Goal: Task Accomplishment & Management: Complete application form

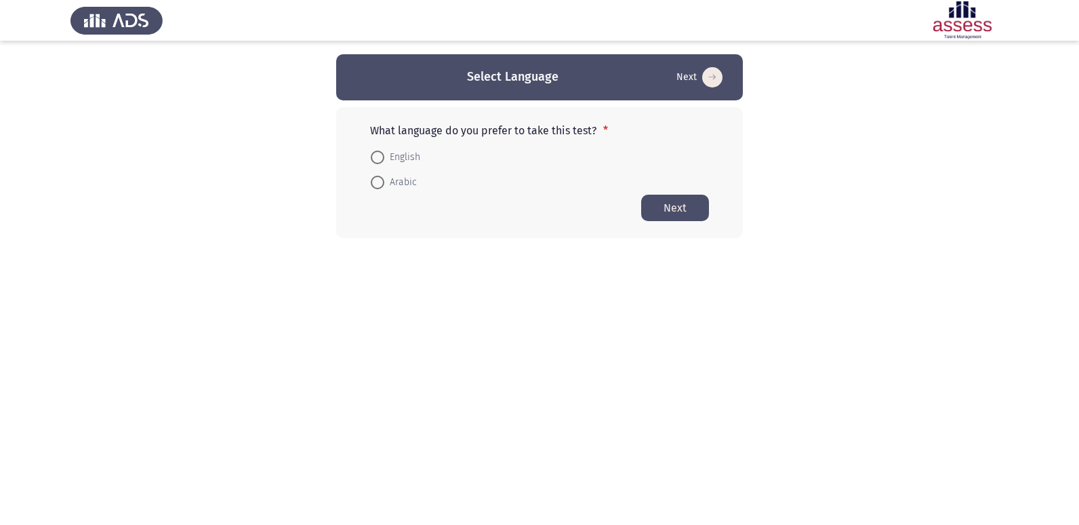
click at [375, 156] on span at bounding box center [378, 157] width 14 height 14
click at [375, 156] on input "English" at bounding box center [378, 157] width 14 height 14
radio input "true"
click at [689, 211] on button "Next" at bounding box center [675, 207] width 68 height 26
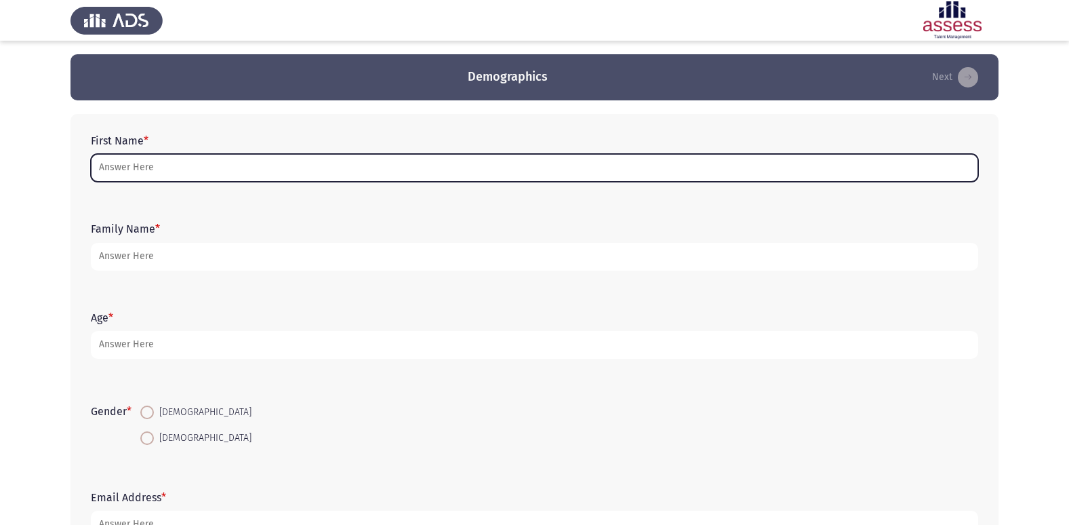
click at [197, 163] on input "First Name *" at bounding box center [534, 168] width 887 height 28
click at [209, 169] on input "First Name *" at bounding box center [534, 168] width 887 height 28
click at [343, 166] on input "First Name *" at bounding box center [534, 168] width 887 height 28
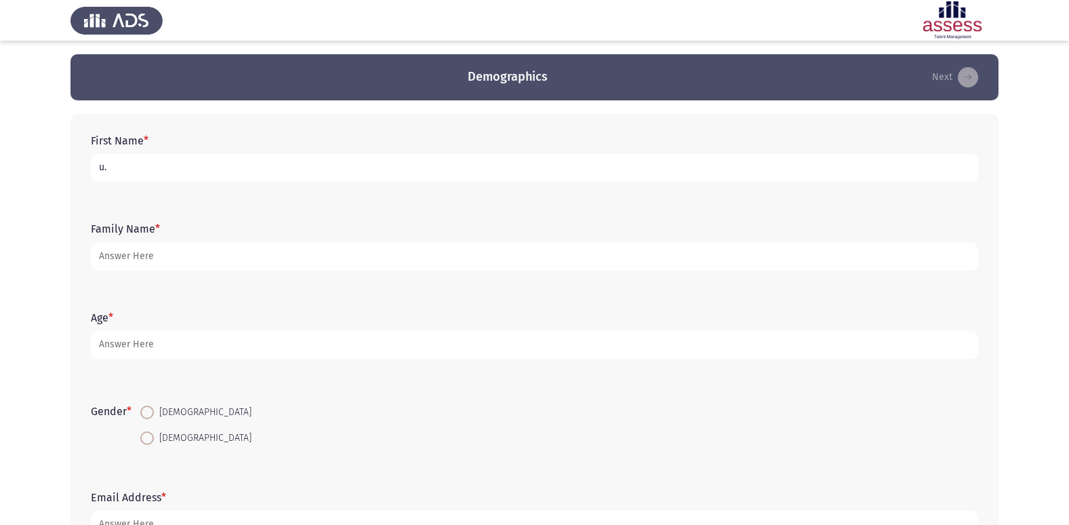
drag, startPoint x: 122, startPoint y: 171, endPoint x: 89, endPoint y: 174, distance: 33.4
click at [89, 174] on div "First Name * u." at bounding box center [534, 157] width 901 height 61
drag, startPoint x: 125, startPoint y: 163, endPoint x: 114, endPoint y: 172, distance: 14.5
click at [123, 166] on input "." at bounding box center [534, 168] width 887 height 28
click at [99, 169] on input "." at bounding box center [534, 168] width 887 height 28
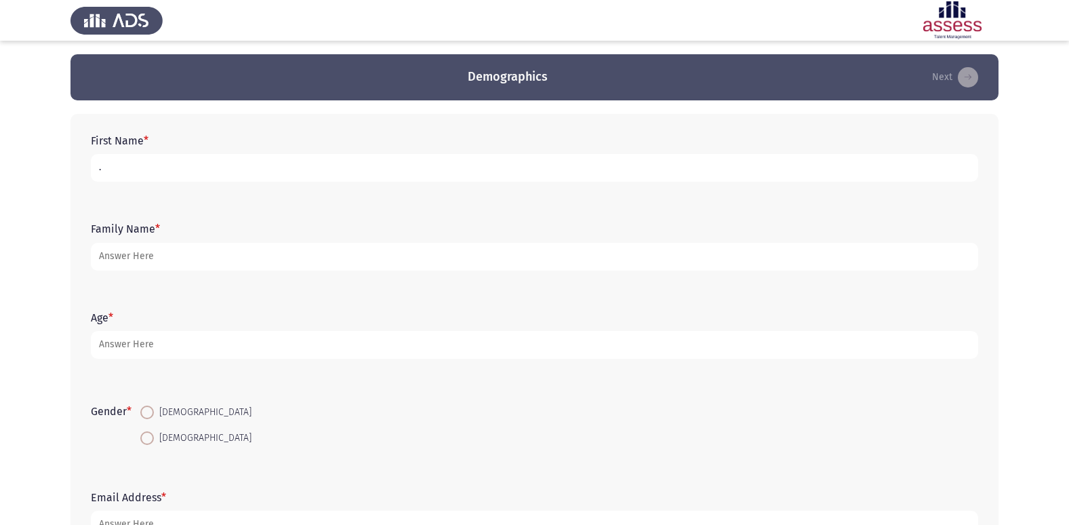
drag, startPoint x: 113, startPoint y: 171, endPoint x: 38, endPoint y: 155, distance: 76.2
drag, startPoint x: 99, startPoint y: 169, endPoint x: 93, endPoint y: 173, distance: 7.0
drag, startPoint x: 93, startPoint y: 172, endPoint x: 100, endPoint y: 168, distance: 7.6
click at [100, 168] on input "." at bounding box center [534, 168] width 887 height 28
drag, startPoint x: 100, startPoint y: 168, endPoint x: 91, endPoint y: 172, distance: 9.7
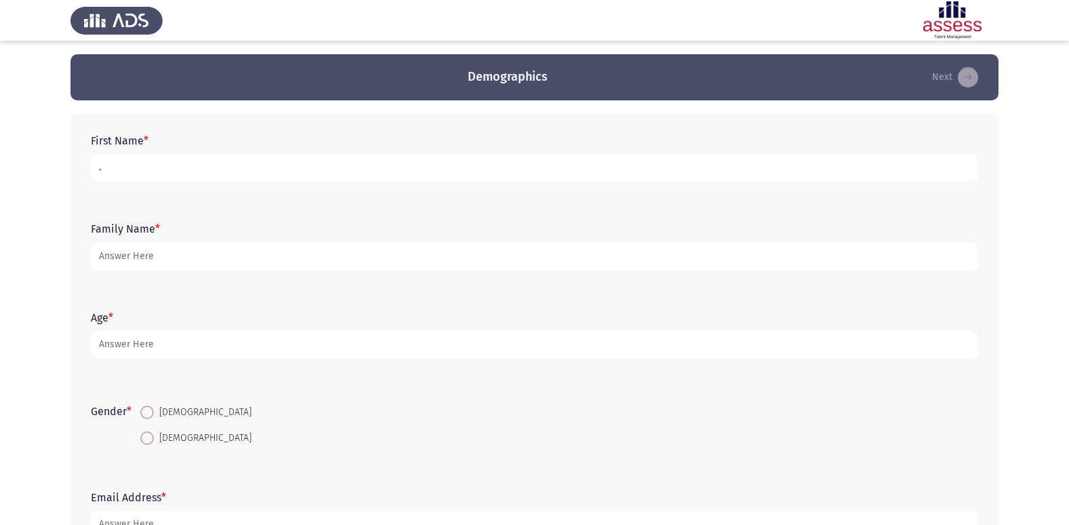
click at [91, 172] on input "." at bounding box center [534, 168] width 887 height 28
drag, startPoint x: 92, startPoint y: 172, endPoint x: 118, endPoint y: 162, distance: 28.3
click at [131, 178] on input "." at bounding box center [534, 168] width 887 height 28
drag, startPoint x: 132, startPoint y: 167, endPoint x: 87, endPoint y: 182, distance: 46.7
click at [87, 182] on div "First Name * .عبداللء." at bounding box center [534, 157] width 901 height 61
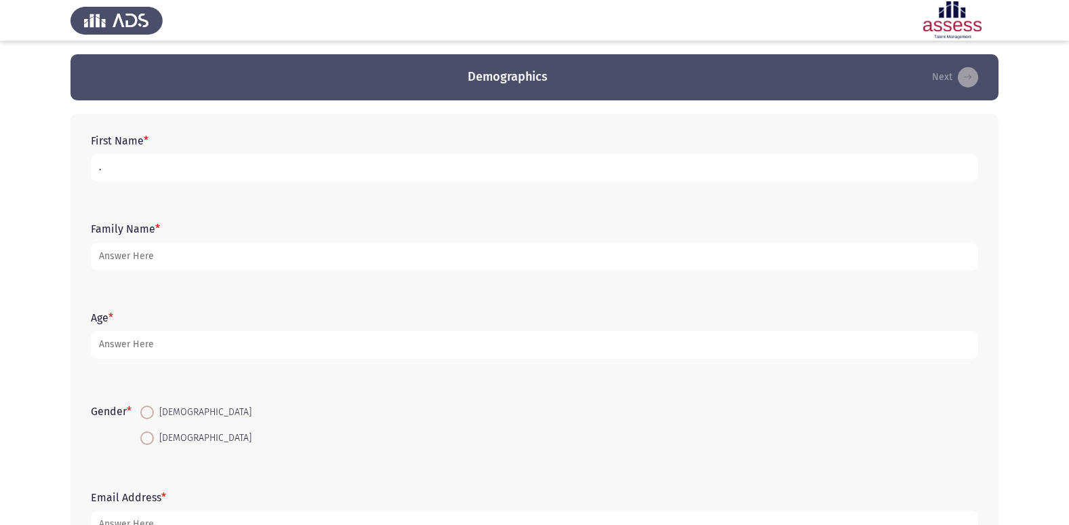
drag, startPoint x: 108, startPoint y: 169, endPoint x: 85, endPoint y: 173, distance: 24.1
click at [85, 173] on div "First Name * ." at bounding box center [534, 157] width 901 height 61
click at [114, 174] on input "." at bounding box center [534, 168] width 887 height 28
click at [102, 168] on input ".[PERSON_NAME]" at bounding box center [534, 168] width 887 height 28
click at [104, 167] on input ".[PERSON_NAME]" at bounding box center [534, 168] width 887 height 28
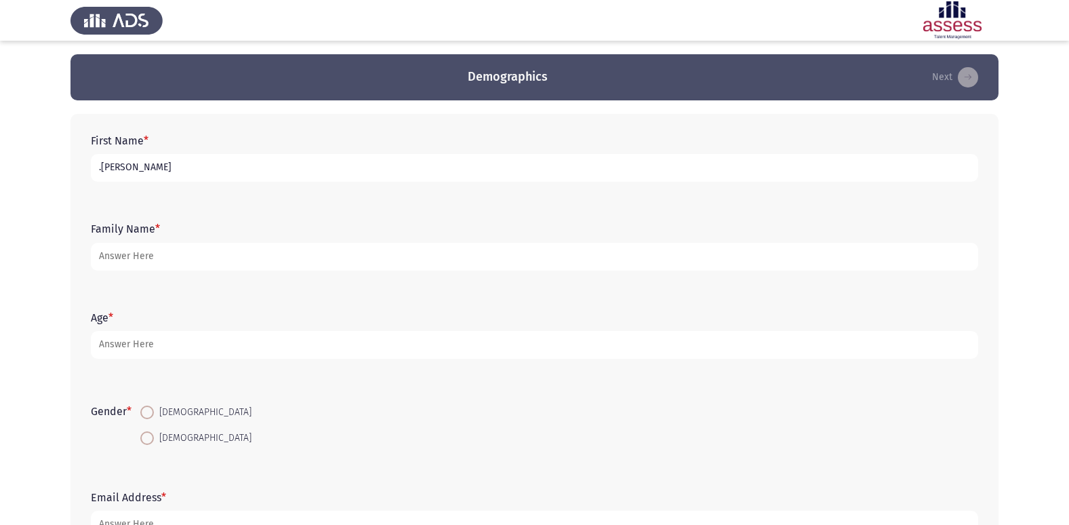
click at [111, 168] on input ".[PERSON_NAME]" at bounding box center [534, 168] width 887 height 28
drag, startPoint x: 115, startPoint y: 167, endPoint x: 92, endPoint y: 178, distance: 24.9
click at [92, 178] on input ".[PERSON_NAME]" at bounding box center [534, 168] width 887 height 28
drag, startPoint x: 121, startPoint y: 162, endPoint x: 85, endPoint y: 167, distance: 36.3
click at [85, 167] on div "First Name * ..[PERSON_NAME]" at bounding box center [534, 157] width 901 height 61
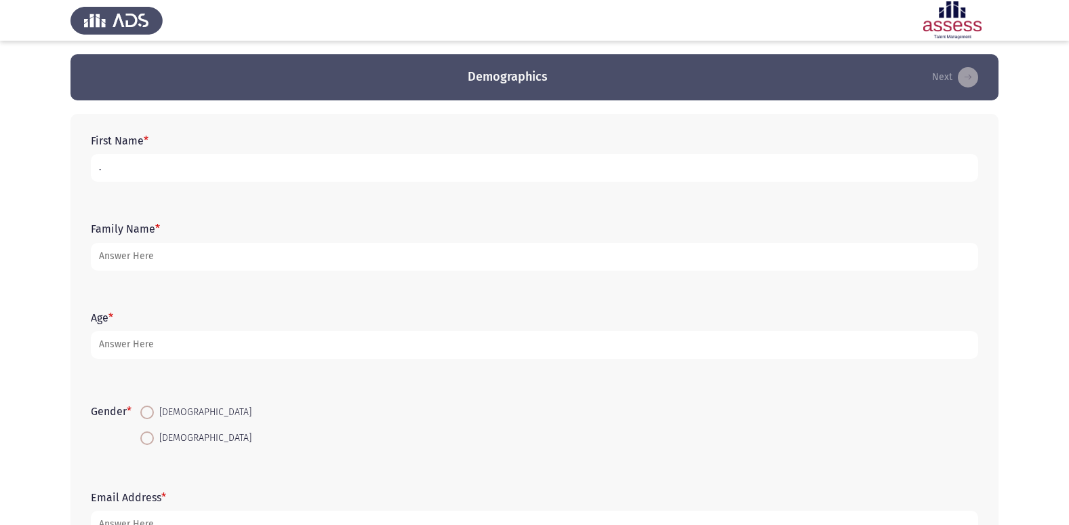
click at [111, 163] on input "." at bounding box center [534, 168] width 887 height 28
click at [102, 167] on input ".عد" at bounding box center [534, 168] width 887 height 28
click at [104, 165] on input ".عد" at bounding box center [534, 168] width 887 height 28
click at [98, 163] on input ".[PERSON_NAME]" at bounding box center [534, 168] width 887 height 28
type input "الله اح.عبد"
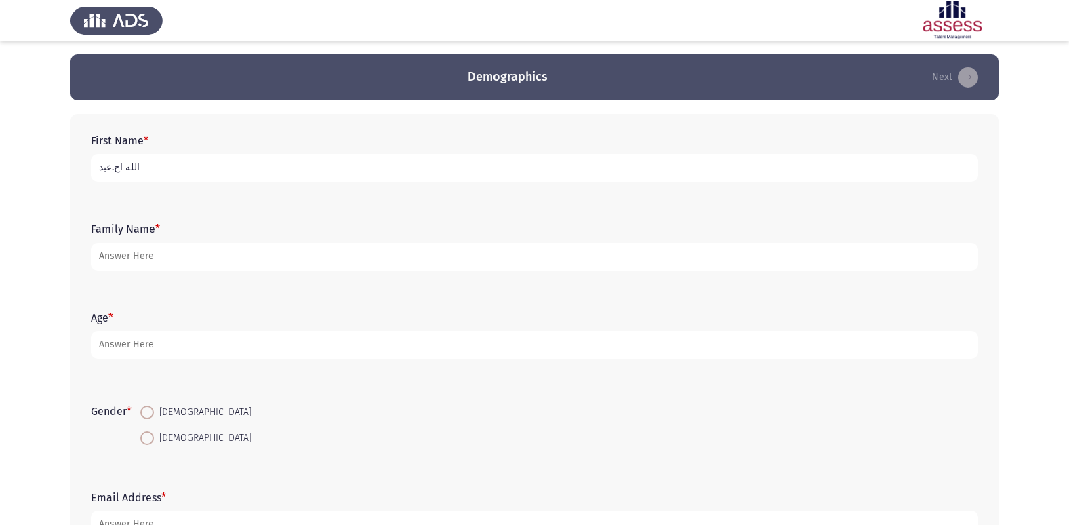
drag, startPoint x: 162, startPoint y: 172, endPoint x: 43, endPoint y: 173, distance: 118.6
click at [44, 173] on app-assessment-container "Demographics Next First Name * الله اح.عبد Family Name * Age * Gender * [DEMOGR…" at bounding box center [534, 313] width 1069 height 518
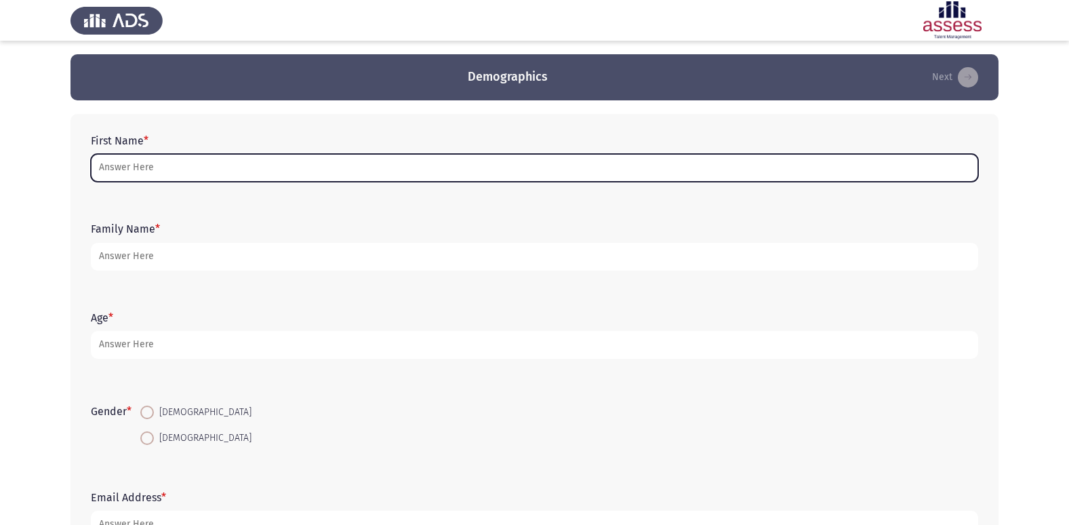
type input "d"
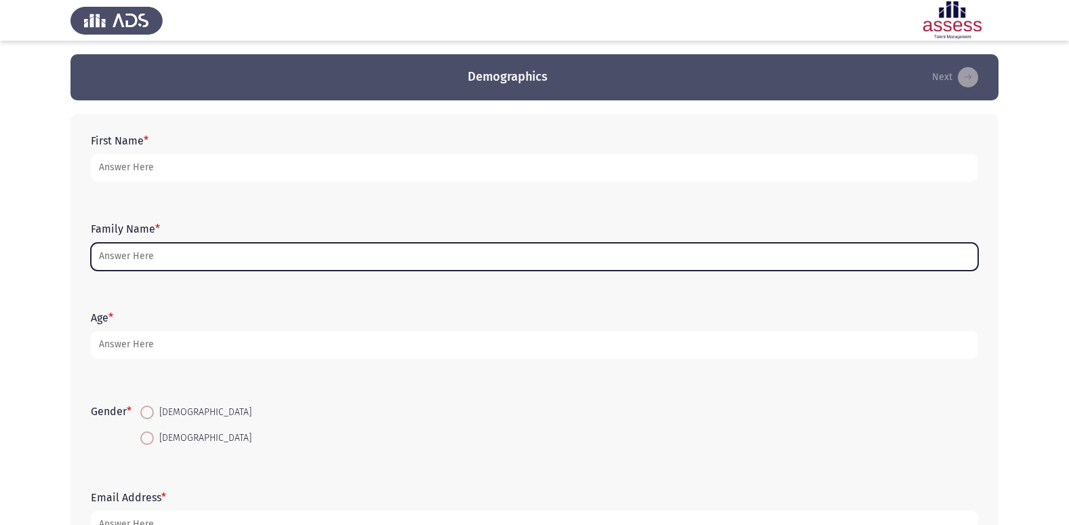
drag, startPoint x: 171, startPoint y: 254, endPoint x: 0, endPoint y: 256, distance: 170.8
click at [0, 254] on html "Demographics Next First Name * Family Name * Age * Gender * [DEMOGRAPHIC_DATA] …" at bounding box center [534, 313] width 1069 height 626
click at [162, 258] on input "Family Name *" at bounding box center [534, 257] width 887 height 28
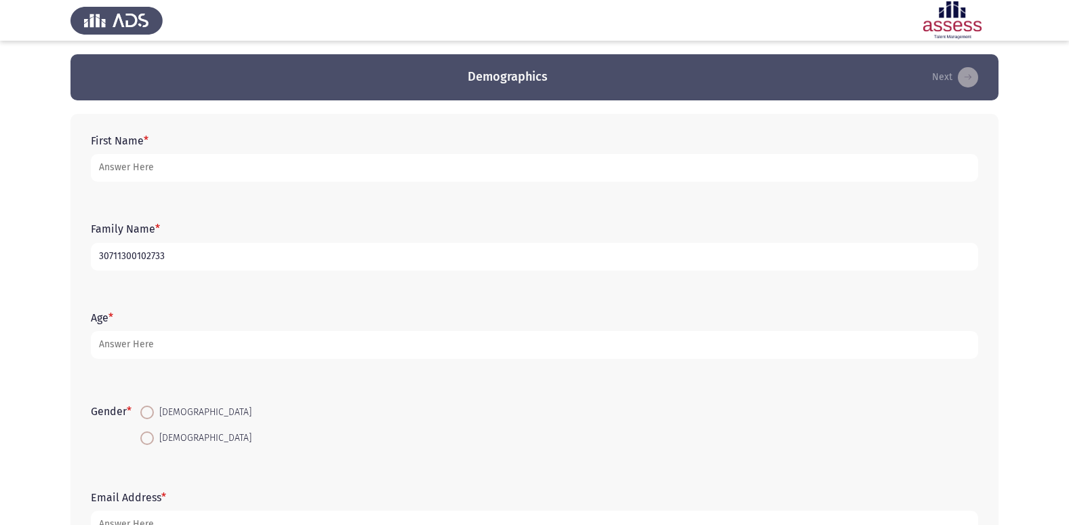
type input "30711300102733"
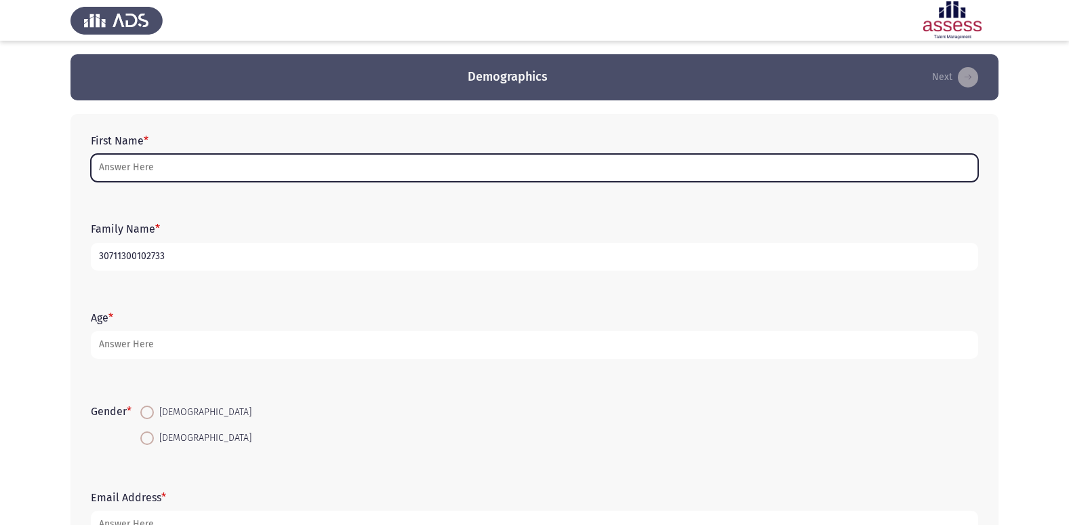
click at [251, 160] on input "First Name *" at bounding box center [534, 168] width 887 height 28
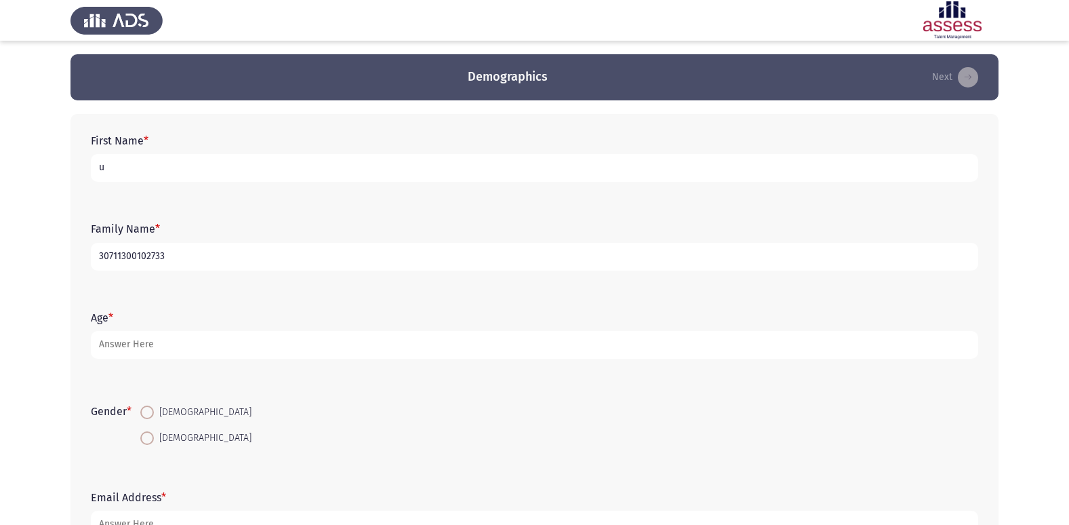
drag, startPoint x: 105, startPoint y: 161, endPoint x: 86, endPoint y: 174, distance: 23.3
click at [86, 174] on div "First Name * u" at bounding box center [534, 157] width 901 height 61
type input "."
type input "[PERSON_NAME]"
drag, startPoint x: 172, startPoint y: 169, endPoint x: 36, endPoint y: 165, distance: 136.3
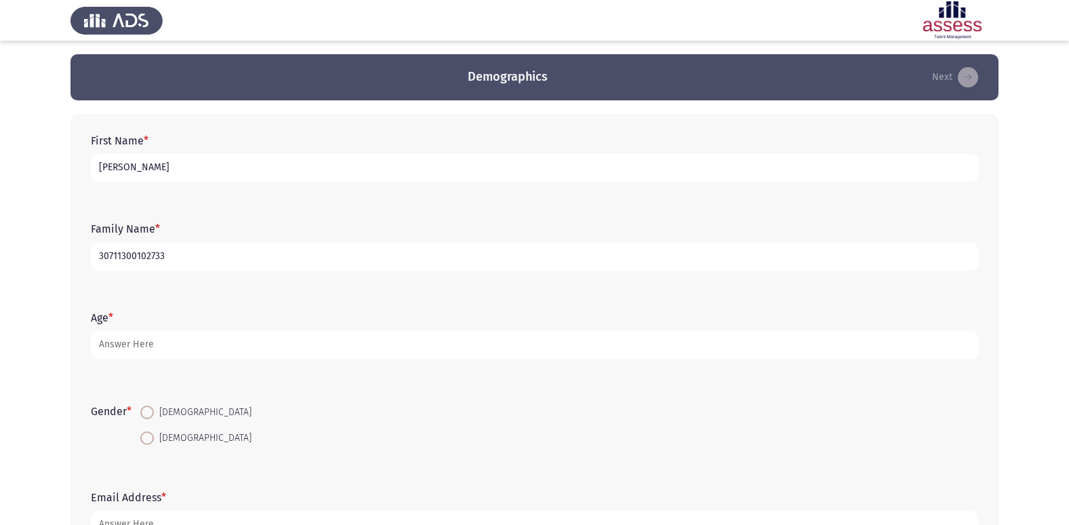
click at [37, 165] on app-assessment-container "Demographics Next First Name * [PERSON_NAME] Family Name * 30711300102733 Age *…" at bounding box center [534, 313] width 1069 height 518
click at [121, 167] on input "[PERSON_NAME]" at bounding box center [534, 168] width 887 height 28
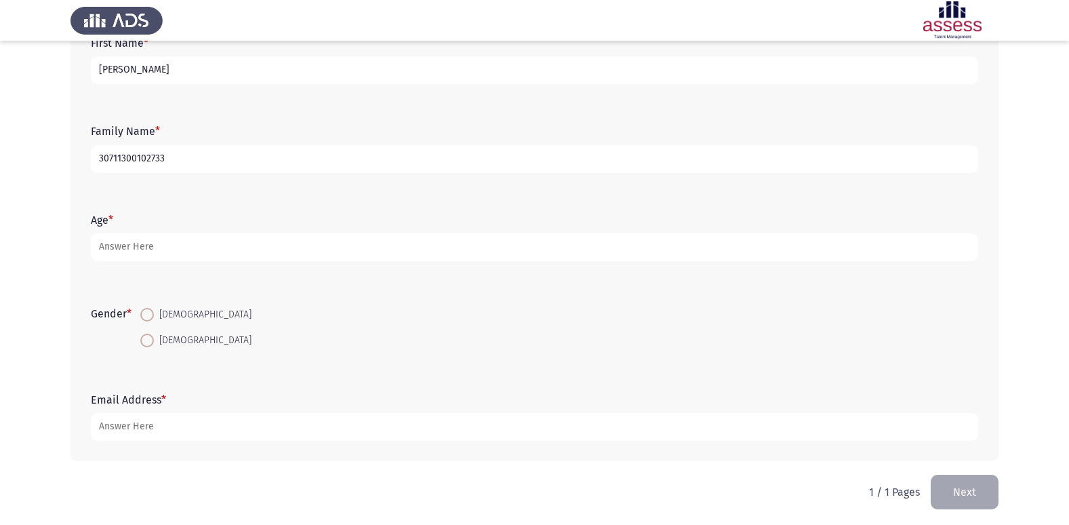
scroll to position [102, 0]
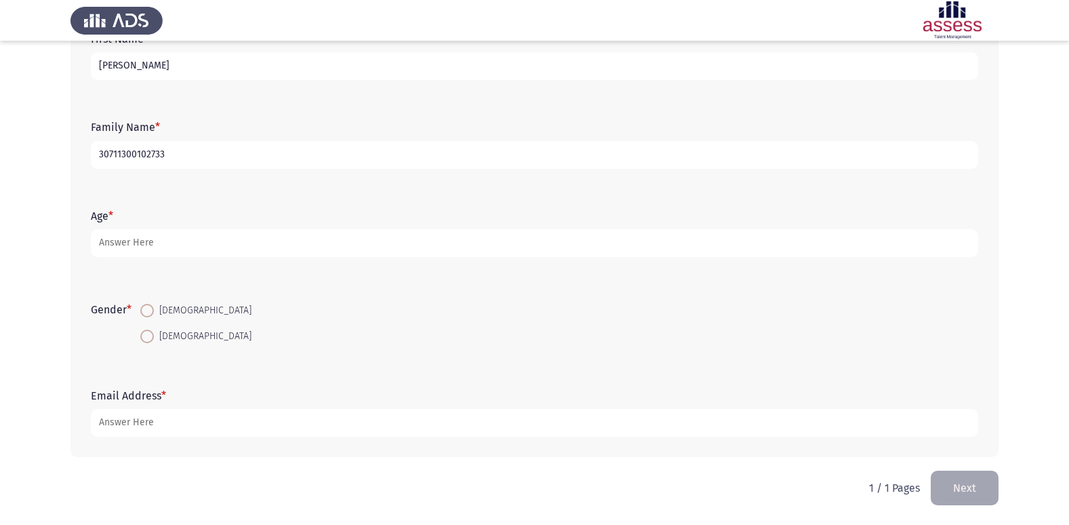
type input "[PERSON_NAME]"
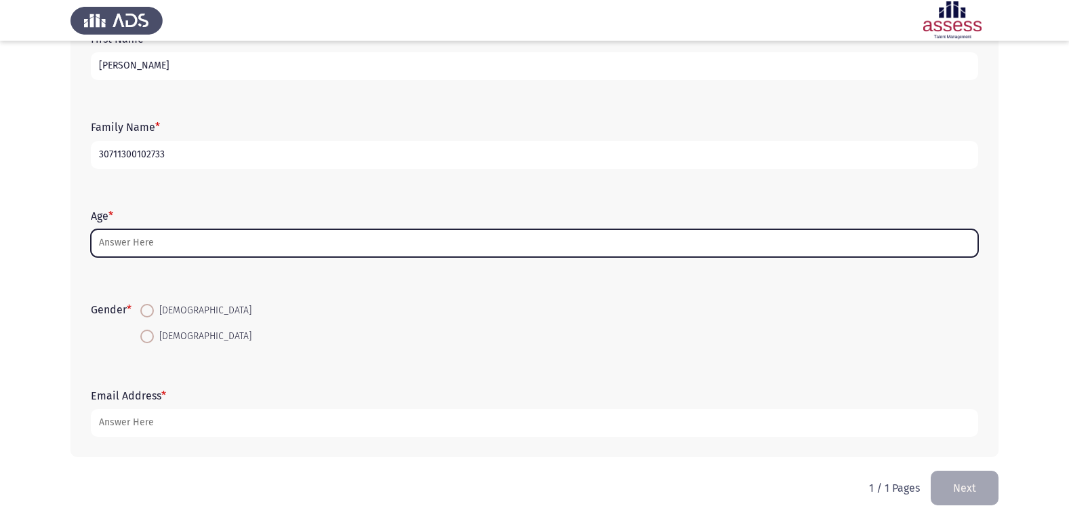
click at [161, 245] on input "Age *" at bounding box center [534, 243] width 887 height 28
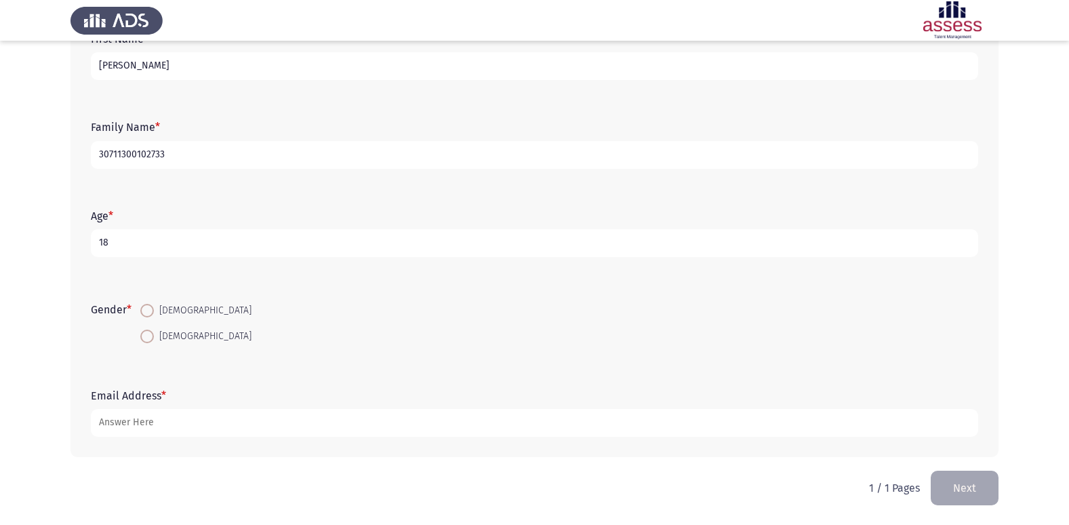
type input "18"
click at [153, 314] on span at bounding box center [147, 311] width 14 height 14
click at [153, 314] on input "[DEMOGRAPHIC_DATA]" at bounding box center [147, 311] width 14 height 14
radio input "true"
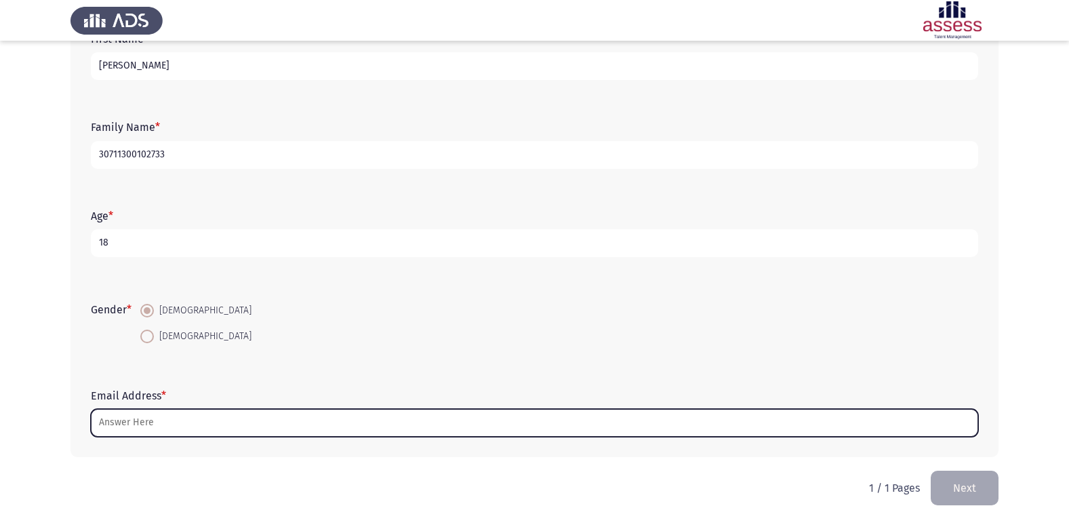
click at [180, 420] on input "Email Address *" at bounding box center [534, 423] width 887 height 28
type input "ش"
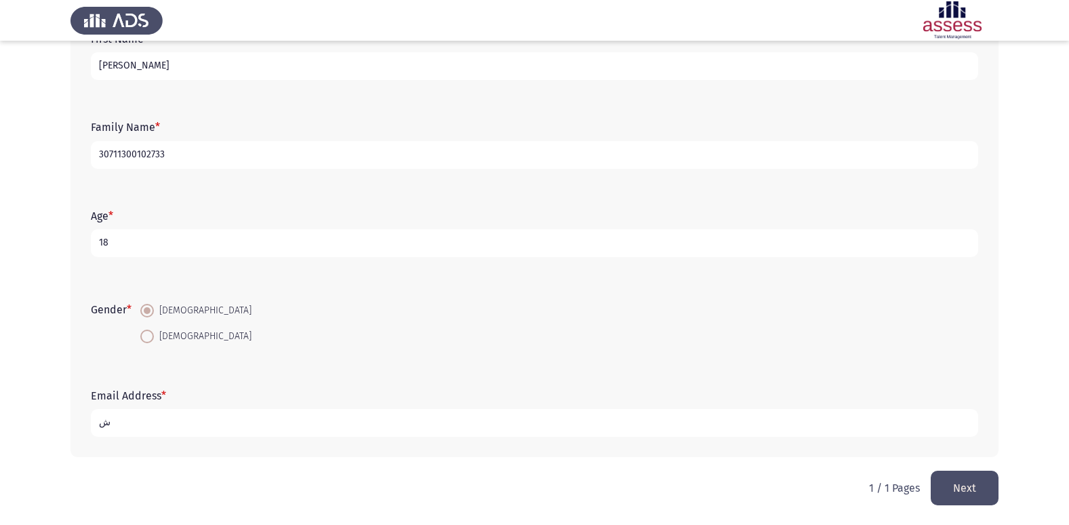
drag, startPoint x: 114, startPoint y: 424, endPoint x: 99, endPoint y: 431, distance: 16.7
click at [99, 431] on input "ش" at bounding box center [534, 423] width 887 height 28
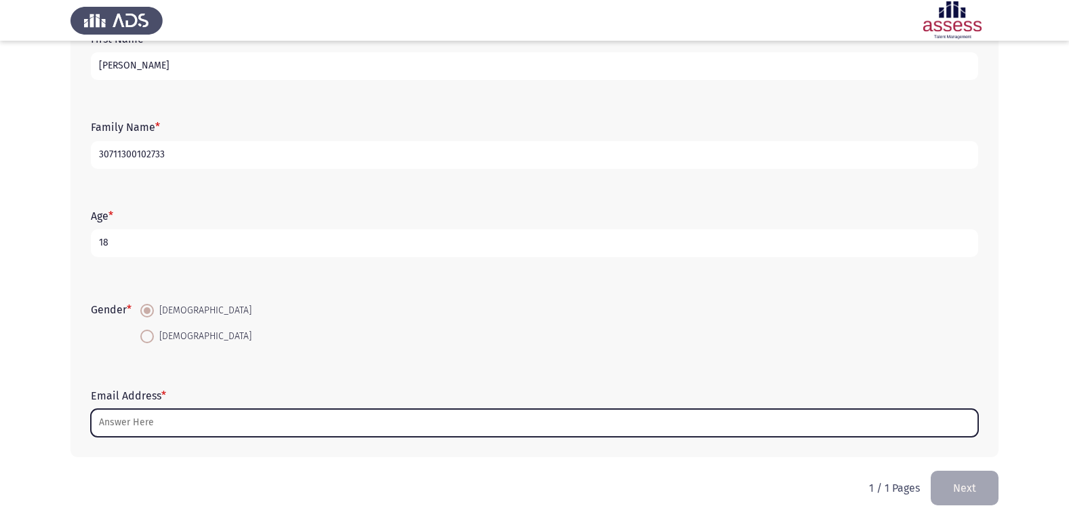
click at [289, 420] on input "Email Address *" at bounding box center [534, 423] width 887 height 28
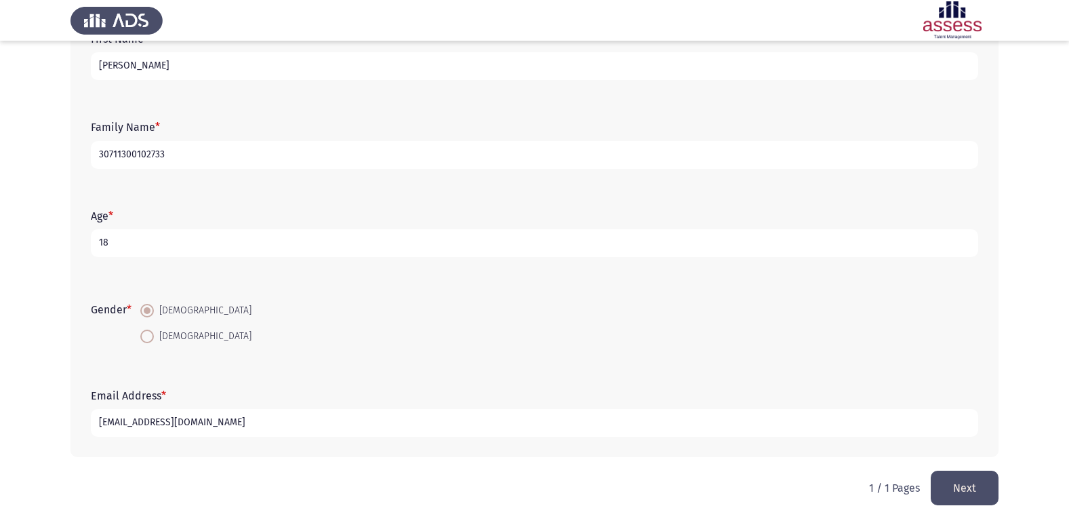
type input "[EMAIL_ADDRESS][DOMAIN_NAME]"
click at [954, 489] on button "Next" at bounding box center [965, 487] width 68 height 35
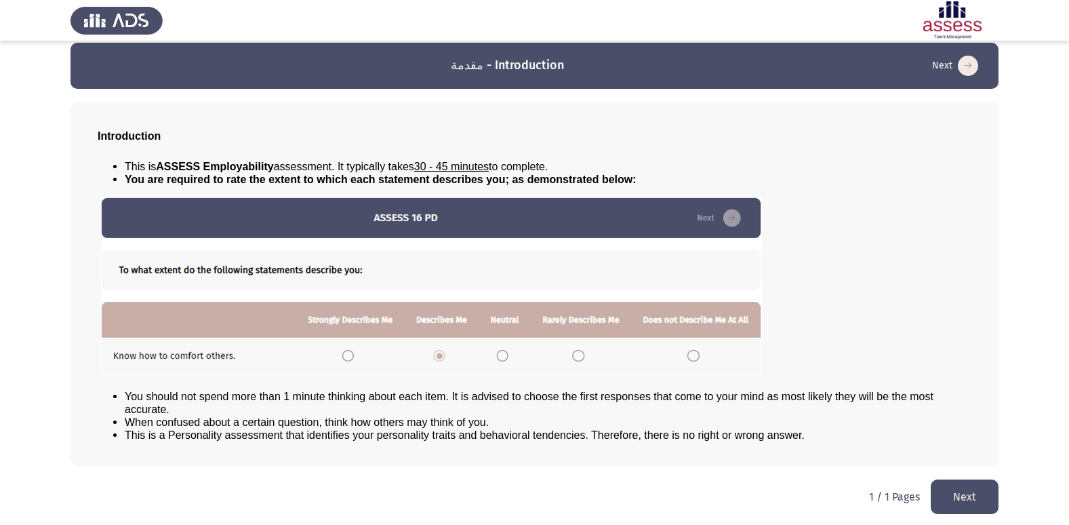
scroll to position [14, 0]
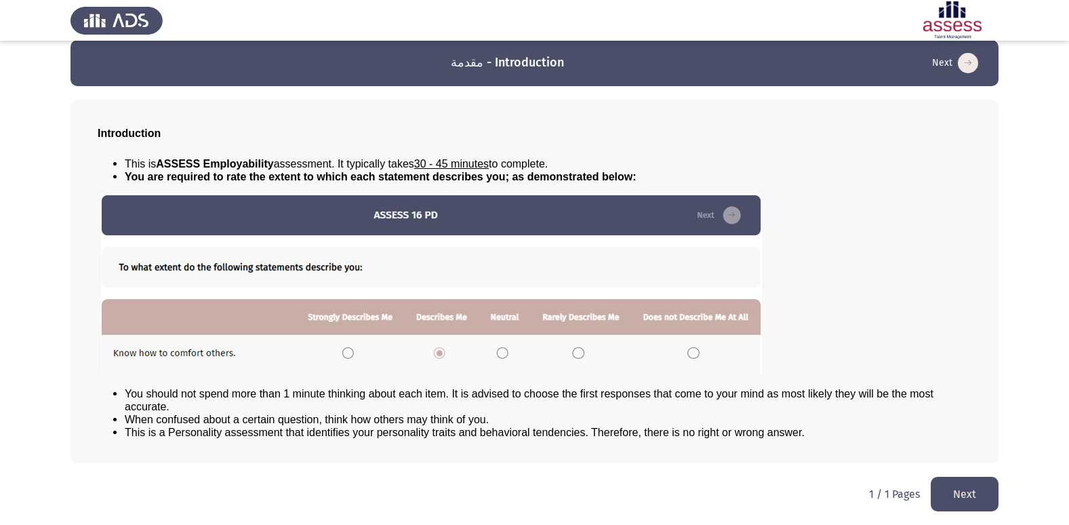
click at [990, 504] on button "Next" at bounding box center [965, 494] width 68 height 35
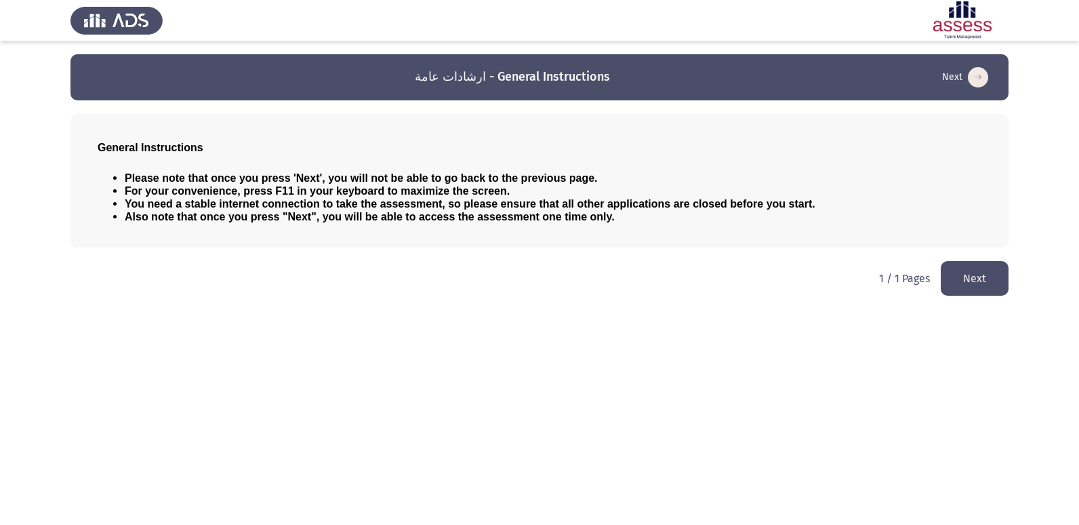
click at [980, 274] on button "Next" at bounding box center [975, 278] width 68 height 35
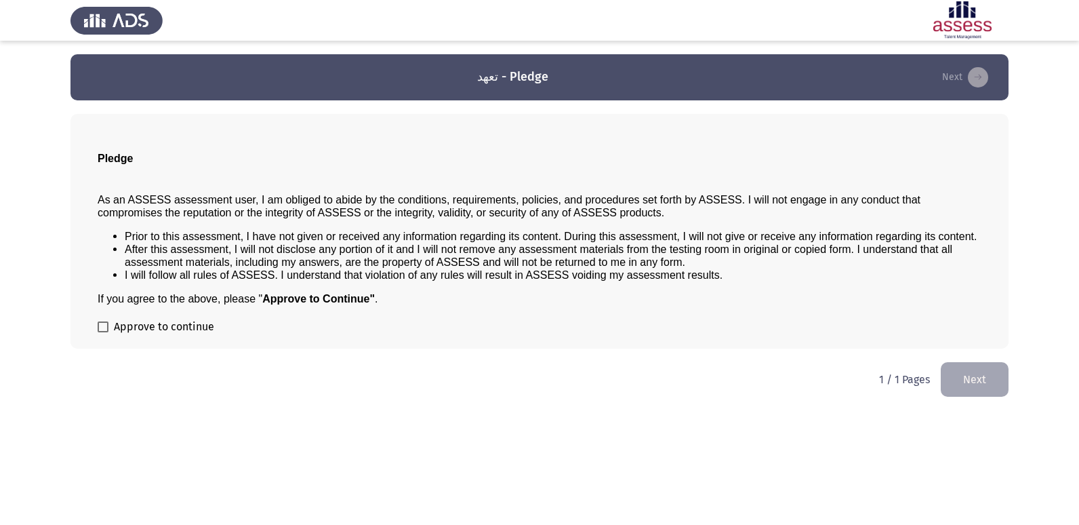
click at [988, 386] on button "Next" at bounding box center [975, 379] width 68 height 35
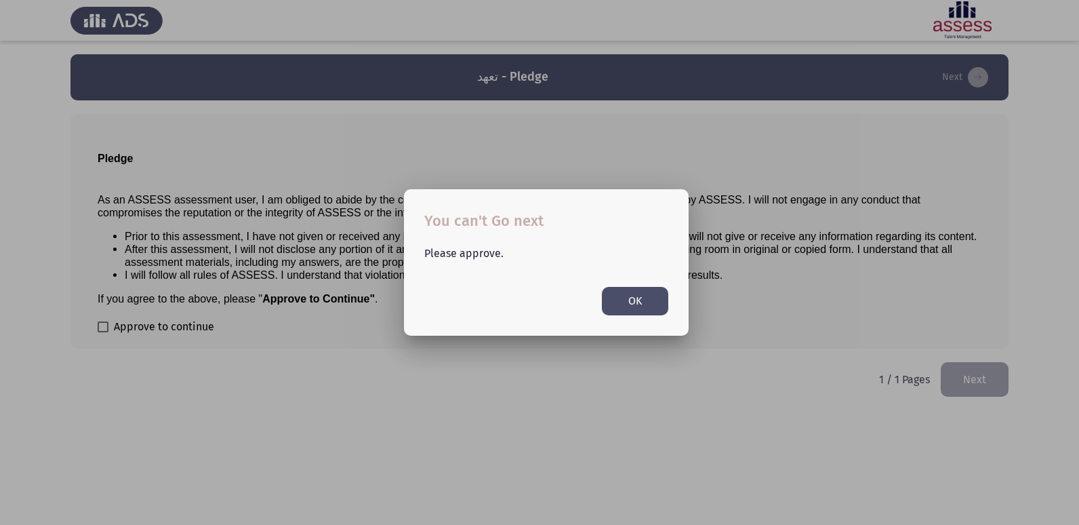
click at [853, 358] on div at bounding box center [539, 262] width 1079 height 525
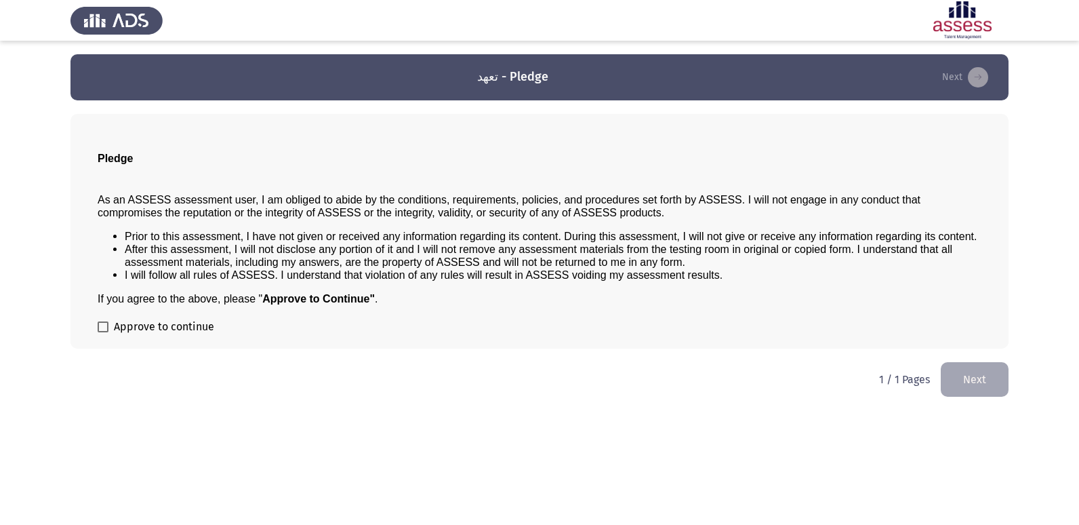
click at [98, 329] on span at bounding box center [103, 326] width 11 height 11
click at [102, 332] on input "Approve to continue" at bounding box center [102, 332] width 1 height 1
checkbox input "true"
click at [968, 373] on button "Next" at bounding box center [975, 379] width 68 height 35
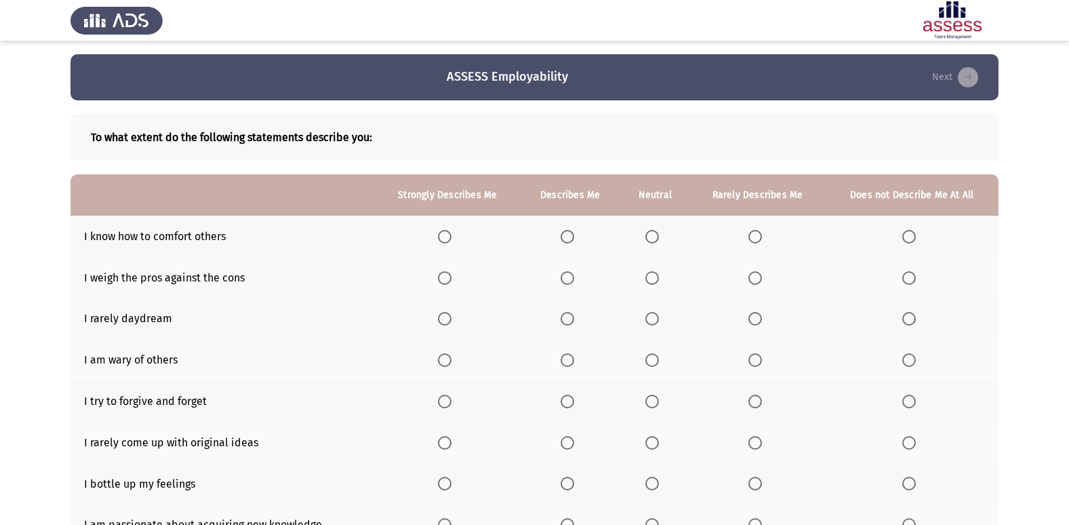
click at [651, 237] on span "Select an option" at bounding box center [652, 237] width 14 height 14
click at [651, 237] on input "Select an option" at bounding box center [652, 237] width 14 height 14
click at [446, 323] on span "Select an option" at bounding box center [445, 319] width 14 height 14
click at [446, 323] on input "Select an option" at bounding box center [445, 319] width 14 height 14
click at [447, 281] on span "Select an option" at bounding box center [445, 278] width 14 height 14
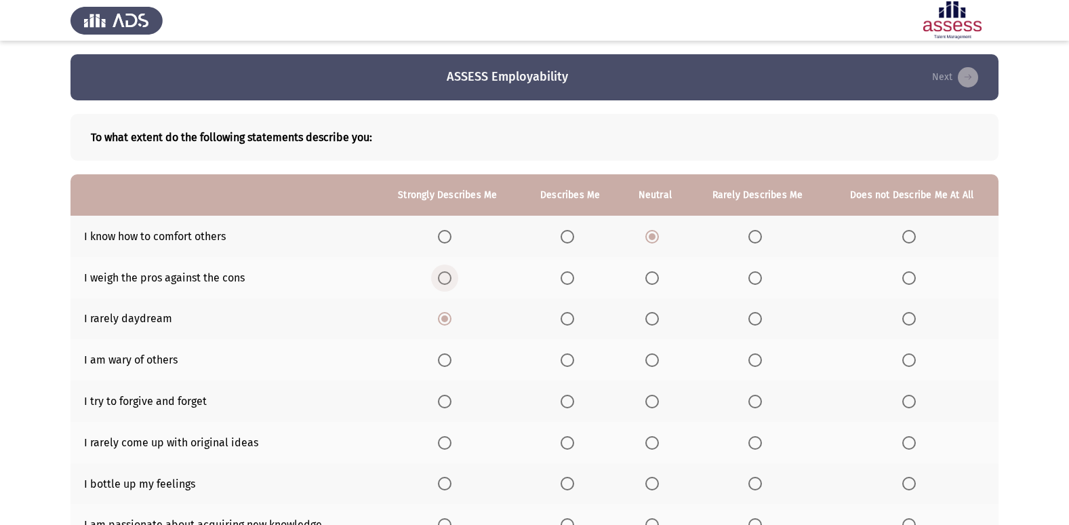
click at [447, 281] on input "Select an option" at bounding box center [445, 278] width 14 height 14
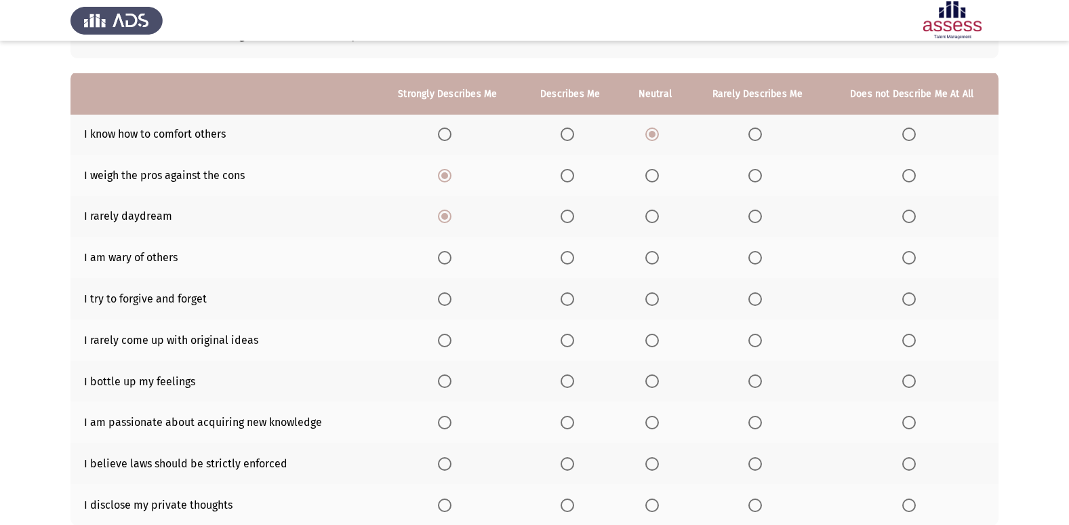
scroll to position [136, 0]
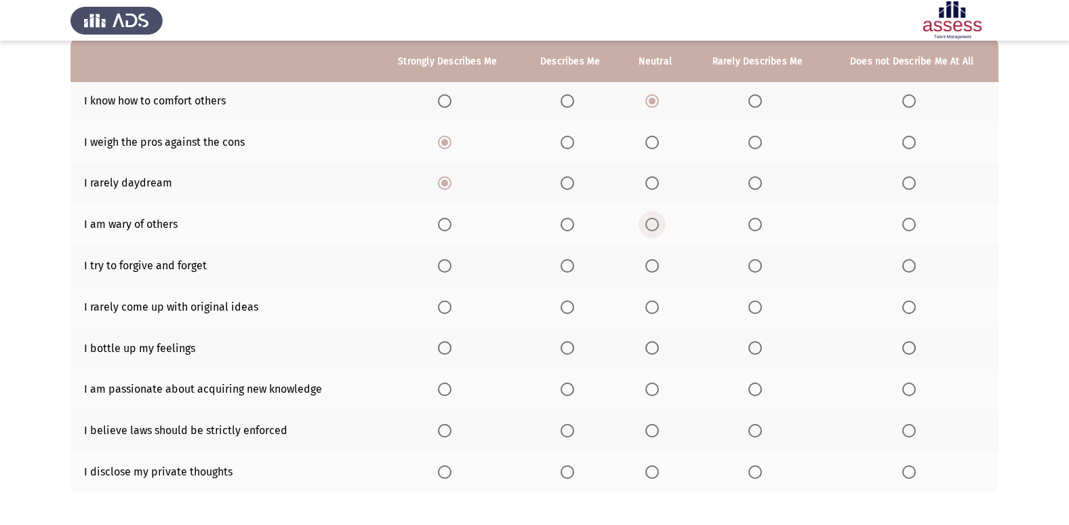
click at [651, 221] on span "Select an option" at bounding box center [652, 225] width 14 height 14
click at [651, 221] on input "Select an option" at bounding box center [652, 225] width 14 height 14
click at [651, 264] on span "Select an option" at bounding box center [652, 266] width 14 height 14
click at [651, 264] on input "Select an option" at bounding box center [652, 266] width 14 height 14
click at [649, 304] on span "Select an option" at bounding box center [652, 307] width 14 height 14
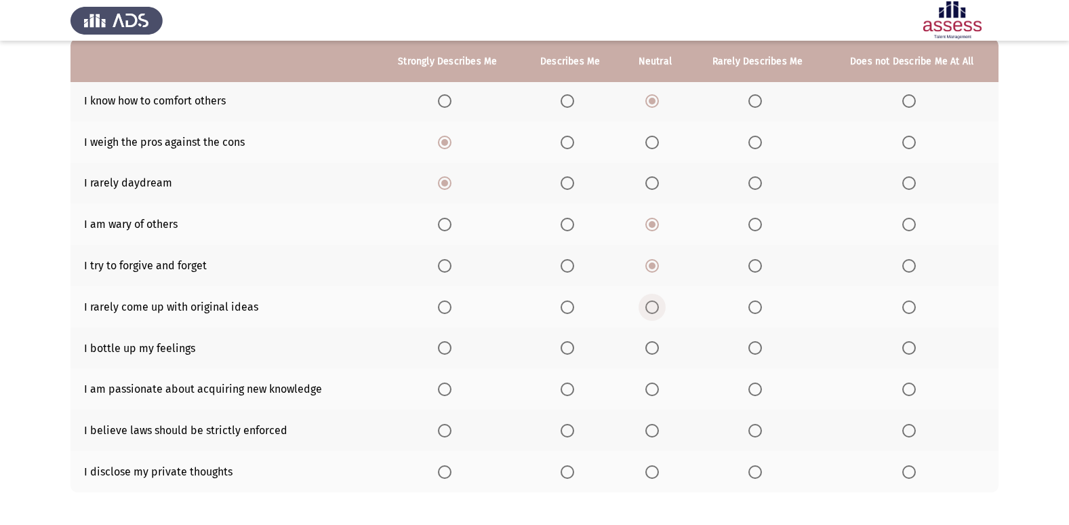
click at [649, 304] on input "Select an option" at bounding box center [652, 307] width 14 height 14
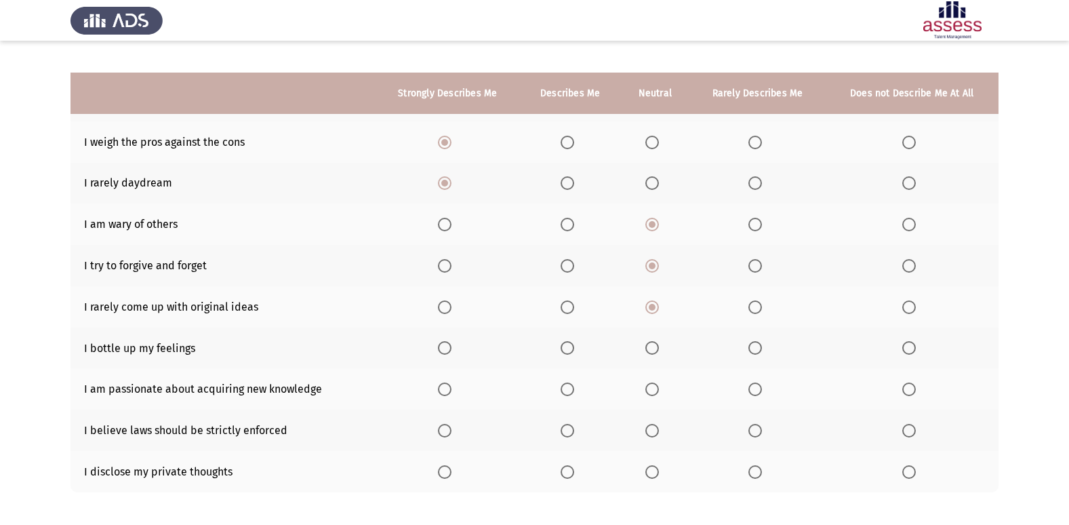
scroll to position [198, 0]
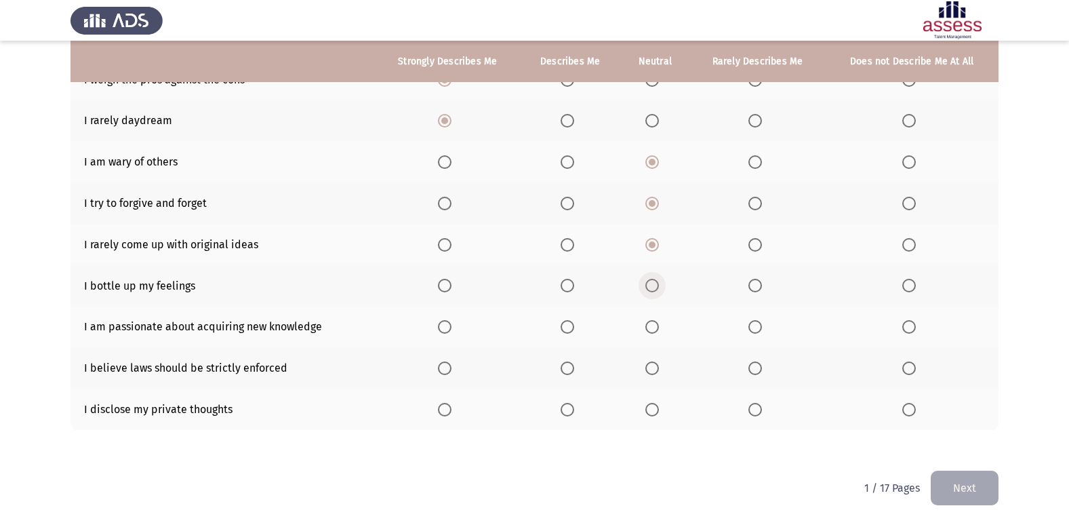
click at [656, 289] on span "Select an option" at bounding box center [652, 286] width 14 height 14
click at [656, 289] on input "Select an option" at bounding box center [652, 286] width 14 height 14
click at [568, 325] on span "Select an option" at bounding box center [568, 327] width 14 height 14
click at [568, 325] on input "Select an option" at bounding box center [568, 327] width 14 height 14
click at [443, 371] on span "Select an option" at bounding box center [445, 368] width 14 height 14
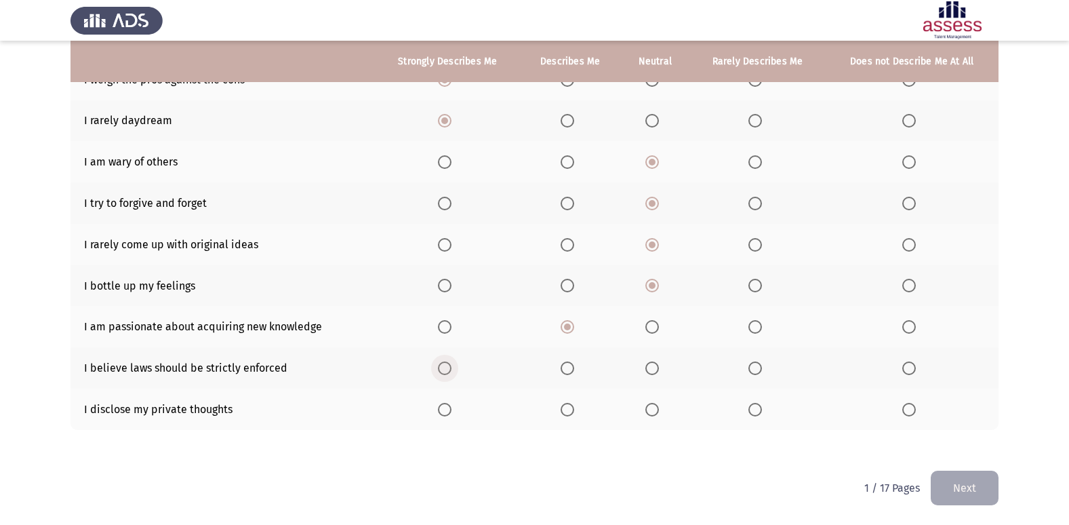
click at [443, 371] on input "Select an option" at bounding box center [445, 368] width 14 height 14
click at [651, 413] on span "Select an option" at bounding box center [652, 410] width 14 height 14
click at [651, 413] on input "Select an option" at bounding box center [652, 410] width 14 height 14
click at [992, 494] on button "Next" at bounding box center [965, 487] width 68 height 35
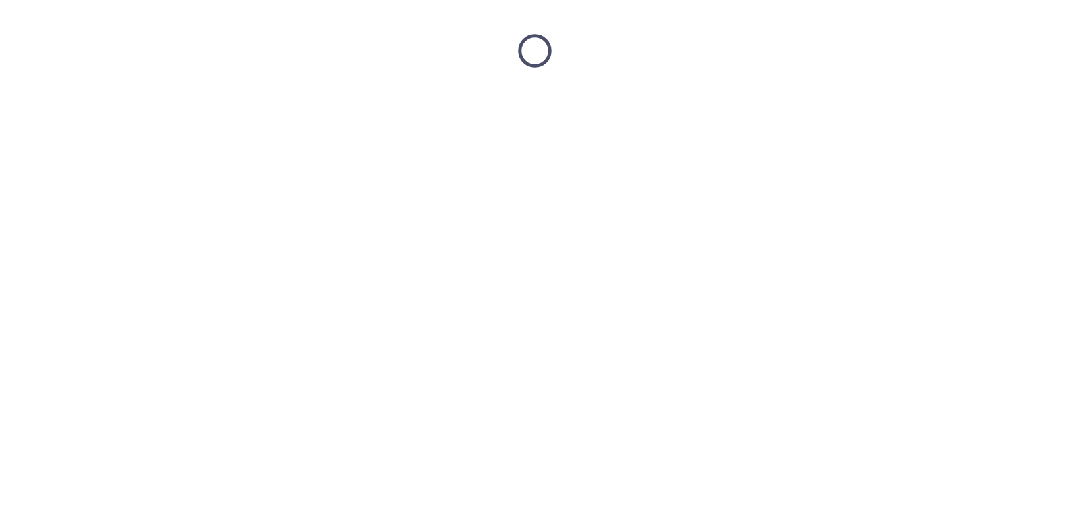
scroll to position [0, 0]
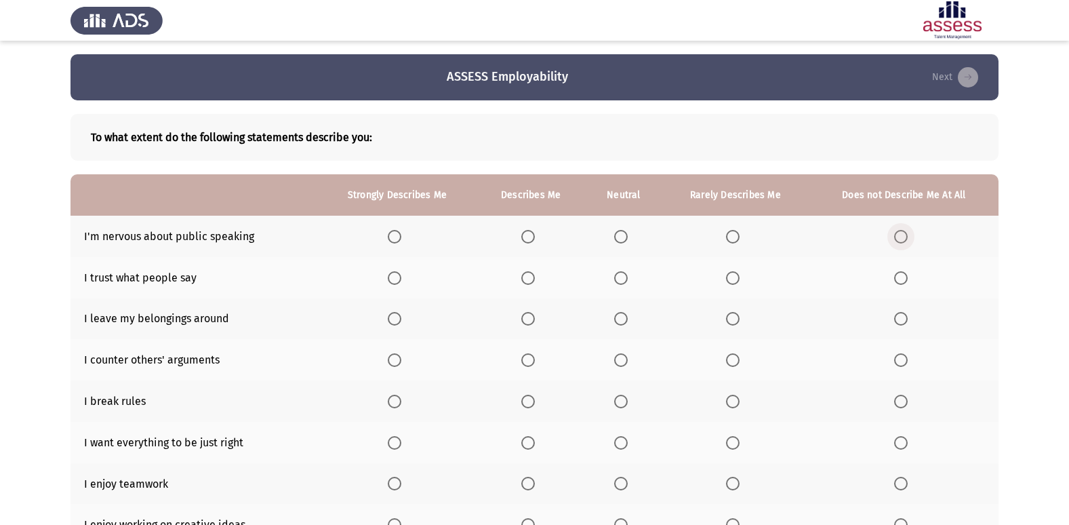
click at [906, 237] on span "Select an option" at bounding box center [901, 237] width 14 height 14
click at [906, 237] on input "Select an option" at bounding box center [901, 237] width 14 height 14
click at [731, 280] on span "Select an option" at bounding box center [733, 278] width 14 height 14
click at [731, 280] on input "Select an option" at bounding box center [733, 278] width 14 height 14
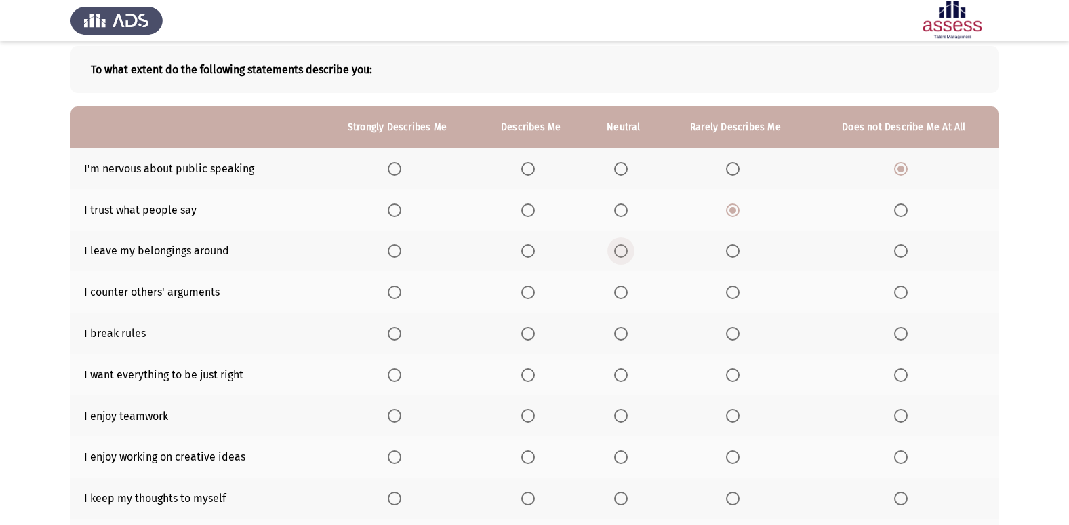
click at [620, 246] on span "Select an option" at bounding box center [621, 251] width 14 height 14
click at [620, 246] on input "Select an option" at bounding box center [621, 251] width 14 height 14
click at [900, 247] on span "Select an option" at bounding box center [901, 251] width 14 height 14
click at [900, 247] on input "Select an option" at bounding box center [901, 251] width 14 height 14
click at [908, 291] on span "Select an option" at bounding box center [901, 292] width 14 height 14
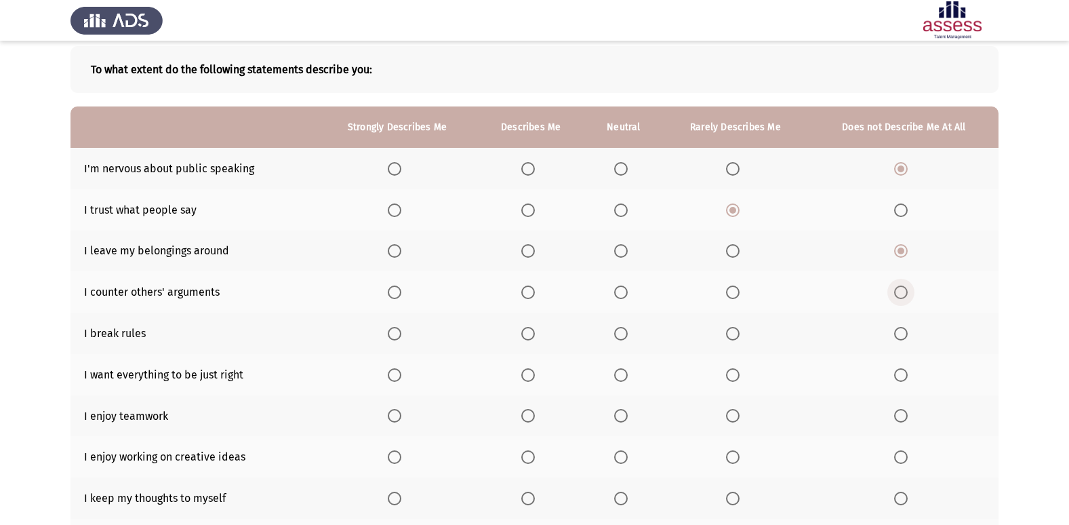
click at [908, 291] on input "Select an option" at bounding box center [901, 292] width 14 height 14
click at [741, 338] on label "Select an option" at bounding box center [735, 334] width 19 height 14
click at [740, 338] on input "Select an option" at bounding box center [733, 334] width 14 height 14
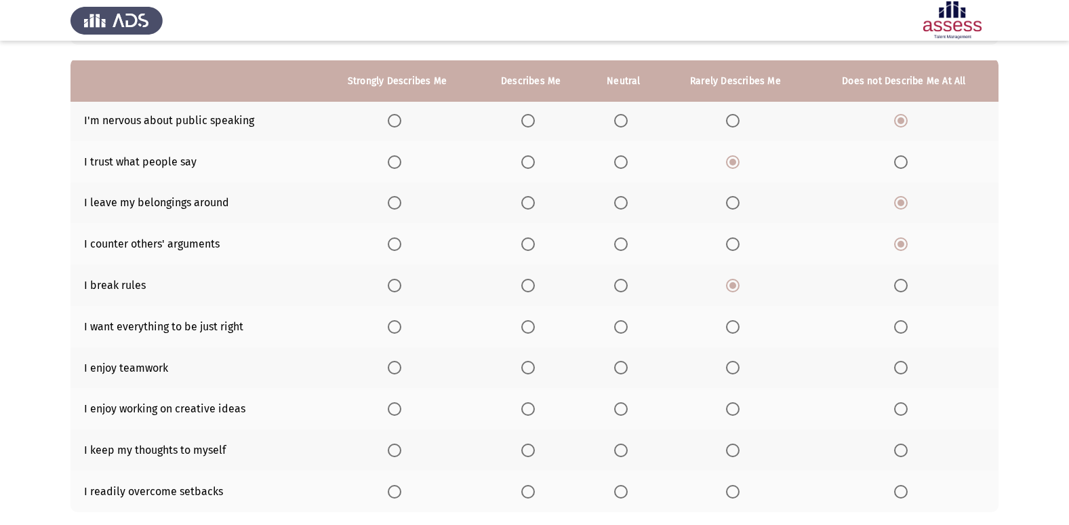
scroll to position [136, 0]
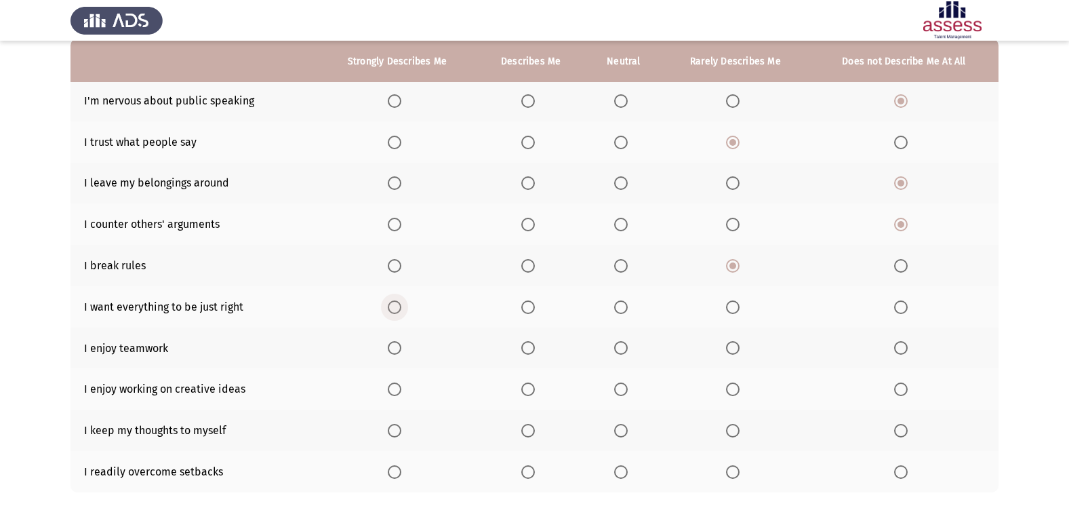
click at [394, 308] on span "Select an option" at bounding box center [395, 307] width 14 height 14
click at [394, 308] on input "Select an option" at bounding box center [395, 307] width 14 height 14
click at [392, 344] on span "Select an option" at bounding box center [395, 348] width 14 height 14
click at [392, 344] on input "Select an option" at bounding box center [395, 348] width 14 height 14
click at [403, 386] on label "Select an option" at bounding box center [397, 389] width 19 height 14
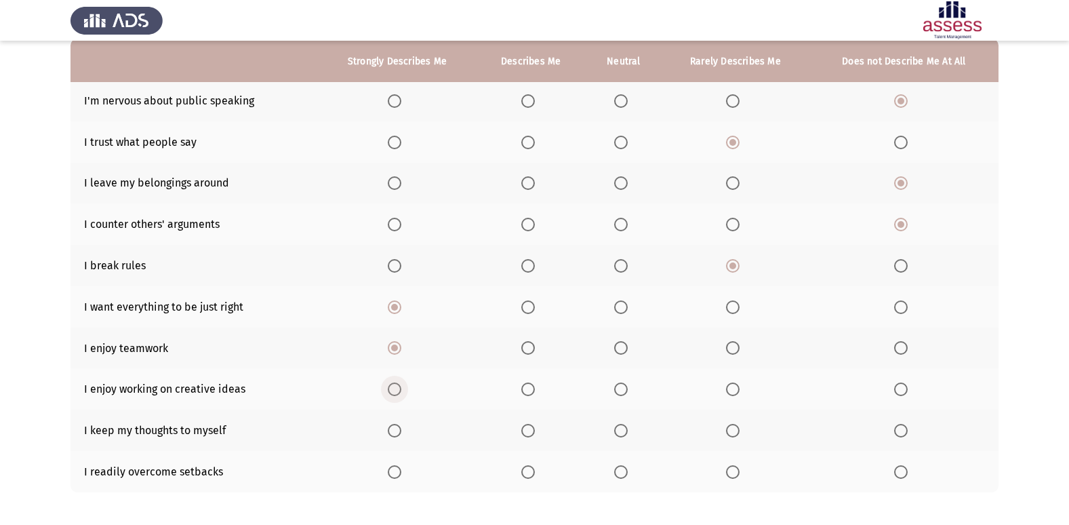
click at [401, 386] on input "Select an option" at bounding box center [395, 389] width 14 height 14
click at [731, 426] on span "Select an option" at bounding box center [733, 431] width 14 height 14
click at [731, 426] on input "Select an option" at bounding box center [733, 431] width 14 height 14
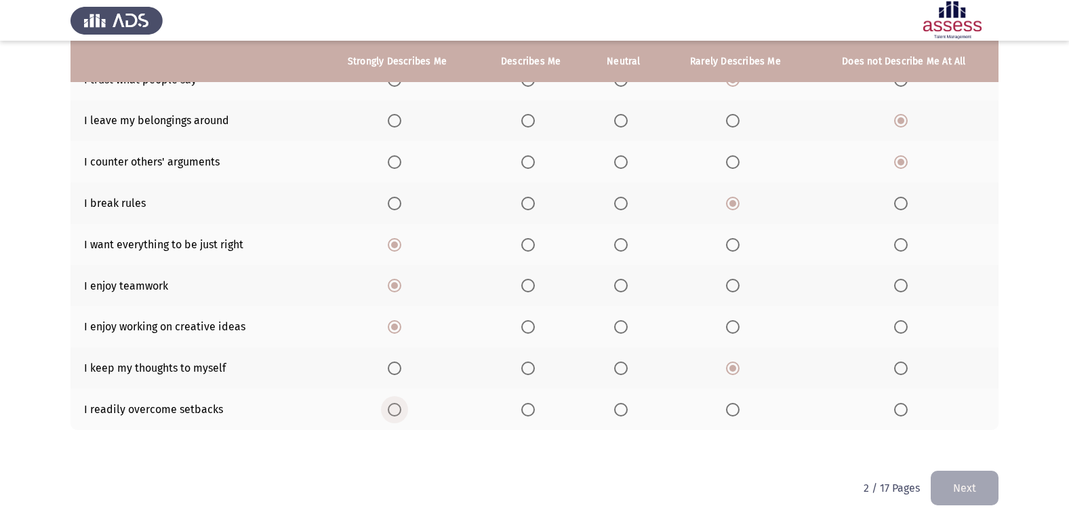
click at [393, 405] on span "Select an option" at bounding box center [395, 410] width 14 height 14
click at [393, 405] on input "Select an option" at bounding box center [395, 410] width 14 height 14
click at [954, 476] on button "Next" at bounding box center [965, 487] width 68 height 35
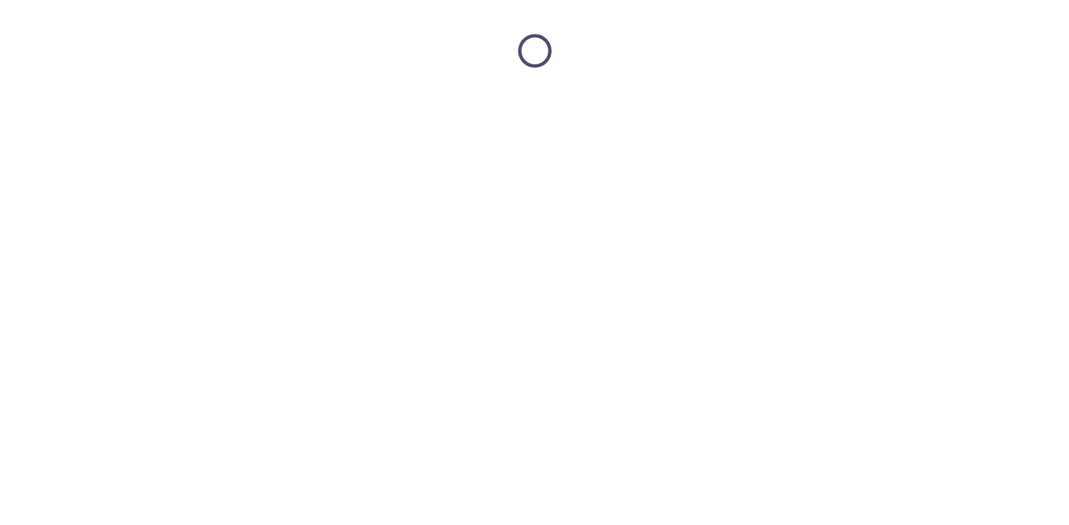
scroll to position [0, 0]
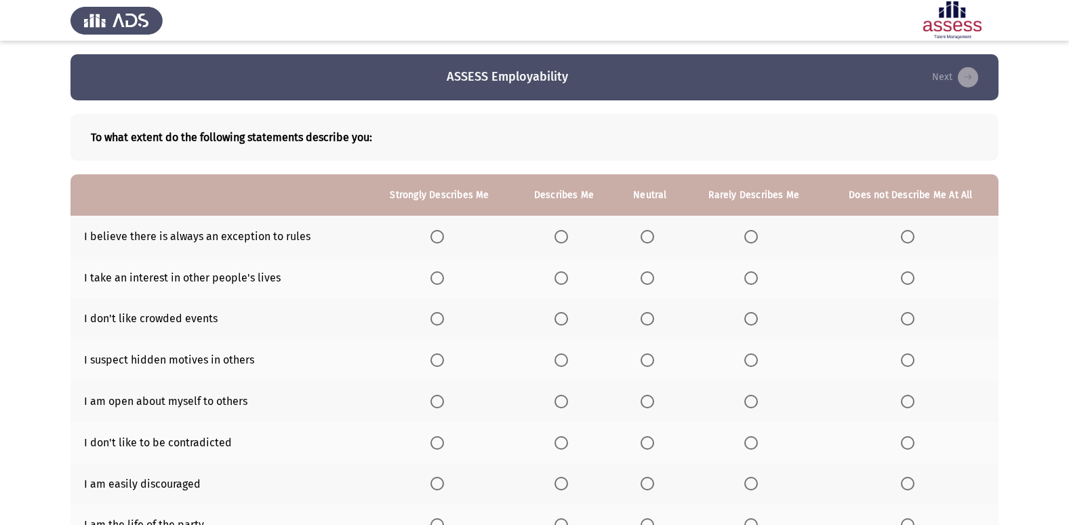
click at [902, 232] on span "Select an option" at bounding box center [908, 237] width 14 height 14
click at [902, 232] on input "Select an option" at bounding box center [908, 237] width 14 height 14
click at [436, 271] on span "Select an option" at bounding box center [437, 278] width 14 height 14
click at [436, 271] on input "Select an option" at bounding box center [437, 278] width 14 height 14
click at [660, 310] on th at bounding box center [650, 318] width 70 height 41
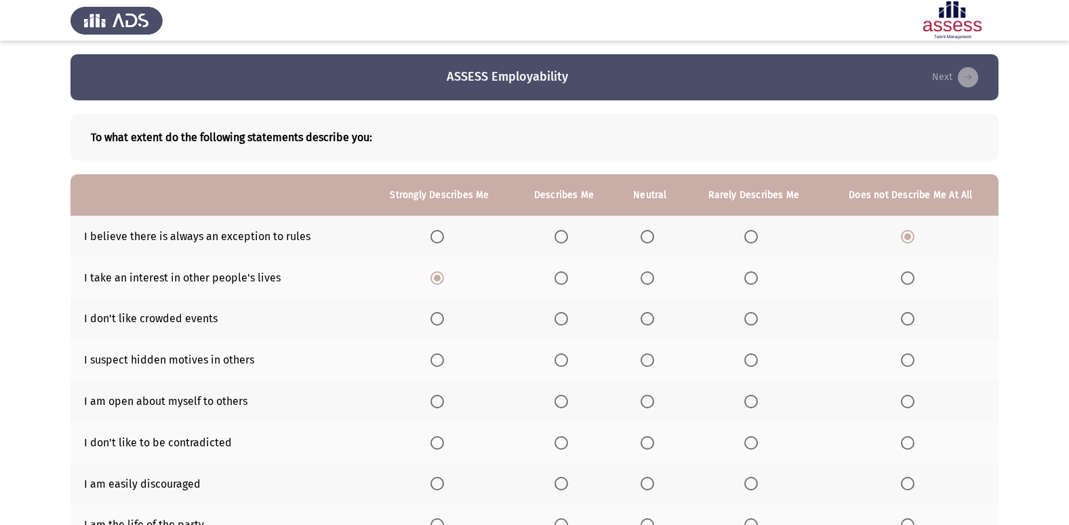
click at [649, 315] on span "Select an option" at bounding box center [648, 319] width 14 height 14
click at [649, 315] on input "Select an option" at bounding box center [648, 319] width 14 height 14
click at [647, 361] on span "Select an option" at bounding box center [648, 360] width 14 height 14
click at [647, 361] on input "Select an option" at bounding box center [648, 360] width 14 height 14
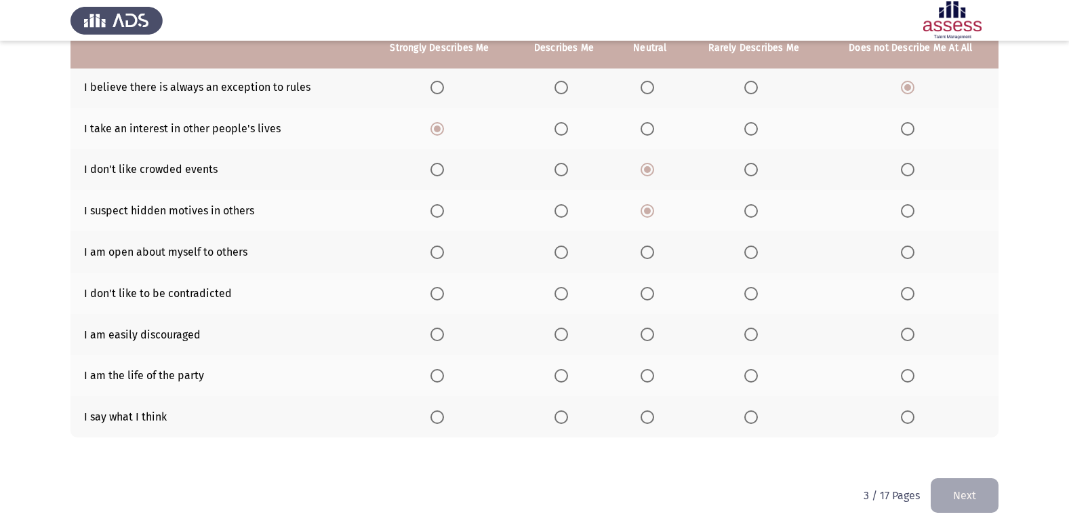
scroll to position [157, 0]
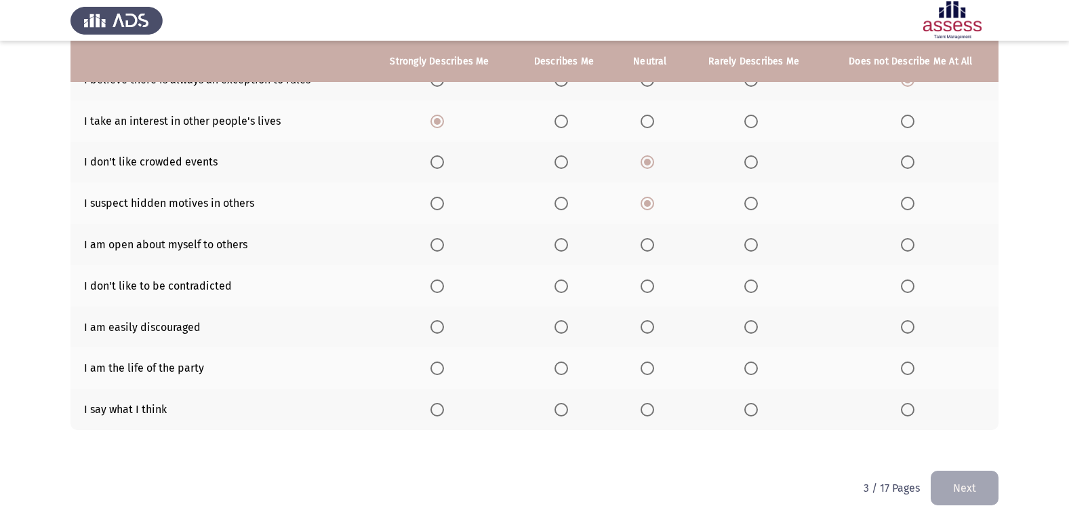
click at [645, 239] on span "Select an option" at bounding box center [648, 245] width 14 height 14
click at [645, 239] on input "Select an option" at bounding box center [648, 245] width 14 height 14
click at [651, 287] on span "Select an option" at bounding box center [648, 286] width 14 height 14
click at [651, 287] on input "Select an option" at bounding box center [648, 286] width 14 height 14
click at [909, 324] on span "Select an option" at bounding box center [908, 327] width 14 height 14
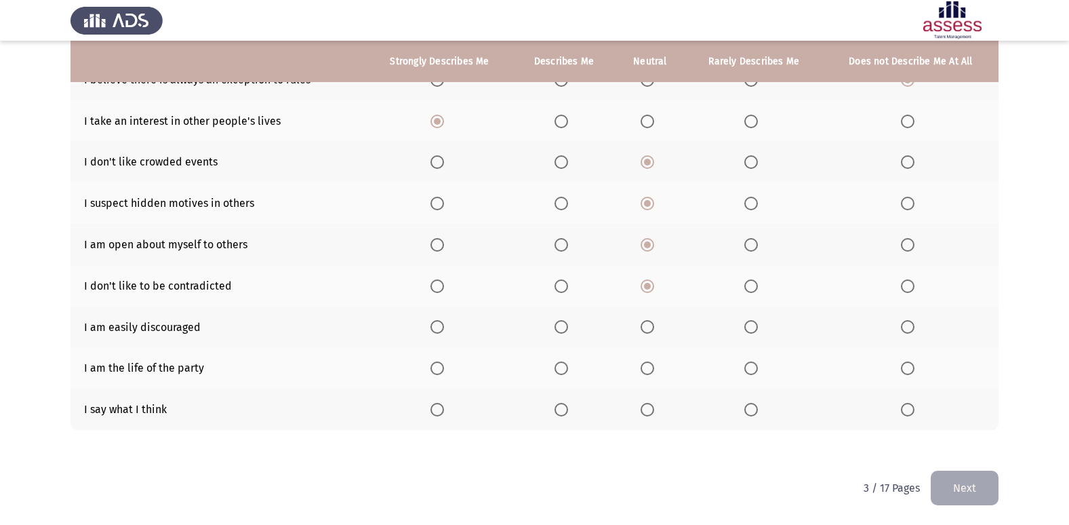
click at [909, 324] on input "Select an option" at bounding box center [908, 327] width 14 height 14
click at [645, 366] on span "Select an option" at bounding box center [648, 368] width 14 height 14
click at [645, 366] on input "Select an option" at bounding box center [648, 368] width 14 height 14
click at [437, 411] on span "Select an option" at bounding box center [437, 410] width 14 height 14
click at [437, 411] on input "Select an option" at bounding box center [437, 410] width 14 height 14
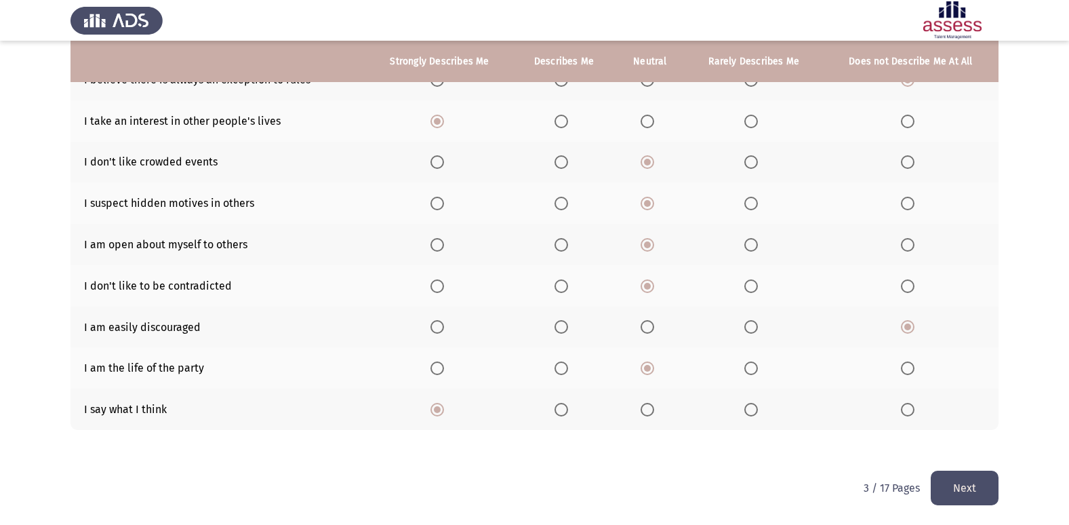
click at [980, 496] on button "Next" at bounding box center [965, 487] width 68 height 35
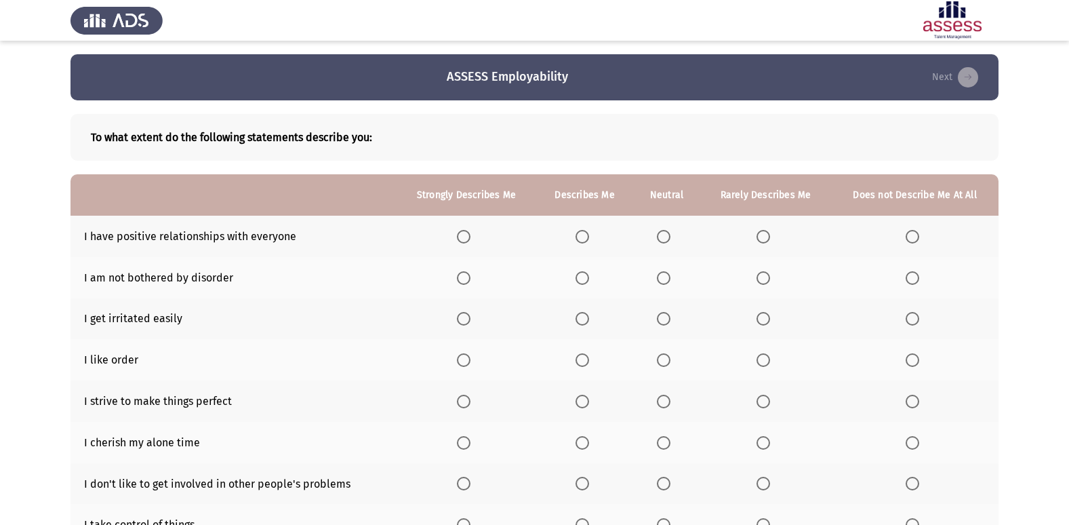
click at [463, 241] on span "Select an option" at bounding box center [464, 237] width 14 height 14
click at [463, 241] on input "Select an option" at bounding box center [464, 237] width 14 height 14
click at [769, 281] on span "Select an option" at bounding box center [764, 278] width 14 height 14
click at [769, 281] on input "Select an option" at bounding box center [764, 278] width 14 height 14
click at [761, 314] on span "Select an option" at bounding box center [764, 319] width 14 height 14
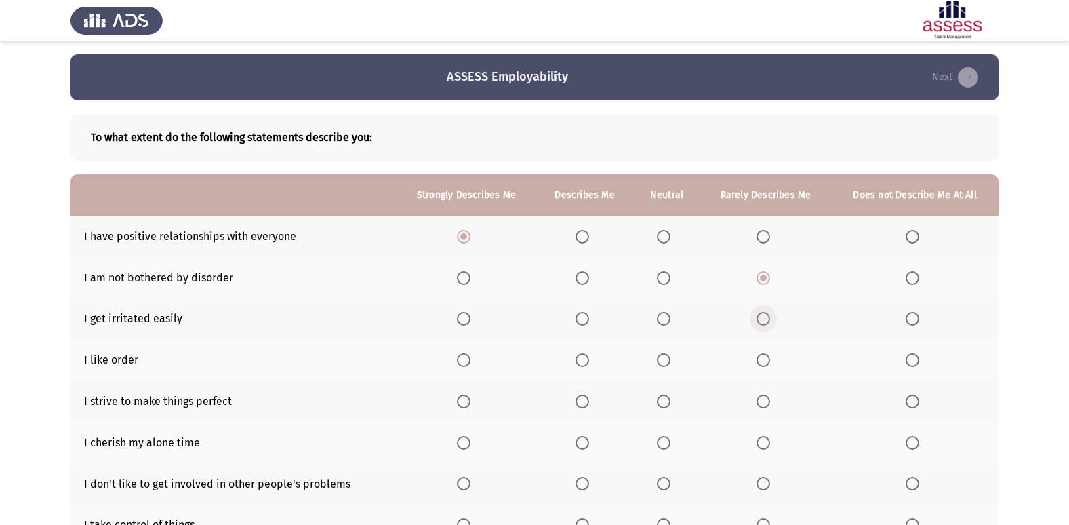
click at [761, 314] on input "Select an option" at bounding box center [764, 319] width 14 height 14
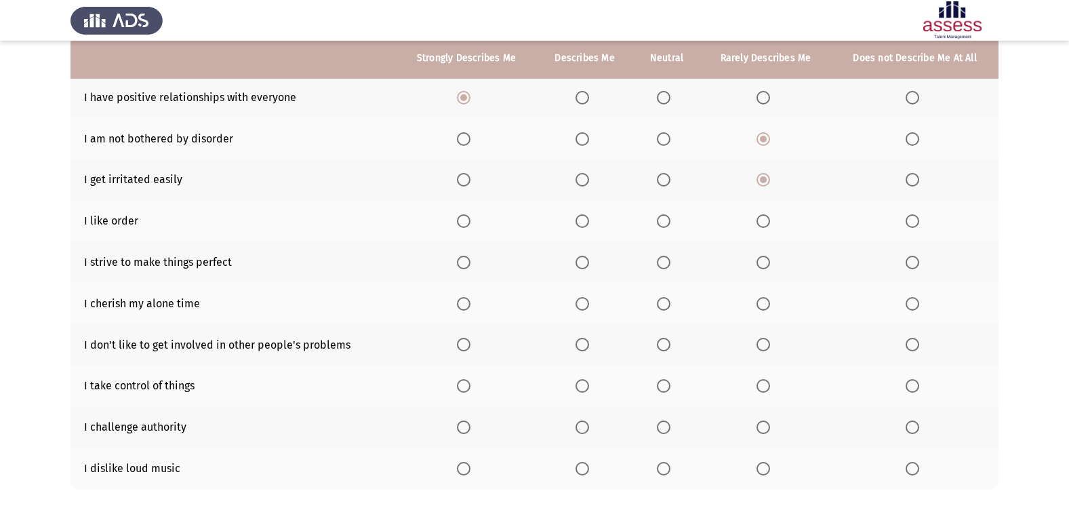
scroll to position [198, 0]
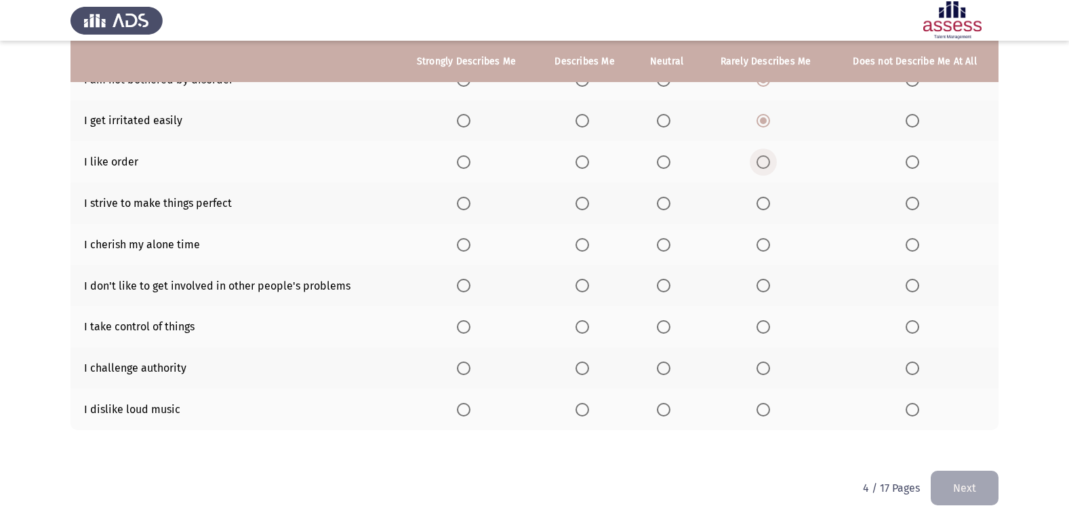
click at [759, 165] on span "Select an option" at bounding box center [764, 162] width 14 height 14
click at [759, 165] on input "Select an option" at bounding box center [764, 162] width 14 height 14
click at [467, 199] on span "Select an option" at bounding box center [464, 204] width 14 height 14
click at [467, 199] on input "Select an option" at bounding box center [464, 204] width 14 height 14
click at [669, 239] on span "Select an option" at bounding box center [664, 245] width 14 height 14
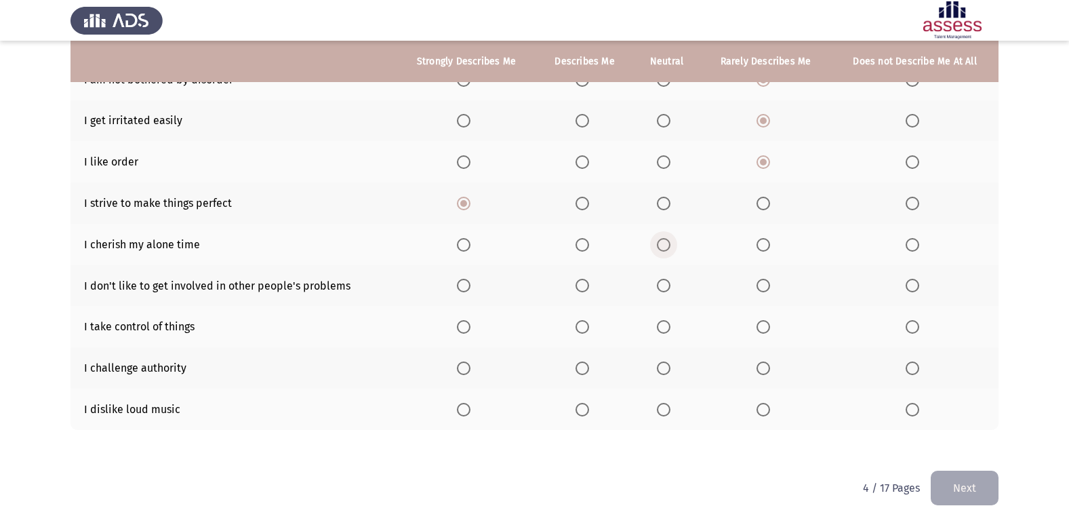
click at [669, 239] on input "Select an option" at bounding box center [664, 245] width 14 height 14
click at [908, 284] on span "Select an option" at bounding box center [913, 286] width 14 height 14
click at [908, 284] on input "Select an option" at bounding box center [913, 286] width 14 height 14
click at [667, 327] on span "Select an option" at bounding box center [664, 327] width 14 height 14
click at [667, 327] on input "Select an option" at bounding box center [664, 327] width 14 height 14
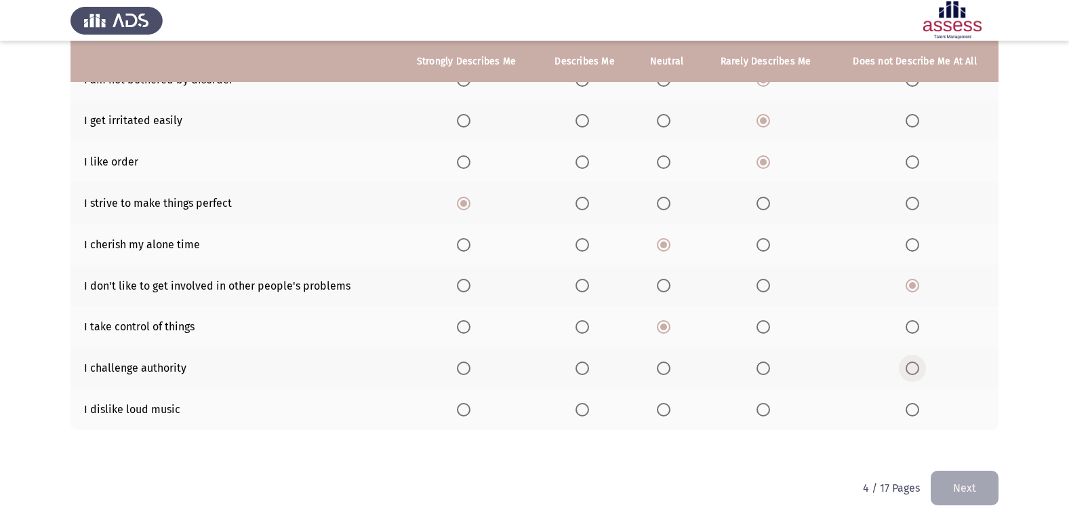
click at [914, 368] on span "Select an option" at bounding box center [913, 368] width 14 height 14
click at [914, 368] on input "Select an option" at bounding box center [913, 368] width 14 height 14
click at [669, 412] on span "Select an option" at bounding box center [664, 410] width 14 height 14
click at [669, 412] on input "Select an option" at bounding box center [664, 410] width 14 height 14
click at [986, 496] on button "Next" at bounding box center [965, 487] width 68 height 35
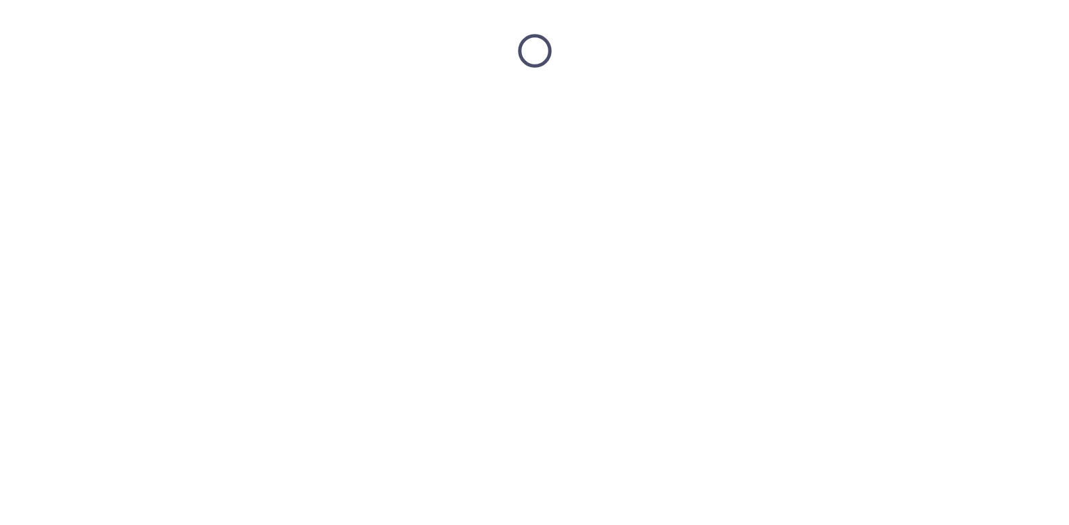
scroll to position [0, 0]
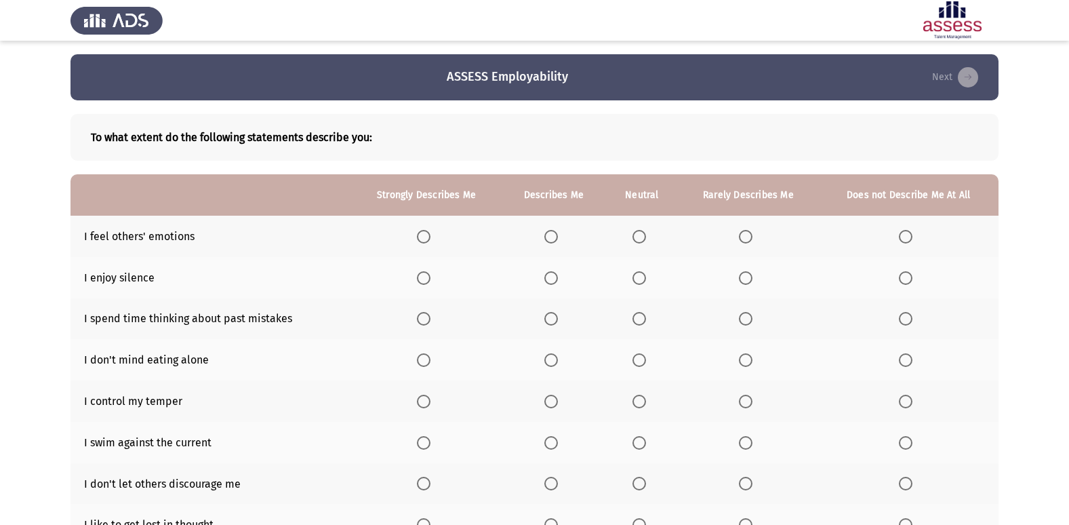
click at [430, 240] on span "Select an option" at bounding box center [424, 237] width 14 height 14
click at [430, 240] on input "Select an option" at bounding box center [424, 237] width 14 height 14
click at [634, 275] on span "Select an option" at bounding box center [639, 278] width 14 height 14
click at [634, 275] on input "Select an option" at bounding box center [639, 278] width 14 height 14
click at [746, 320] on span "Select an option" at bounding box center [746, 319] width 14 height 14
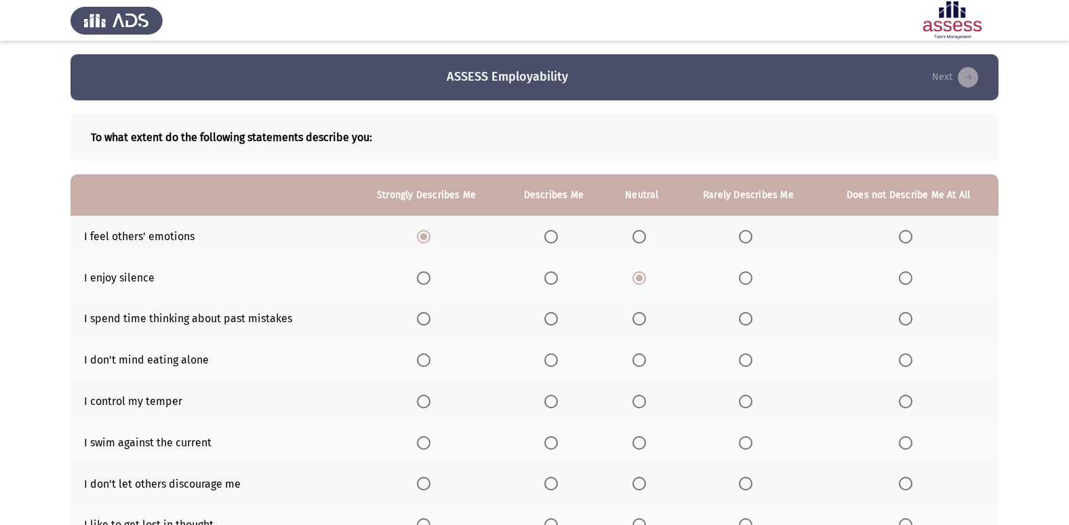
click at [746, 320] on input "Select an option" at bounding box center [746, 319] width 14 height 14
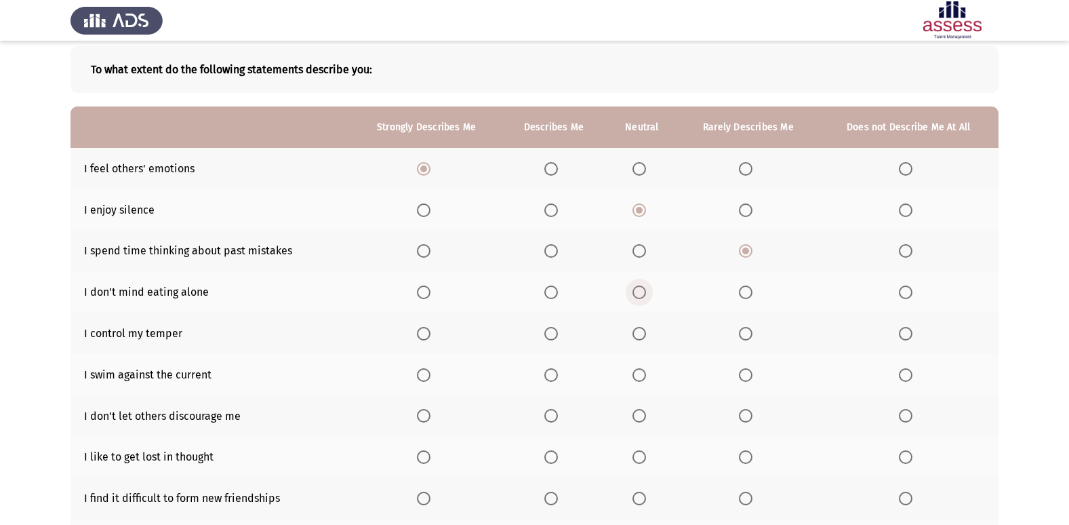
click at [643, 292] on span "Select an option" at bounding box center [639, 292] width 14 height 14
click at [643, 292] on input "Select an option" at bounding box center [639, 292] width 14 height 14
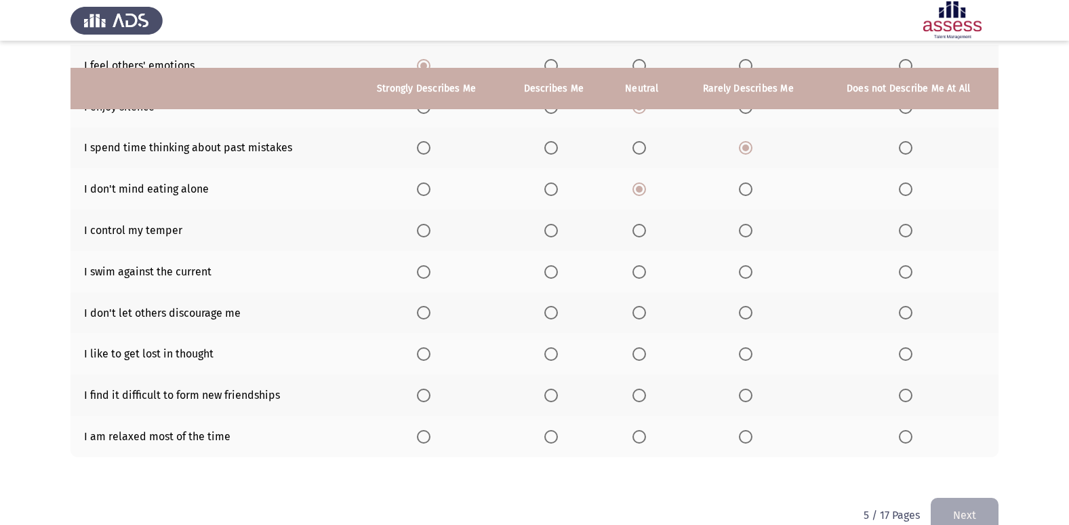
scroll to position [198, 0]
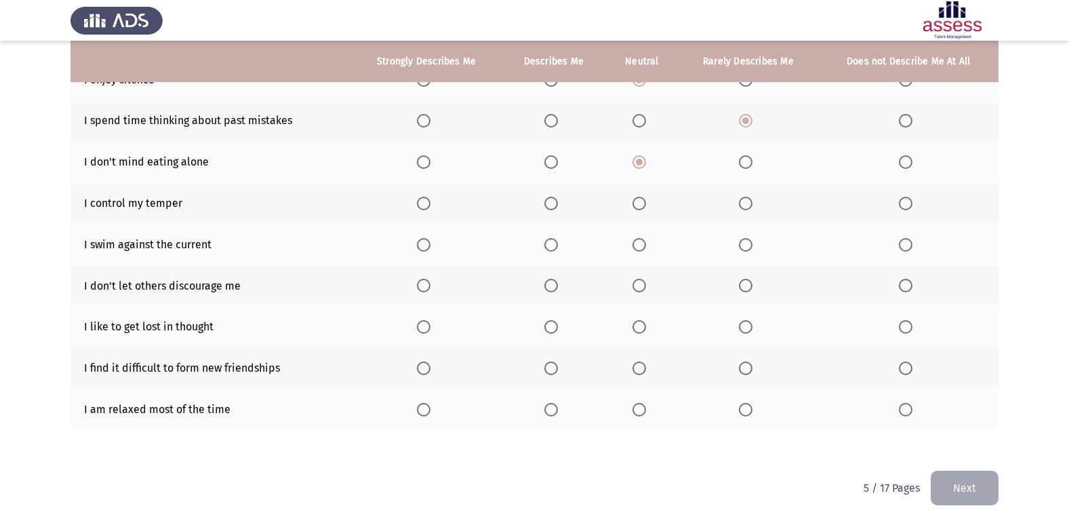
click at [649, 203] on label "Select an option" at bounding box center [641, 204] width 19 height 14
click at [646, 203] on input "Select an option" at bounding box center [639, 204] width 14 height 14
click at [552, 245] on span "Select an option" at bounding box center [551, 245] width 14 height 14
click at [552, 245] on input "Select an option" at bounding box center [551, 245] width 14 height 14
click at [420, 279] on span "Select an option" at bounding box center [424, 286] width 14 height 14
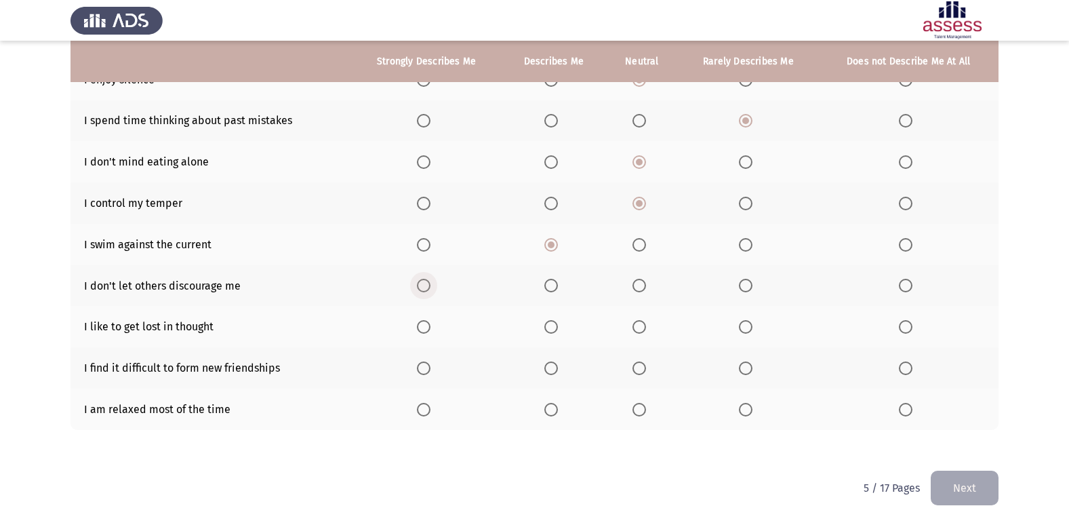
click at [420, 279] on input "Select an option" at bounding box center [424, 286] width 14 height 14
click at [909, 329] on span "Select an option" at bounding box center [906, 327] width 14 height 14
click at [909, 329] on input "Select an option" at bounding box center [906, 327] width 14 height 14
click at [900, 367] on span "Select an option" at bounding box center [906, 368] width 14 height 14
click at [900, 367] on input "Select an option" at bounding box center [906, 368] width 14 height 14
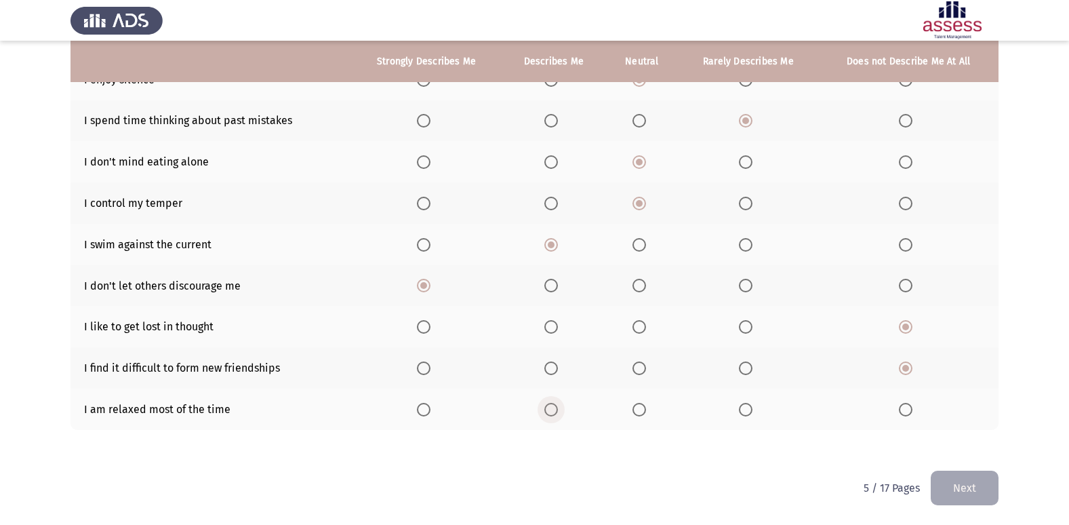
click at [550, 410] on span "Select an option" at bounding box center [551, 410] width 14 height 14
click at [550, 410] on input "Select an option" at bounding box center [551, 410] width 14 height 14
click at [982, 488] on button "Next" at bounding box center [965, 487] width 68 height 35
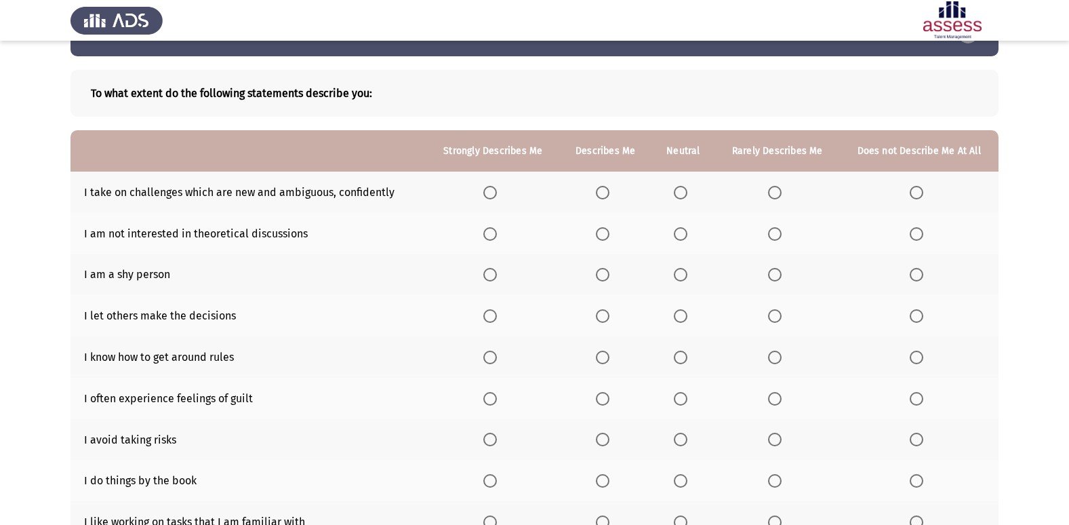
scroll to position [68, 0]
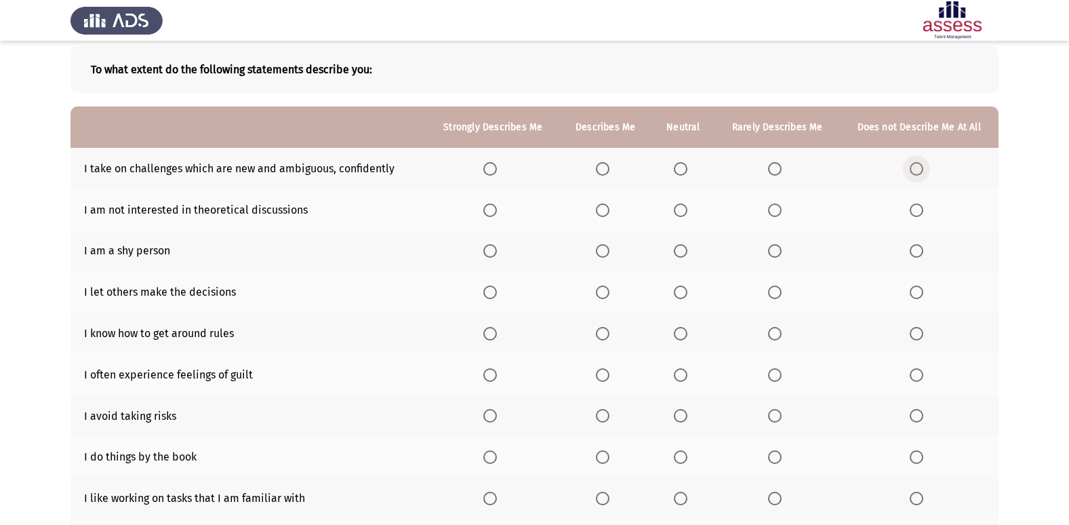
click at [915, 167] on span "Select an option" at bounding box center [917, 169] width 14 height 14
click at [915, 167] on input "Select an option" at bounding box center [917, 169] width 14 height 14
click at [925, 212] on label "Select an option" at bounding box center [919, 210] width 19 height 14
click at [923, 212] on input "Select an option" at bounding box center [917, 210] width 14 height 14
click at [917, 249] on span "Select an option" at bounding box center [917, 251] width 14 height 14
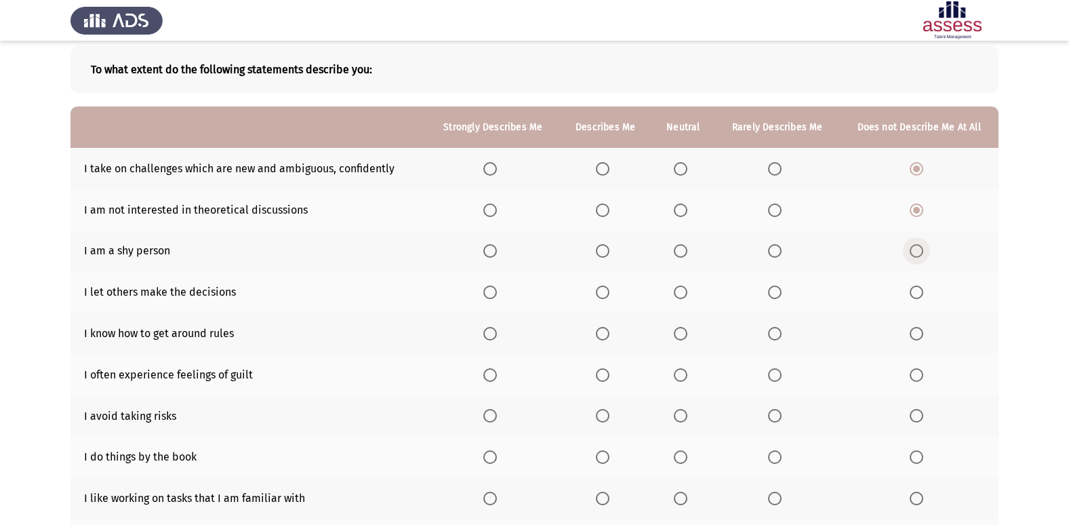
click at [917, 249] on input "Select an option" at bounding box center [917, 251] width 14 height 14
click at [502, 287] on label "Select an option" at bounding box center [492, 292] width 19 height 14
click at [497, 287] on input "Select an option" at bounding box center [490, 292] width 14 height 14
click at [679, 286] on span "Select an option" at bounding box center [681, 292] width 14 height 14
click at [679, 286] on input "Select an option" at bounding box center [681, 292] width 14 height 14
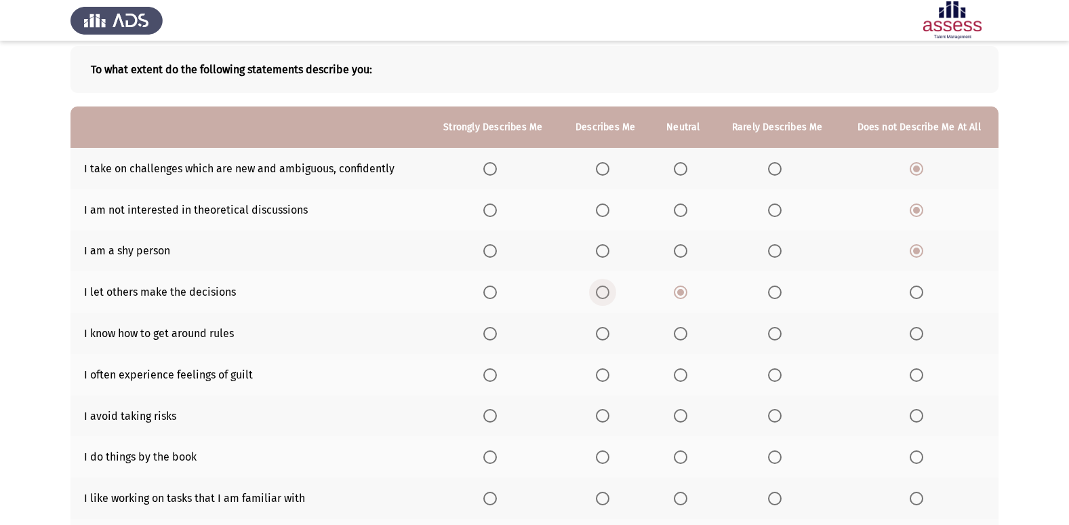
click at [600, 289] on span "Select an option" at bounding box center [603, 292] width 14 height 14
click at [600, 289] on input "Select an option" at bounding box center [603, 292] width 14 height 14
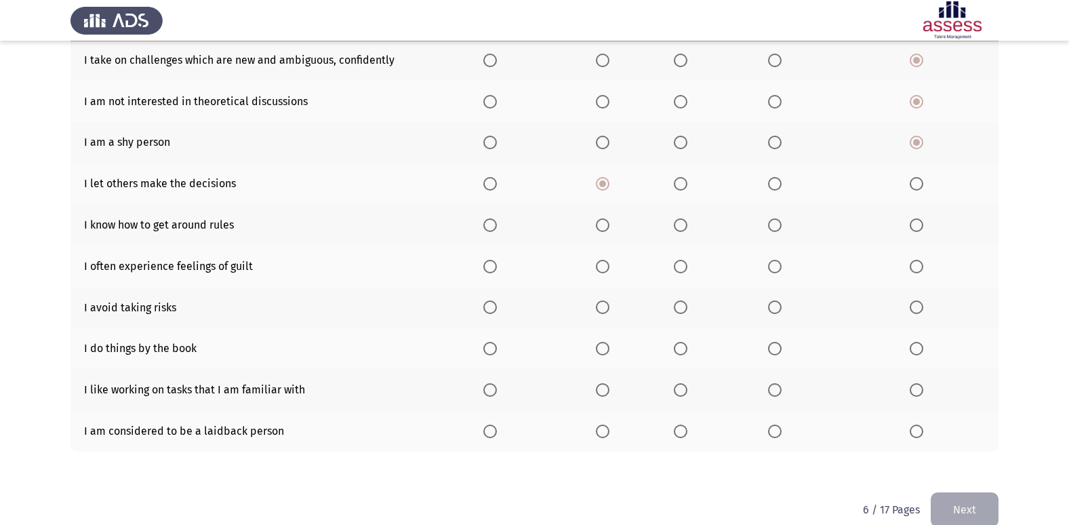
scroll to position [198, 0]
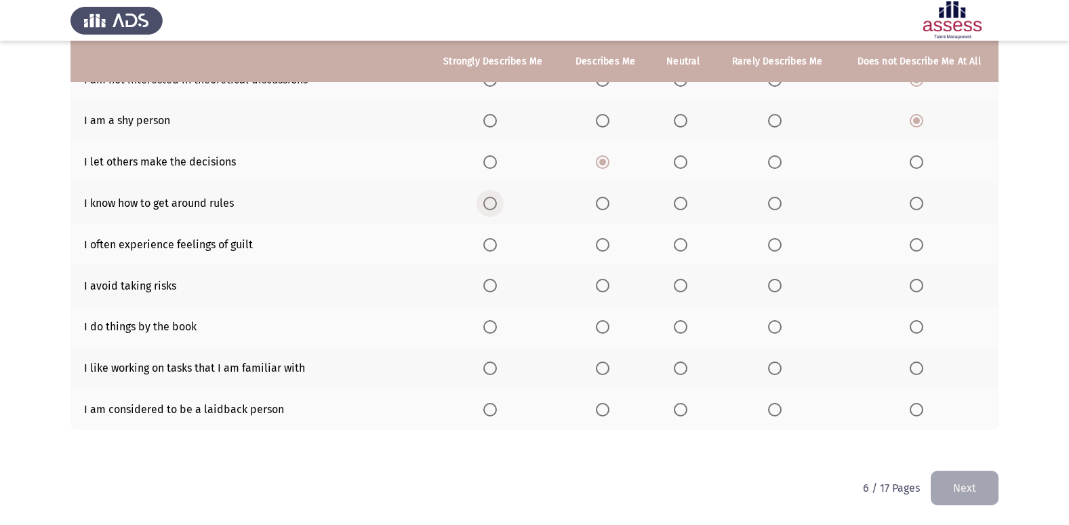
click at [494, 203] on span "Select an option" at bounding box center [490, 204] width 14 height 14
click at [494, 203] on input "Select an option" at bounding box center [490, 204] width 14 height 14
click at [676, 247] on span "Select an option" at bounding box center [681, 245] width 14 height 14
click at [676, 247] on input "Select an option" at bounding box center [681, 245] width 14 height 14
click at [775, 286] on span "Select an option" at bounding box center [775, 286] width 14 height 14
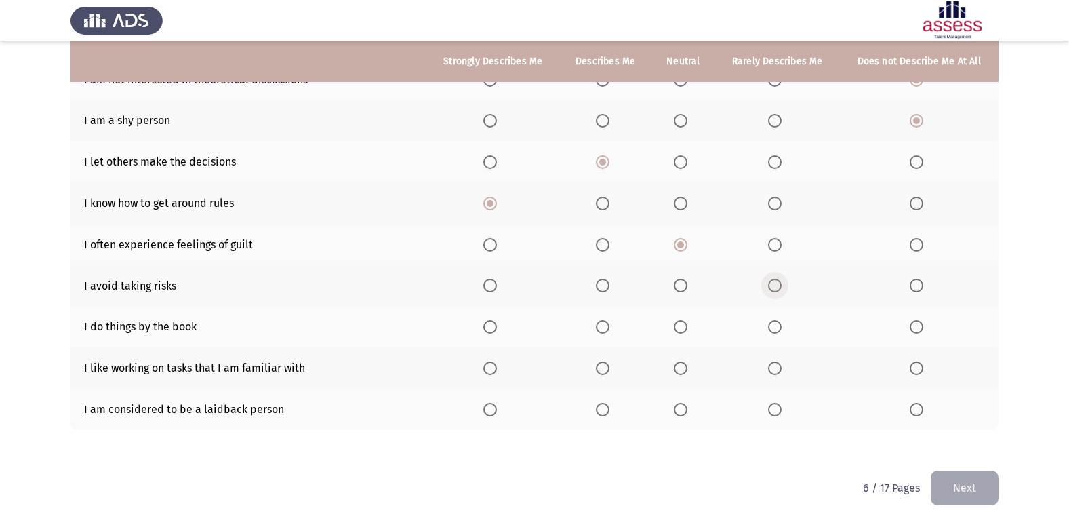
click at [775, 286] on input "Select an option" at bounding box center [775, 286] width 14 height 14
click at [679, 333] on span "Select an option" at bounding box center [681, 327] width 14 height 14
click at [679, 333] on input "Select an option" at bounding box center [681, 327] width 14 height 14
click at [679, 370] on span "Select an option" at bounding box center [681, 368] width 14 height 14
click at [679, 370] on input "Select an option" at bounding box center [681, 368] width 14 height 14
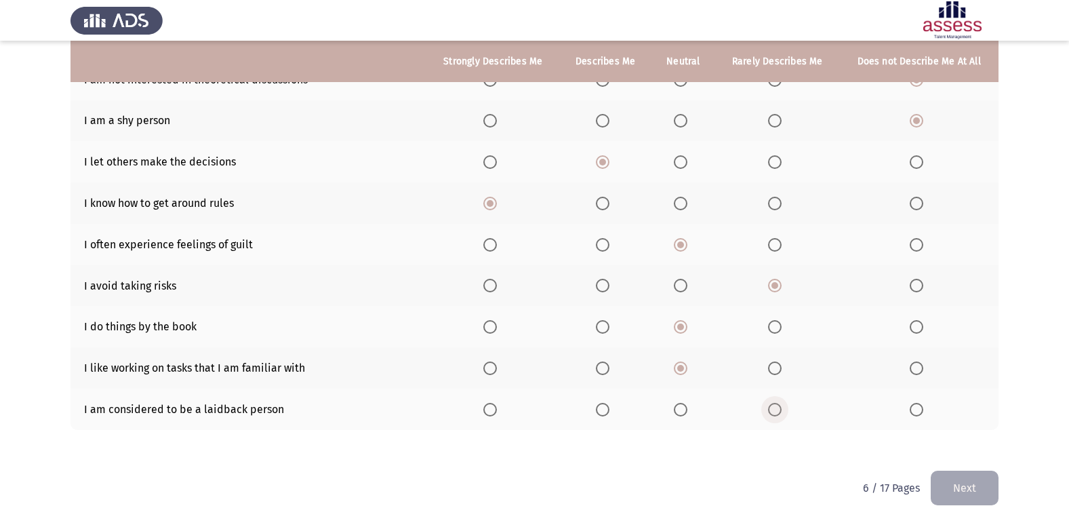
click at [782, 406] on span "Select an option" at bounding box center [775, 410] width 14 height 14
click at [782, 406] on input "Select an option" at bounding box center [775, 410] width 14 height 14
click at [976, 499] on button "Next" at bounding box center [965, 487] width 68 height 35
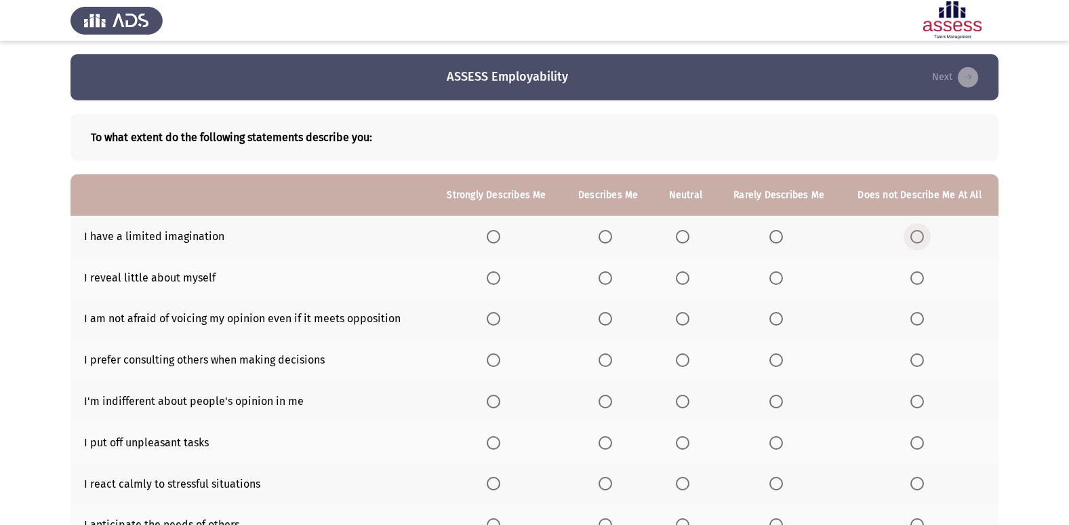
click at [926, 236] on label "Select an option" at bounding box center [919, 237] width 19 height 14
click at [924, 236] on input "Select an option" at bounding box center [917, 237] width 14 height 14
click at [678, 273] on span "Select an option" at bounding box center [683, 278] width 14 height 14
click at [678, 273] on input "Select an option" at bounding box center [683, 278] width 14 height 14
click at [916, 310] on th at bounding box center [920, 318] width 158 height 41
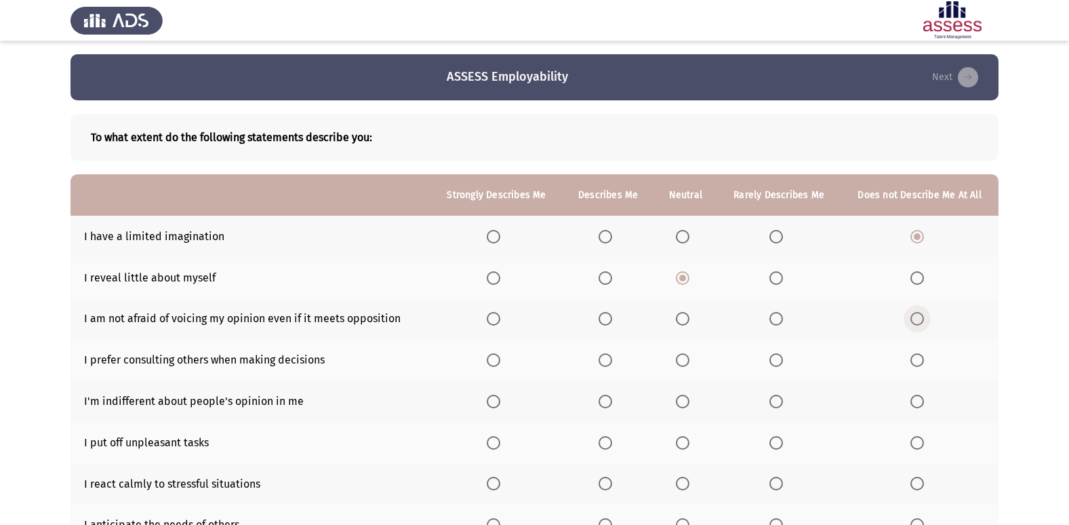
click at [916, 319] on span "Select an option" at bounding box center [917, 319] width 14 height 14
click at [916, 319] on input "Select an option" at bounding box center [917, 319] width 14 height 14
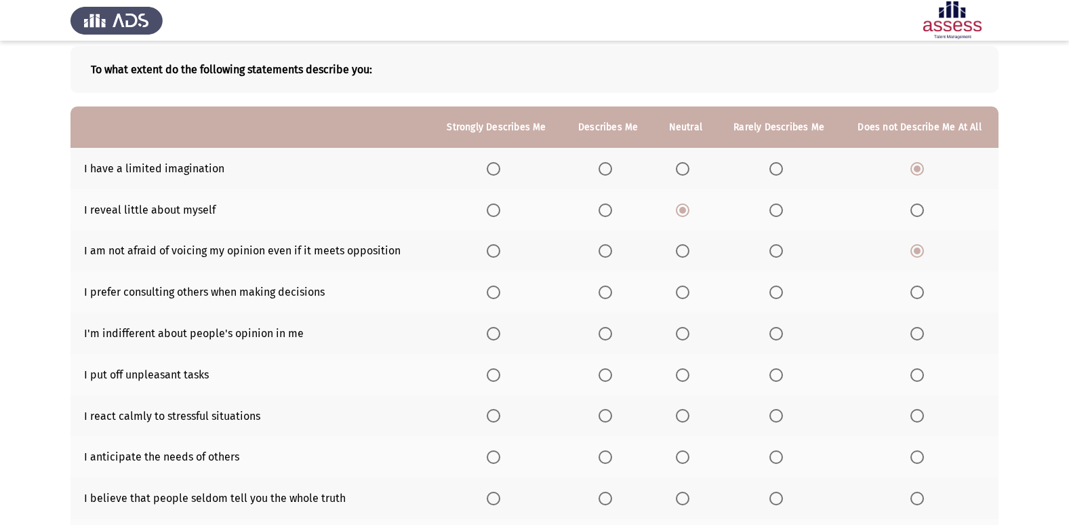
scroll to position [136, 0]
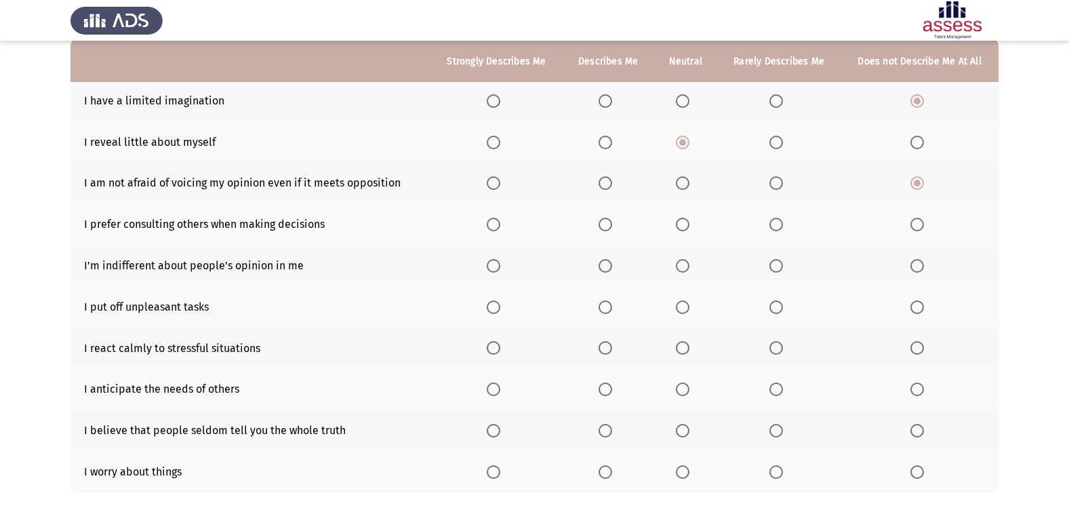
click at [492, 226] on span "Select an option" at bounding box center [494, 225] width 14 height 14
click at [492, 226] on input "Select an option" at bounding box center [494, 225] width 14 height 14
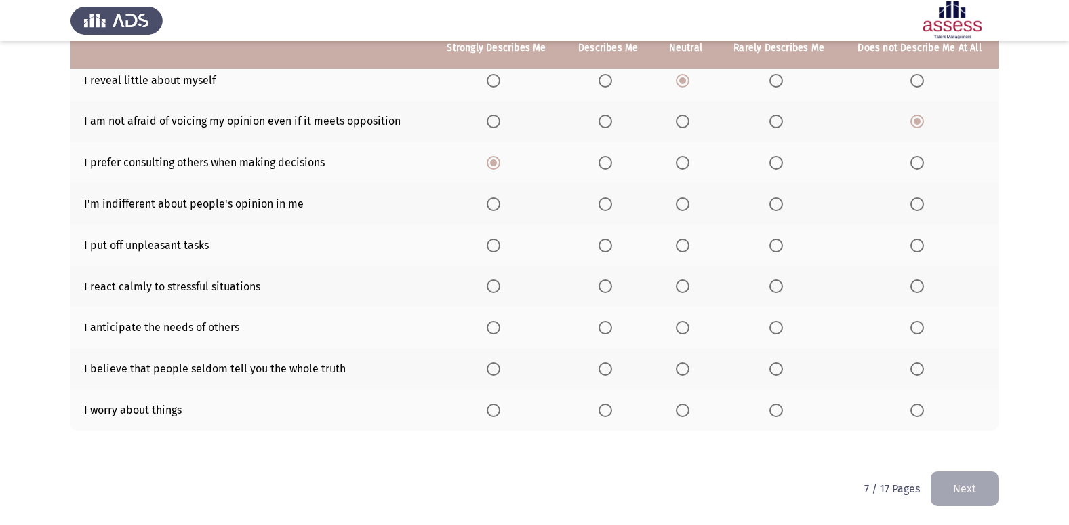
scroll to position [198, 0]
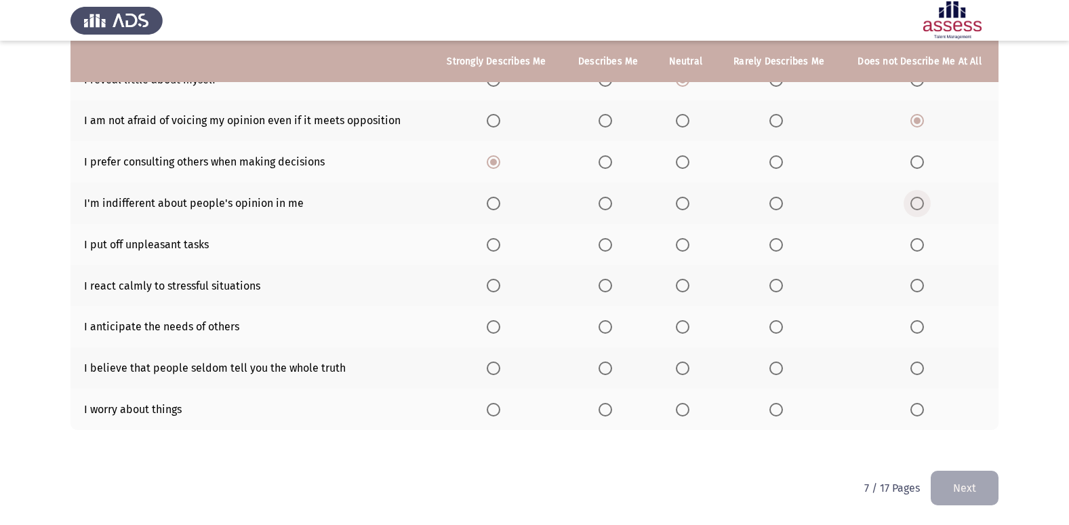
click at [919, 204] on span "Select an option" at bounding box center [917, 204] width 14 height 14
click at [919, 204] on input "Select an option" at bounding box center [917, 204] width 14 height 14
click at [921, 241] on span "Select an option" at bounding box center [917, 245] width 14 height 14
click at [921, 241] on input "Select an option" at bounding box center [917, 245] width 14 height 14
click at [493, 279] on span "Select an option" at bounding box center [494, 286] width 14 height 14
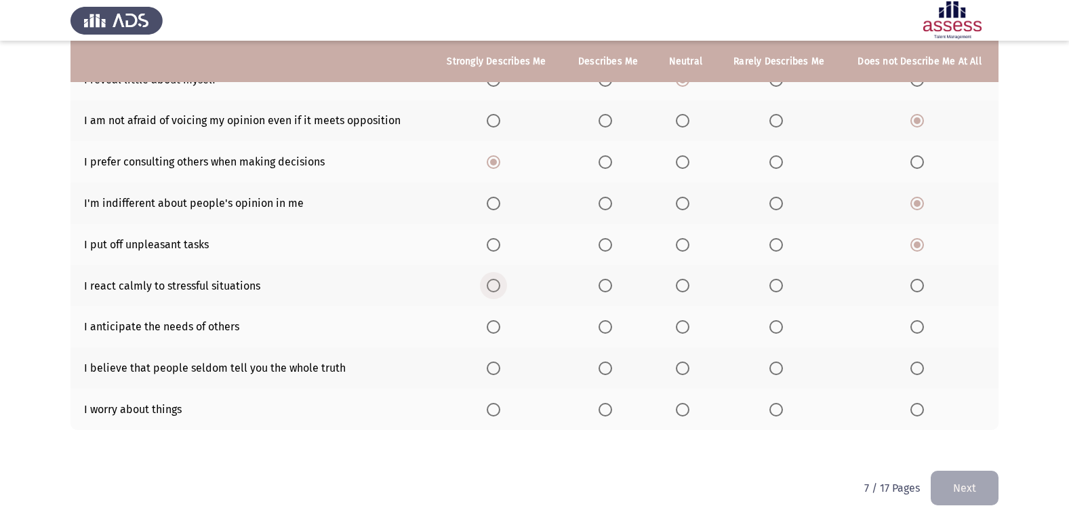
click at [493, 279] on input "Select an option" at bounding box center [494, 286] width 14 height 14
drag, startPoint x: 506, startPoint y: 327, endPoint x: 628, endPoint y: 320, distance: 121.5
click at [628, 320] on tr "I anticipate the needs of others" at bounding box center [534, 326] width 928 height 41
click at [616, 326] on label "Select an option" at bounding box center [608, 327] width 19 height 14
click at [612, 326] on input "Select an option" at bounding box center [606, 327] width 14 height 14
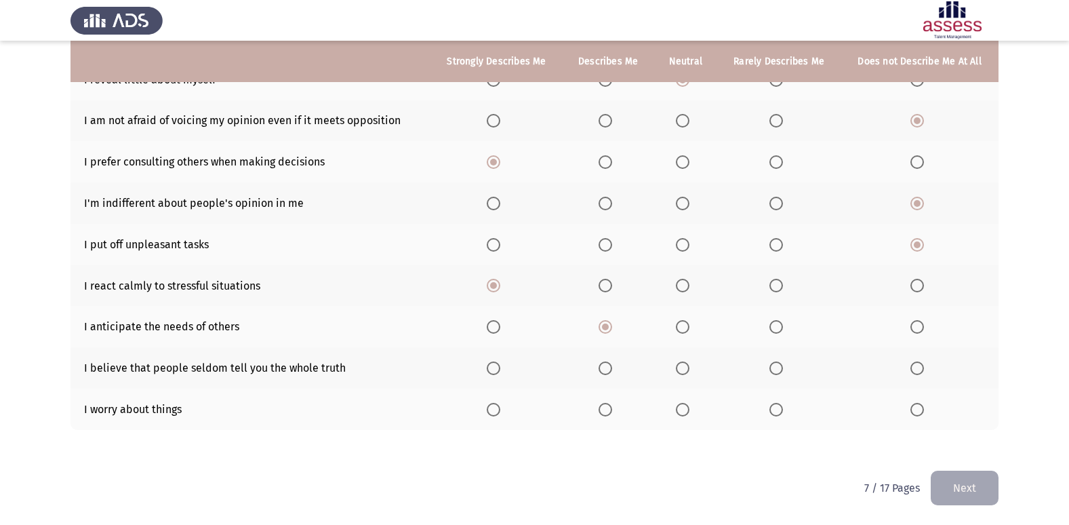
click at [688, 367] on span "Select an option" at bounding box center [683, 368] width 14 height 14
click at [688, 367] on input "Select an option" at bounding box center [683, 368] width 14 height 14
click at [684, 411] on span "Select an option" at bounding box center [683, 410] width 14 height 14
click at [684, 411] on input "Select an option" at bounding box center [683, 410] width 14 height 14
click at [946, 482] on button "Next" at bounding box center [965, 487] width 68 height 35
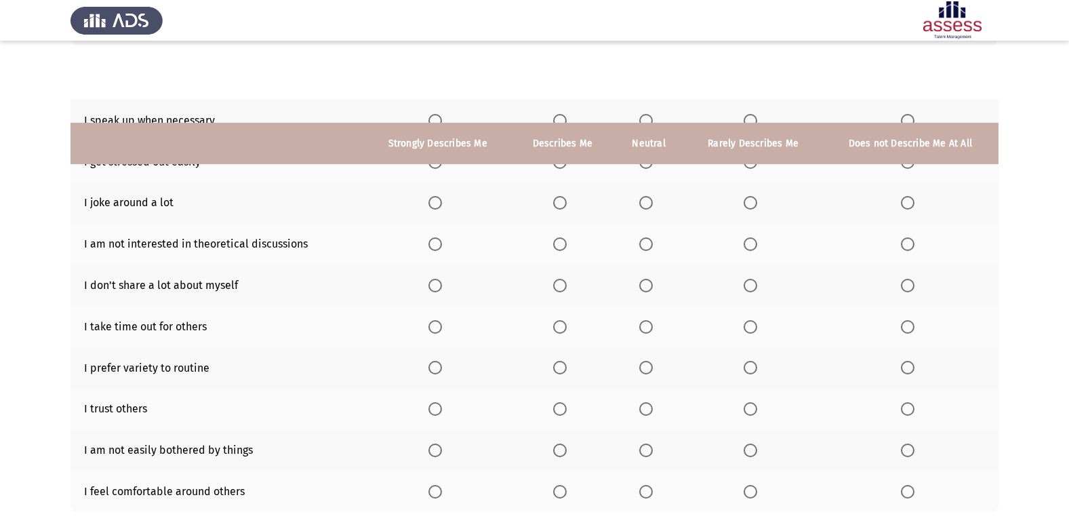
scroll to position [0, 0]
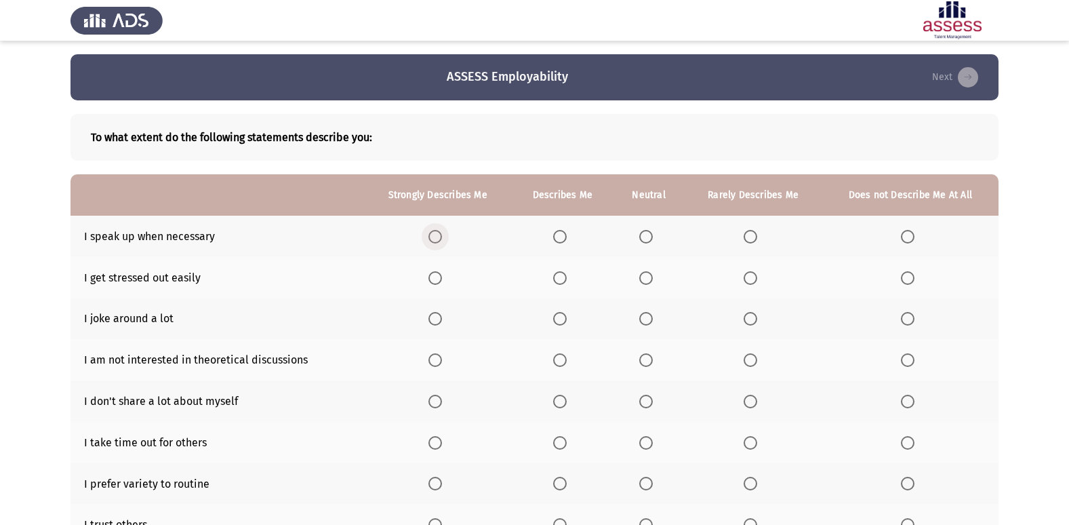
click at [431, 233] on span "Select an option" at bounding box center [435, 237] width 14 height 14
click at [431, 233] on input "Select an option" at bounding box center [435, 237] width 14 height 14
click at [904, 270] on mat-radio-button "Select an option" at bounding box center [910, 277] width 19 height 14
click at [906, 275] on span "Select an option" at bounding box center [908, 278] width 14 height 14
click at [906, 275] on input "Select an option" at bounding box center [908, 278] width 14 height 14
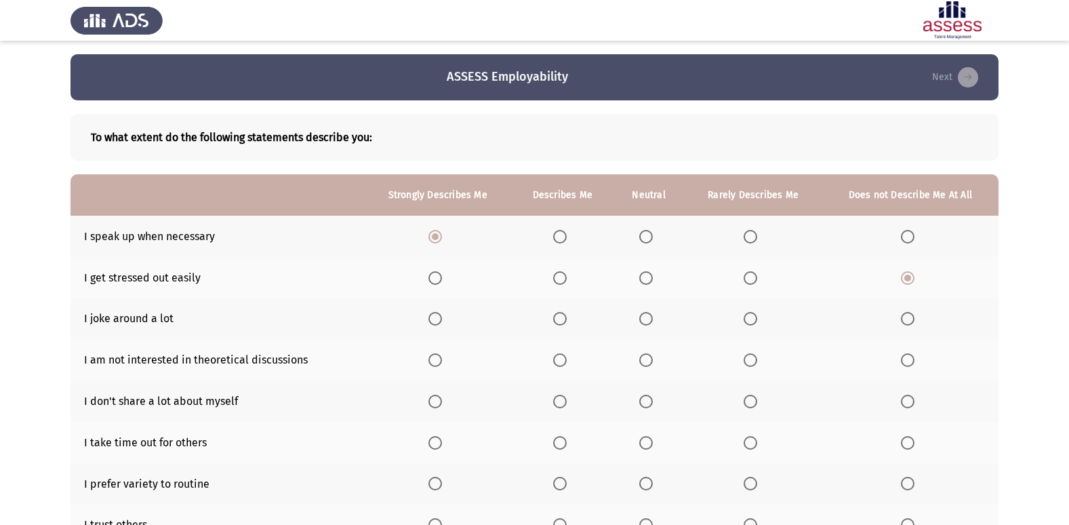
click at [909, 318] on span "Select an option" at bounding box center [908, 319] width 14 height 14
click at [909, 318] on input "Select an option" at bounding box center [908, 319] width 14 height 14
click at [752, 354] on span "Select an option" at bounding box center [751, 360] width 14 height 14
click at [752, 354] on input "Select an option" at bounding box center [751, 360] width 14 height 14
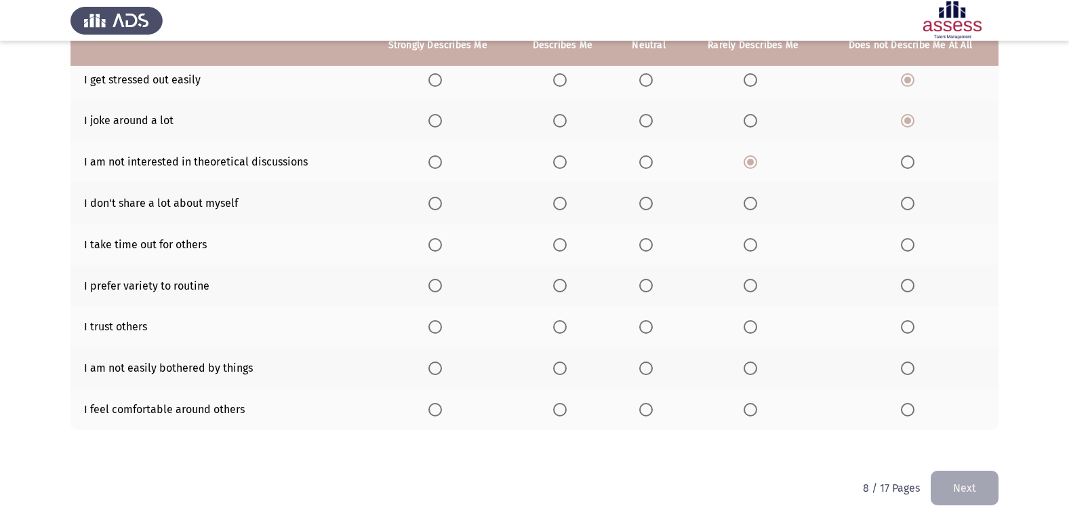
scroll to position [130, 0]
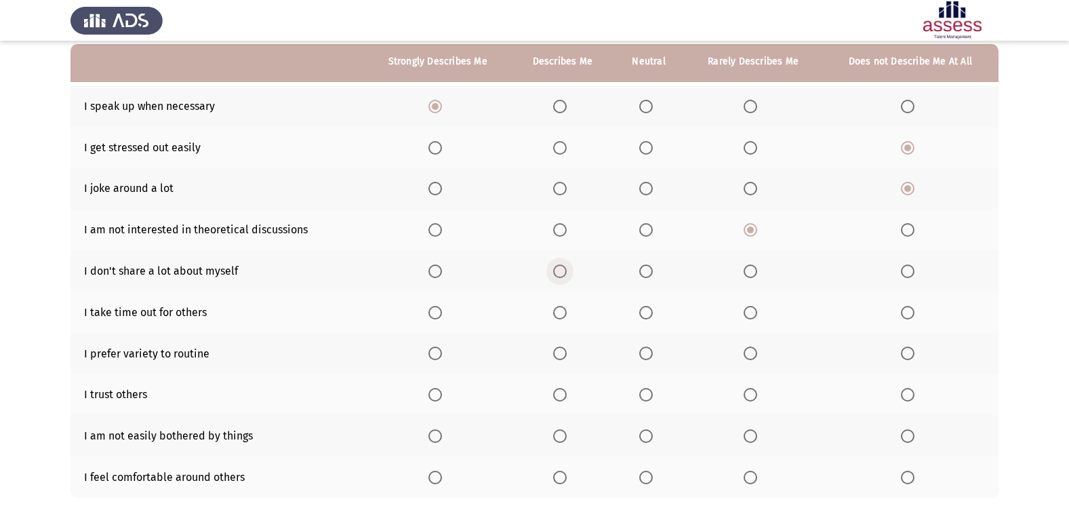
click at [569, 273] on label "Select an option" at bounding box center [562, 271] width 19 height 14
click at [567, 273] on input "Select an option" at bounding box center [560, 271] width 14 height 14
click at [638, 308] on th at bounding box center [648, 311] width 71 height 41
click at [653, 313] on span "Select an option" at bounding box center [646, 313] width 14 height 14
click at [653, 313] on input "Select an option" at bounding box center [646, 313] width 14 height 14
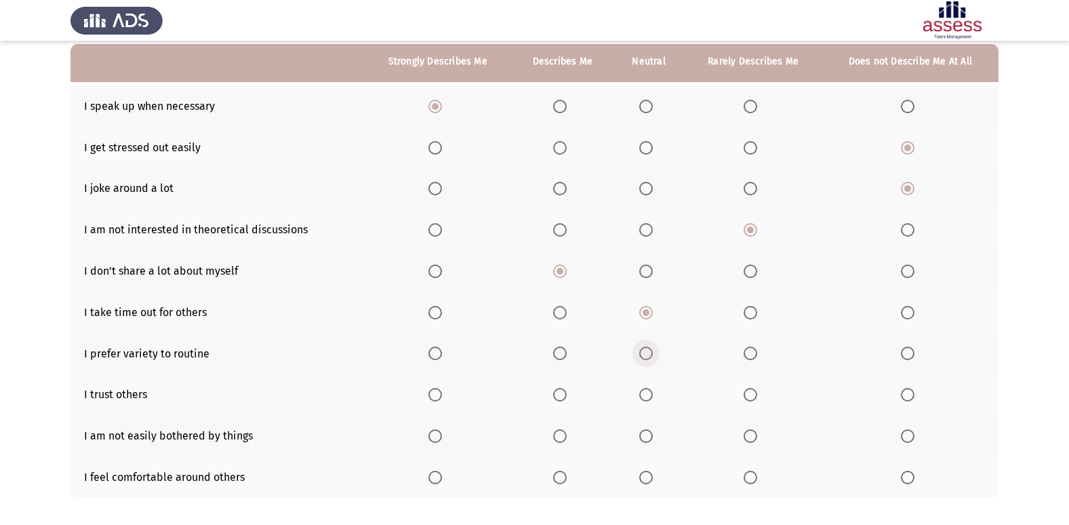
click at [651, 358] on span "Select an option" at bounding box center [646, 353] width 14 height 14
click at [651, 358] on input "Select an option" at bounding box center [646, 353] width 14 height 14
click at [645, 389] on span "Select an option" at bounding box center [646, 395] width 14 height 14
click at [645, 389] on input "Select an option" at bounding box center [646, 395] width 14 height 14
click at [644, 430] on span "Select an option" at bounding box center [646, 436] width 14 height 14
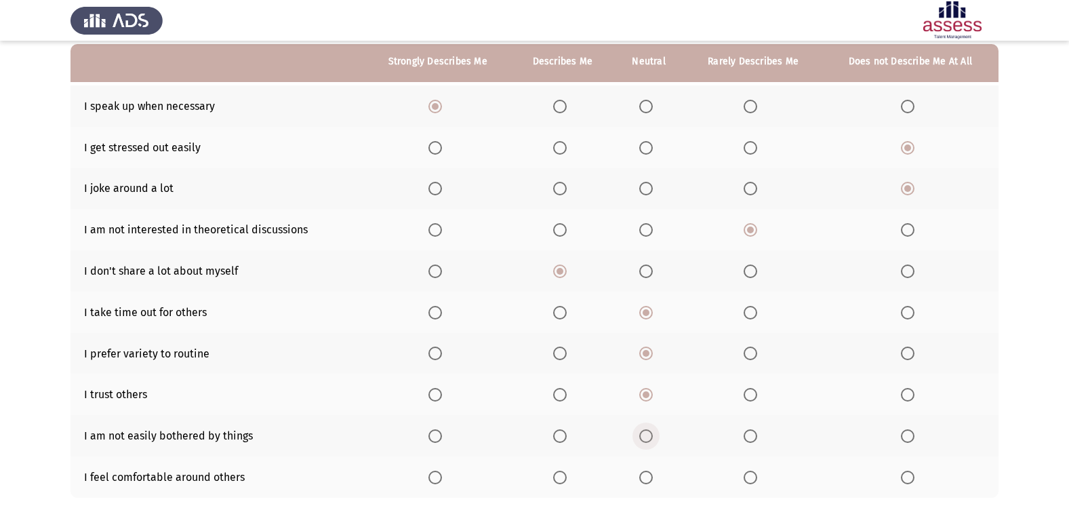
click at [644, 430] on input "Select an option" at bounding box center [646, 436] width 14 height 14
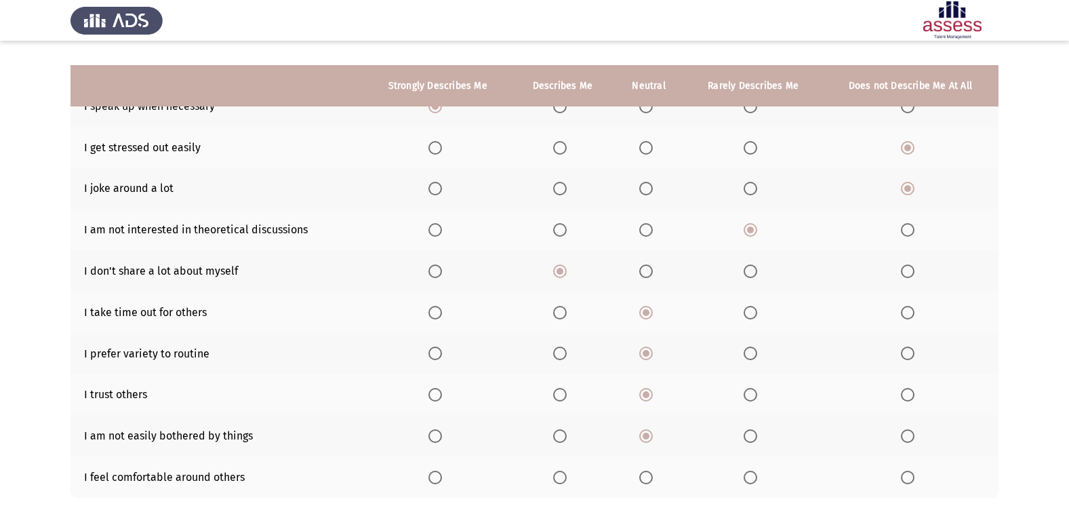
scroll to position [198, 0]
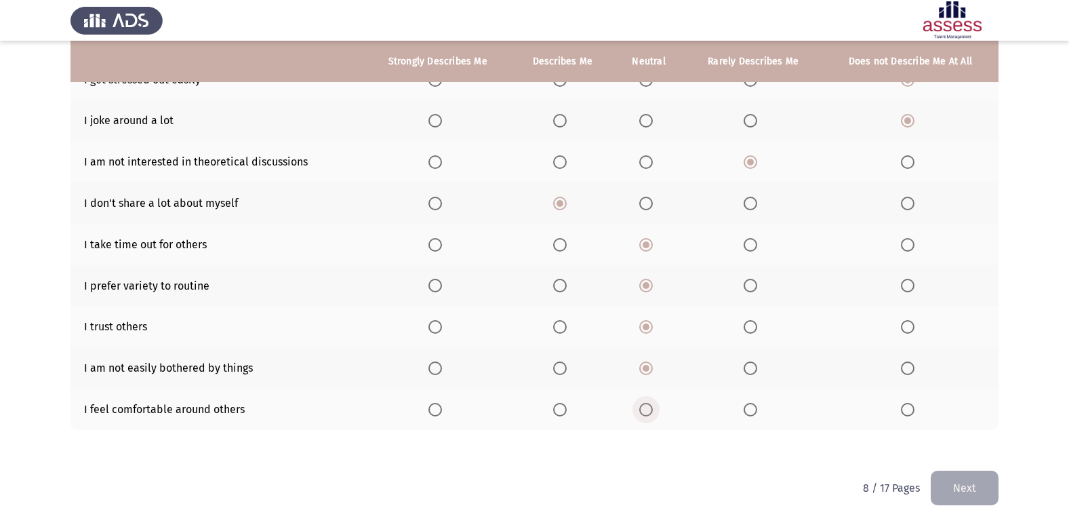
click at [649, 413] on span "Select an option" at bounding box center [646, 410] width 14 height 14
click at [649, 413] on input "Select an option" at bounding box center [646, 410] width 14 height 14
click at [970, 485] on button "Next" at bounding box center [965, 487] width 68 height 35
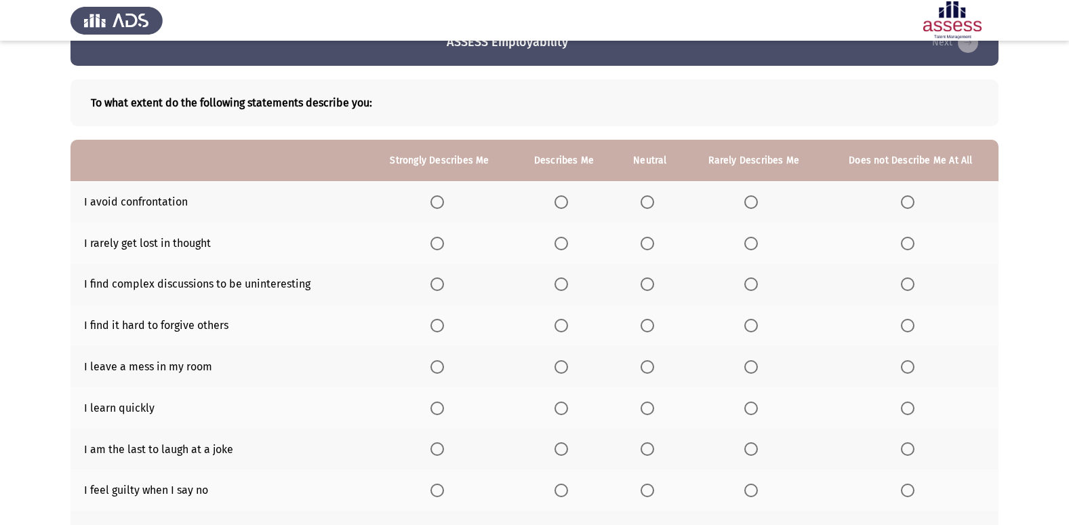
scroll to position [68, 0]
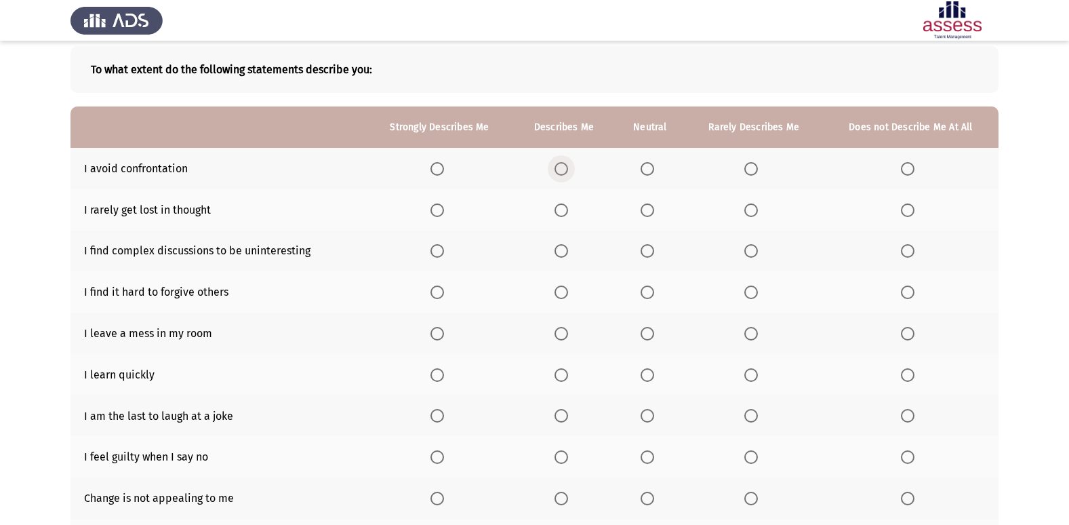
click at [557, 169] on span "Select an option" at bounding box center [562, 169] width 14 height 14
click at [557, 169] on input "Select an option" at bounding box center [562, 169] width 14 height 14
click at [436, 207] on span "Select an option" at bounding box center [437, 210] width 14 height 14
click at [436, 207] on input "Select an option" at bounding box center [437, 210] width 14 height 14
click at [437, 248] on span "Select an option" at bounding box center [437, 251] width 14 height 14
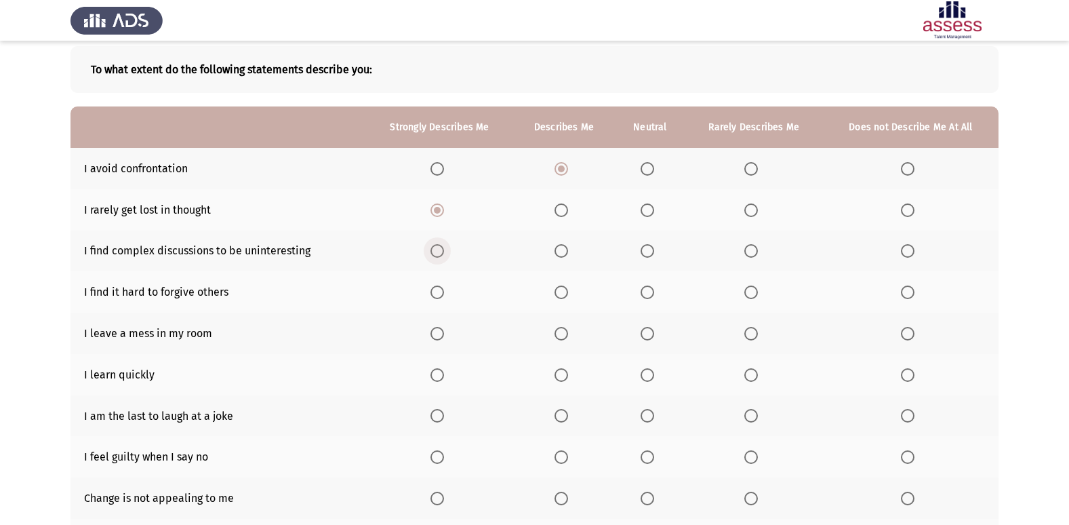
click at [437, 248] on input "Select an option" at bounding box center [437, 251] width 14 height 14
click at [910, 291] on span "Select an option" at bounding box center [908, 292] width 14 height 14
click at [910, 291] on input "Select an option" at bounding box center [908, 292] width 14 height 14
click at [757, 295] on span "Select an option" at bounding box center [751, 292] width 14 height 14
click at [757, 295] on input "Select an option" at bounding box center [751, 292] width 14 height 14
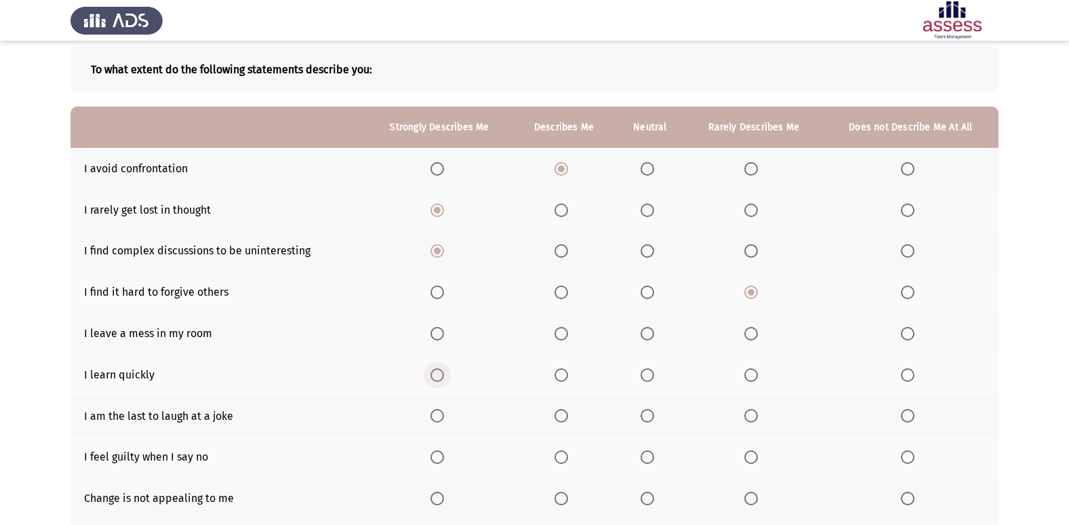
click at [444, 372] on span "Select an option" at bounding box center [437, 375] width 14 height 14
click at [444, 372] on input "Select an option" at bounding box center [437, 375] width 14 height 14
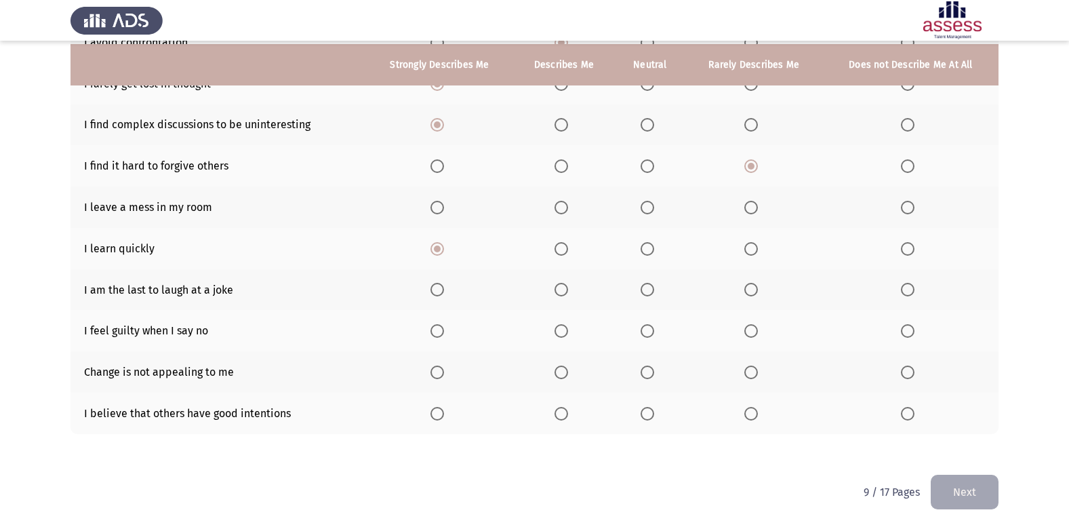
scroll to position [198, 0]
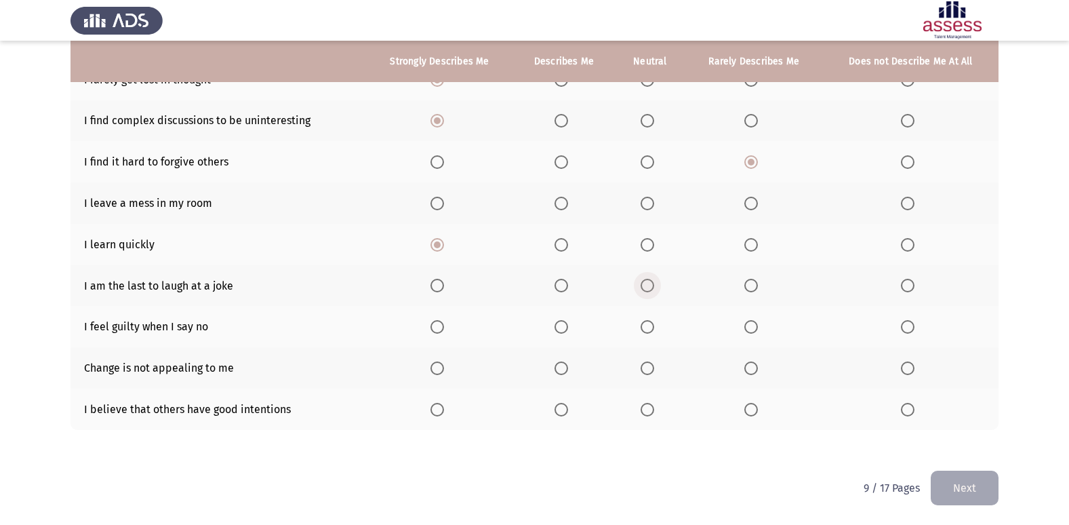
click at [647, 289] on span "Select an option" at bounding box center [648, 286] width 14 height 14
click at [647, 289] on input "Select an option" at bounding box center [648, 286] width 14 height 14
click at [908, 327] on span "Select an option" at bounding box center [908, 327] width 0 height 0
click at [908, 327] on input "Select an option" at bounding box center [908, 327] width 14 height 14
click at [743, 323] on th at bounding box center [754, 326] width 138 height 41
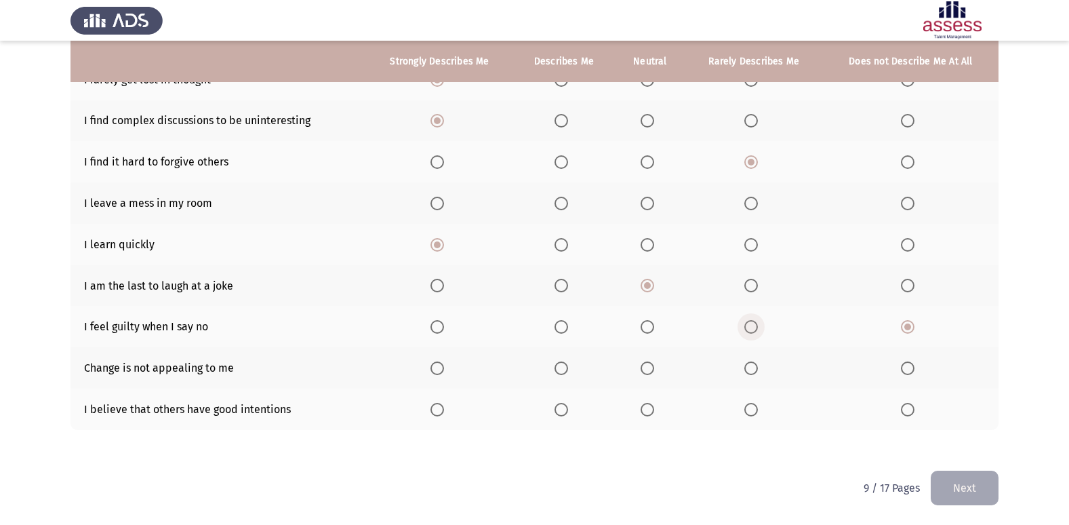
click at [746, 325] on span "Select an option" at bounding box center [751, 327] width 14 height 14
click at [746, 325] on input "Select an option" at bounding box center [751, 327] width 14 height 14
click at [912, 370] on span "Select an option" at bounding box center [908, 368] width 14 height 14
click at [912, 370] on input "Select an option" at bounding box center [908, 368] width 14 height 14
click at [641, 407] on span "Select an option" at bounding box center [648, 410] width 14 height 14
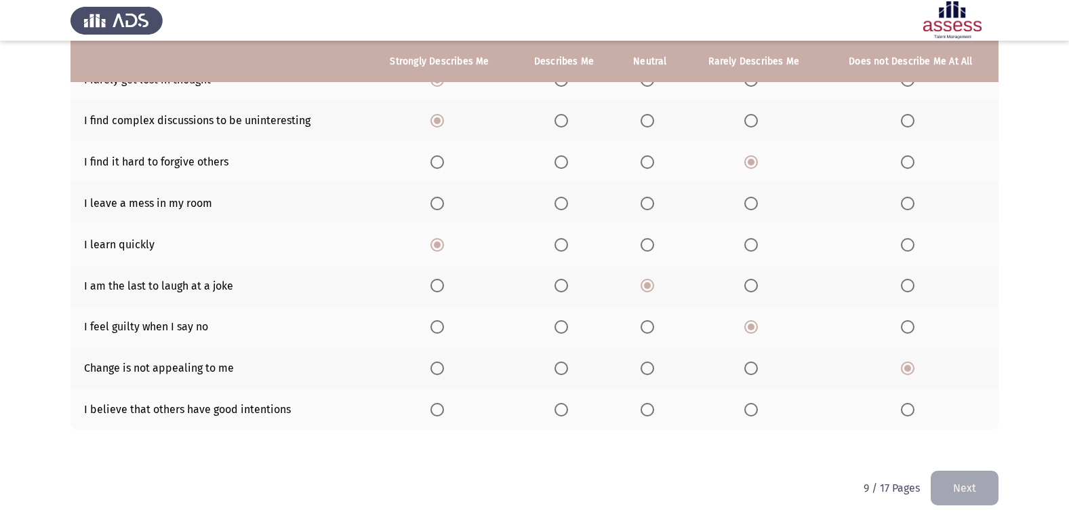
click at [641, 407] on input "Select an option" at bounding box center [648, 410] width 14 height 14
click at [994, 493] on button "Next" at bounding box center [965, 487] width 68 height 35
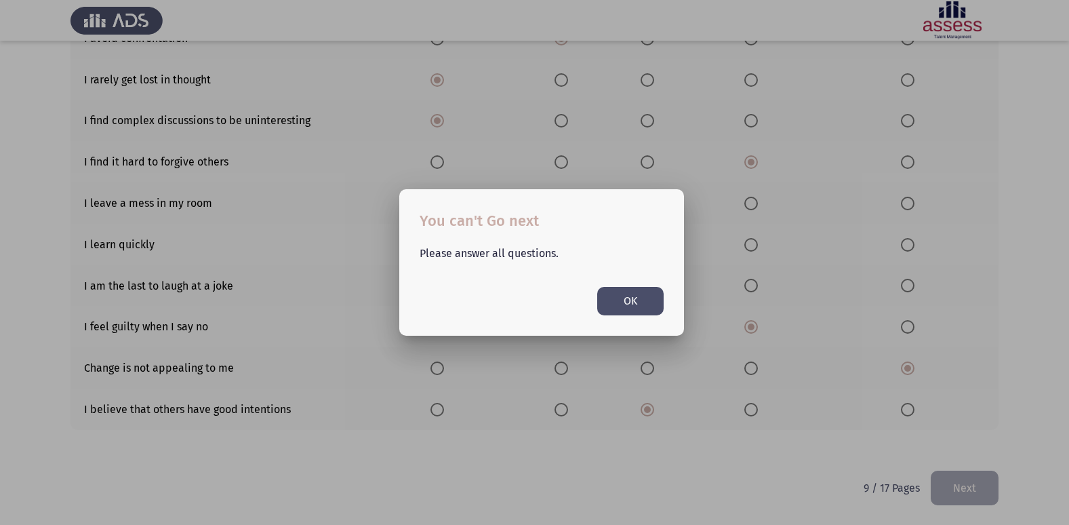
scroll to position [0, 0]
click at [621, 305] on button "OK" at bounding box center [630, 301] width 66 height 28
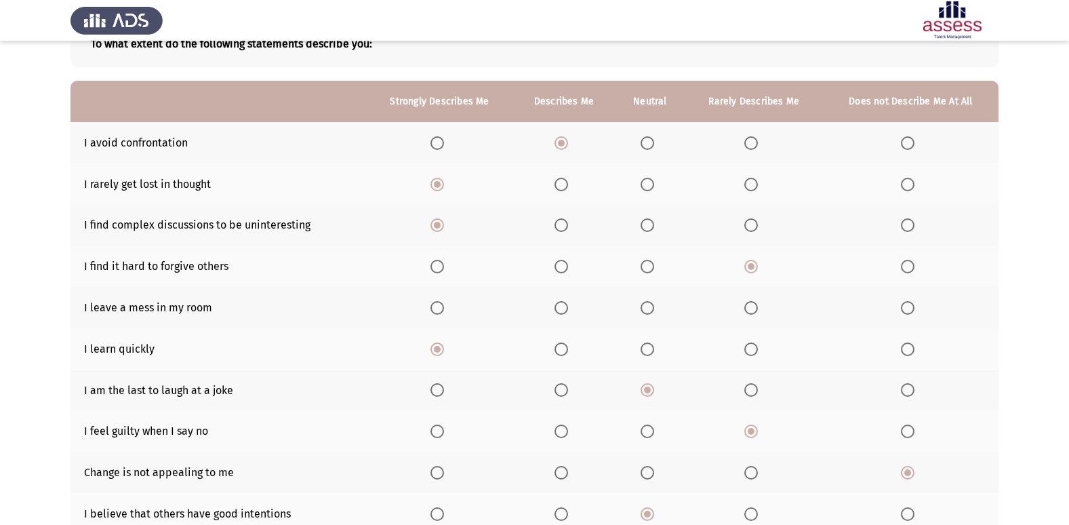
scroll to position [62, 0]
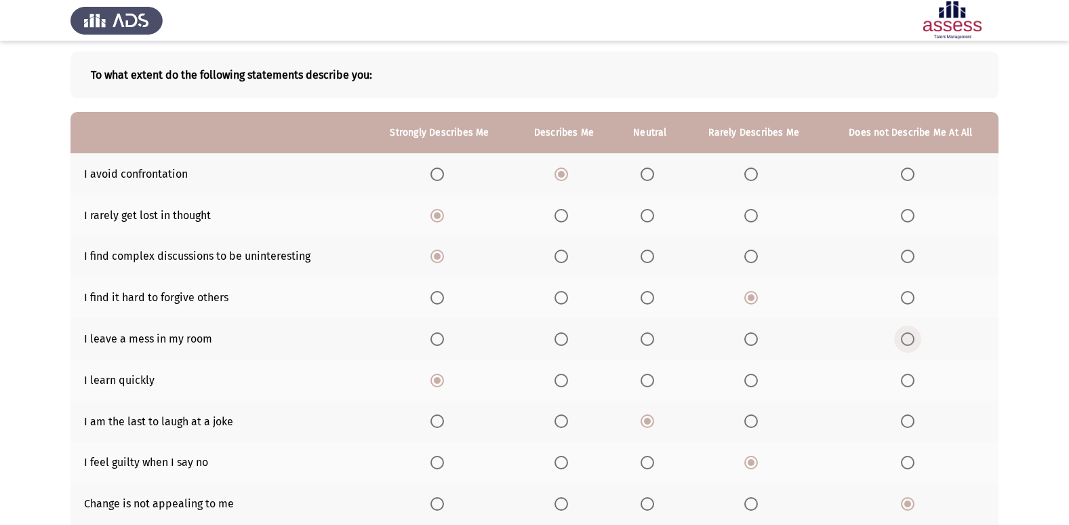
click at [902, 341] on span "Select an option" at bounding box center [908, 339] width 14 height 14
click at [902, 341] on input "Select an option" at bounding box center [908, 339] width 14 height 14
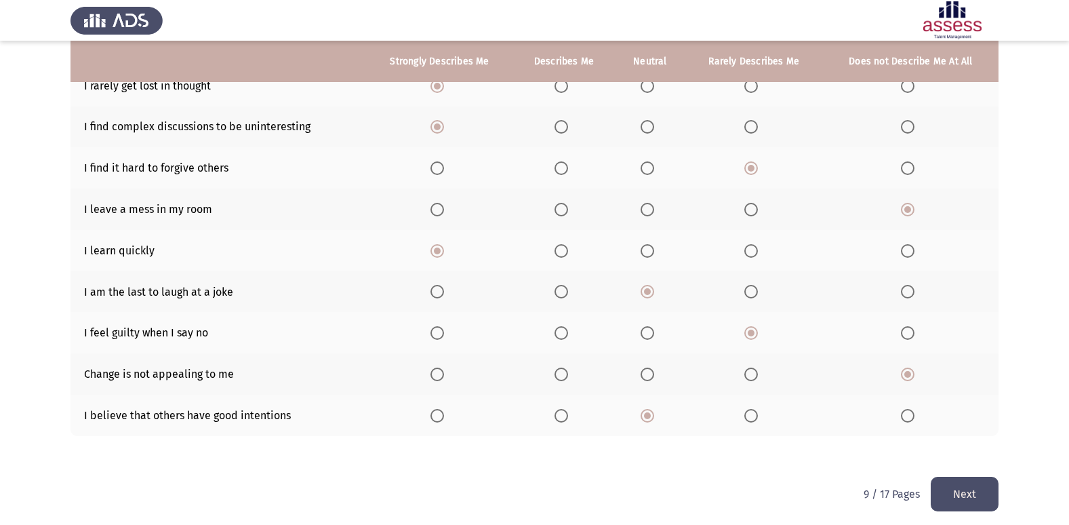
scroll to position [198, 0]
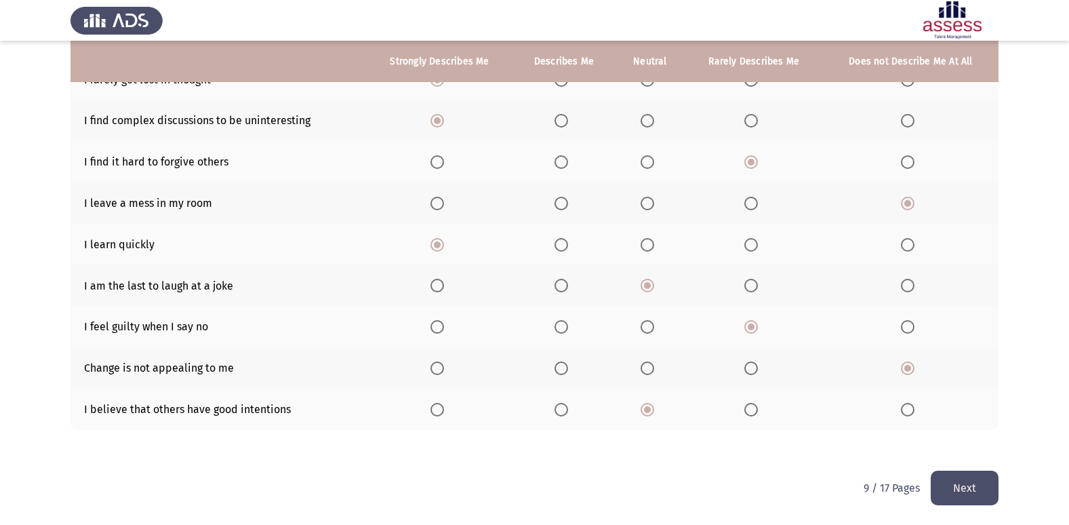
click at [953, 479] on button "Next" at bounding box center [965, 487] width 68 height 35
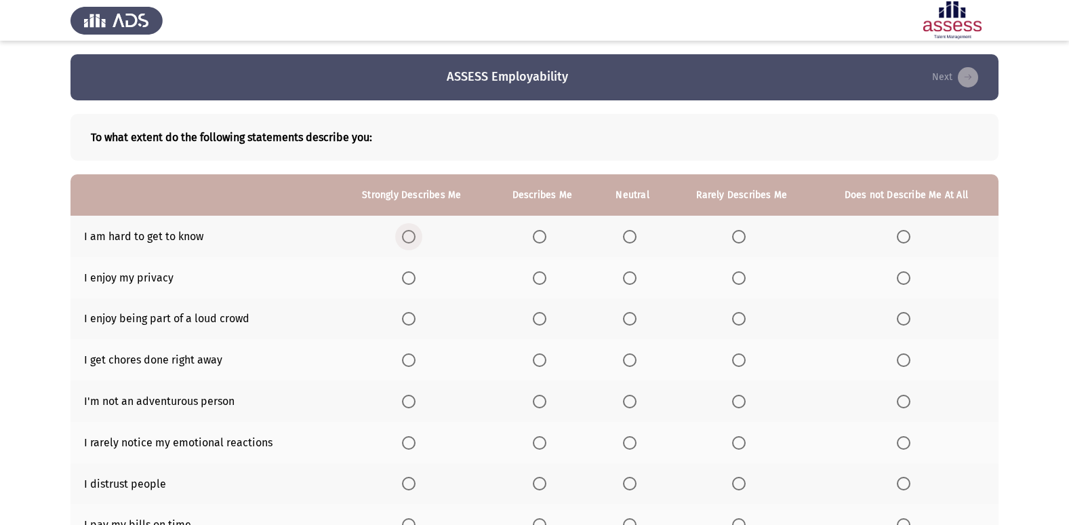
click at [410, 233] on span "Select an option" at bounding box center [409, 237] width 14 height 14
click at [410, 233] on input "Select an option" at bounding box center [409, 237] width 14 height 14
click at [538, 279] on span "Select an option" at bounding box center [540, 278] width 14 height 14
click at [538, 279] on input "Select an option" at bounding box center [540, 278] width 14 height 14
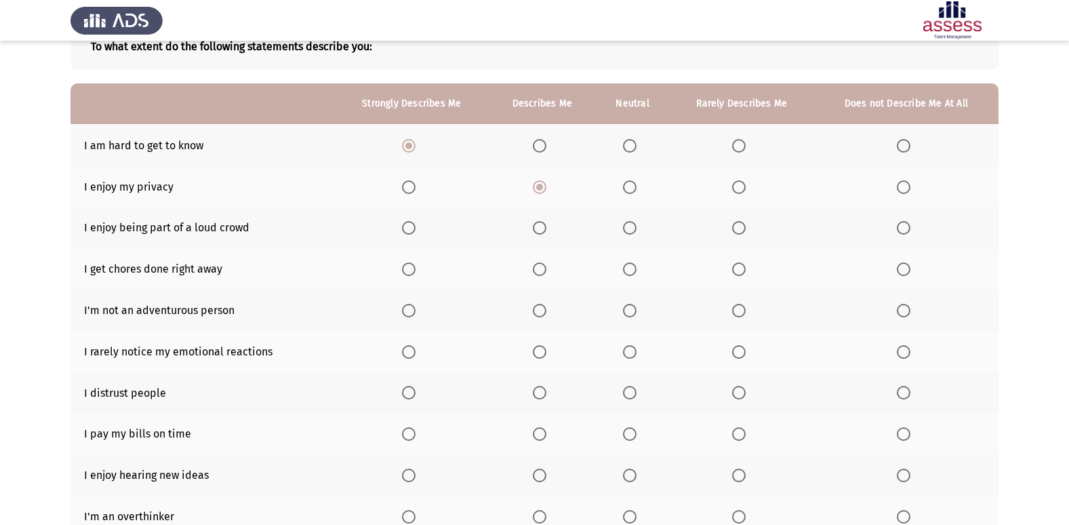
scroll to position [136, 0]
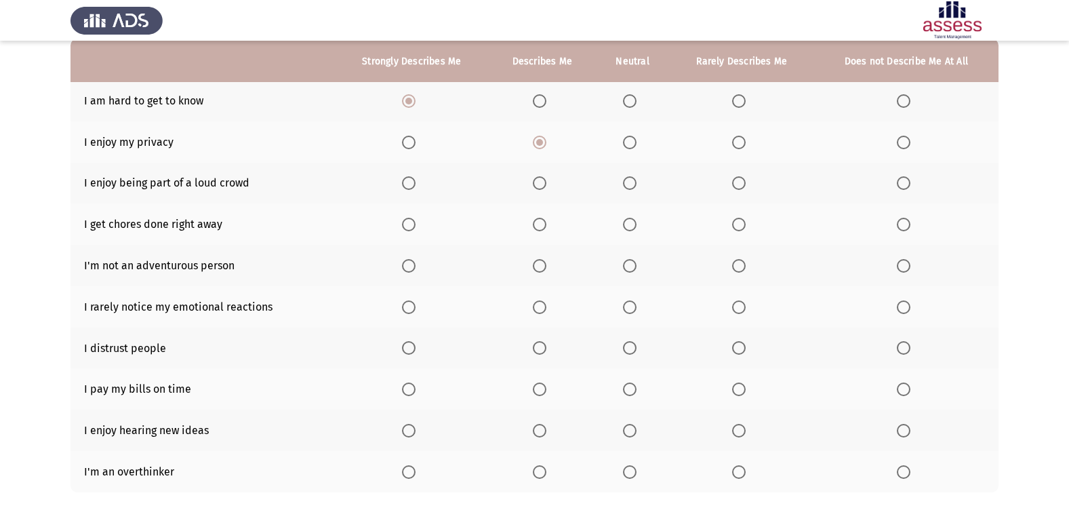
click at [415, 186] on span "Select an option" at bounding box center [409, 183] width 14 height 14
click at [415, 186] on input "Select an option" at bounding box center [409, 183] width 14 height 14
click at [410, 224] on span "Select an option" at bounding box center [409, 225] width 14 height 14
click at [410, 224] on input "Select an option" at bounding box center [409, 225] width 14 height 14
click at [902, 259] on span "Select an option" at bounding box center [904, 266] width 14 height 14
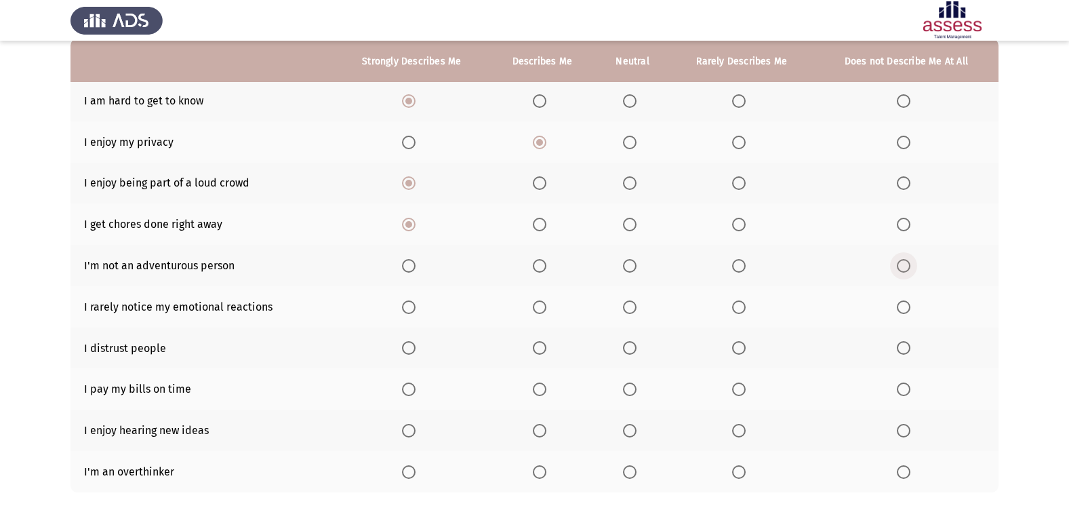
click at [902, 259] on input "Select an option" at bounding box center [904, 266] width 14 height 14
click at [634, 308] on span "Select an option" at bounding box center [630, 307] width 14 height 14
click at [634, 308] on input "Select an option" at bounding box center [630, 307] width 14 height 14
click at [628, 355] on span "Select an option" at bounding box center [630, 348] width 14 height 14
click at [628, 355] on input "Select an option" at bounding box center [630, 348] width 14 height 14
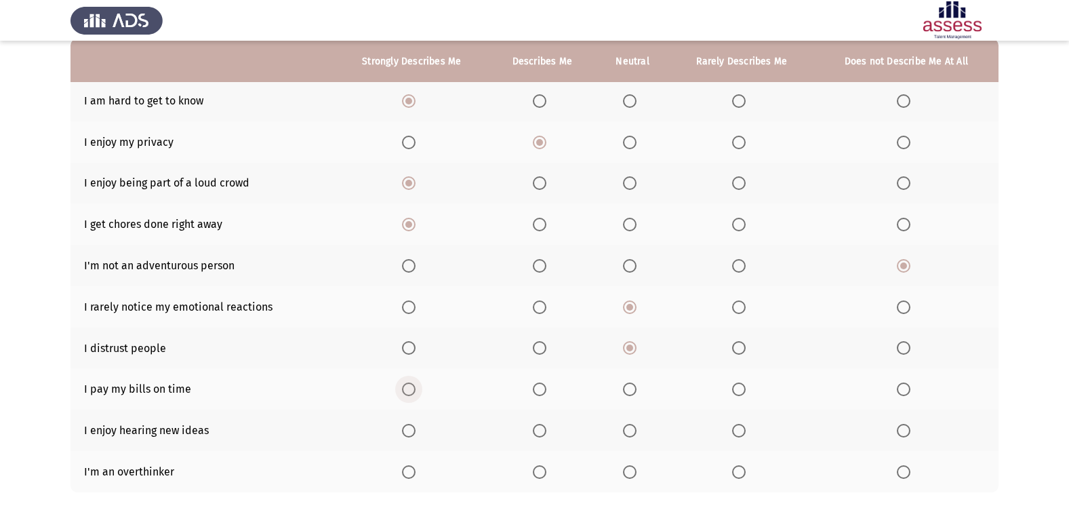
click at [410, 392] on span "Select an option" at bounding box center [409, 389] width 14 height 14
click at [410, 392] on input "Select an option" at bounding box center [409, 389] width 14 height 14
click at [625, 430] on span "Select an option" at bounding box center [630, 431] width 14 height 14
click at [625, 430] on input "Select an option" at bounding box center [630, 431] width 14 height 14
click at [634, 466] on span "Select an option" at bounding box center [630, 472] width 14 height 14
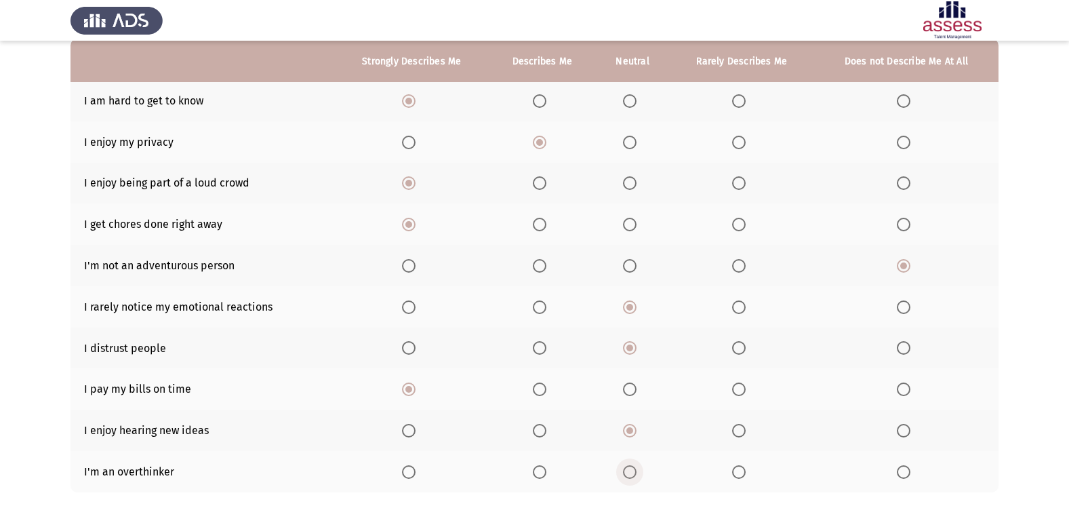
click at [634, 466] on input "Select an option" at bounding box center [630, 472] width 14 height 14
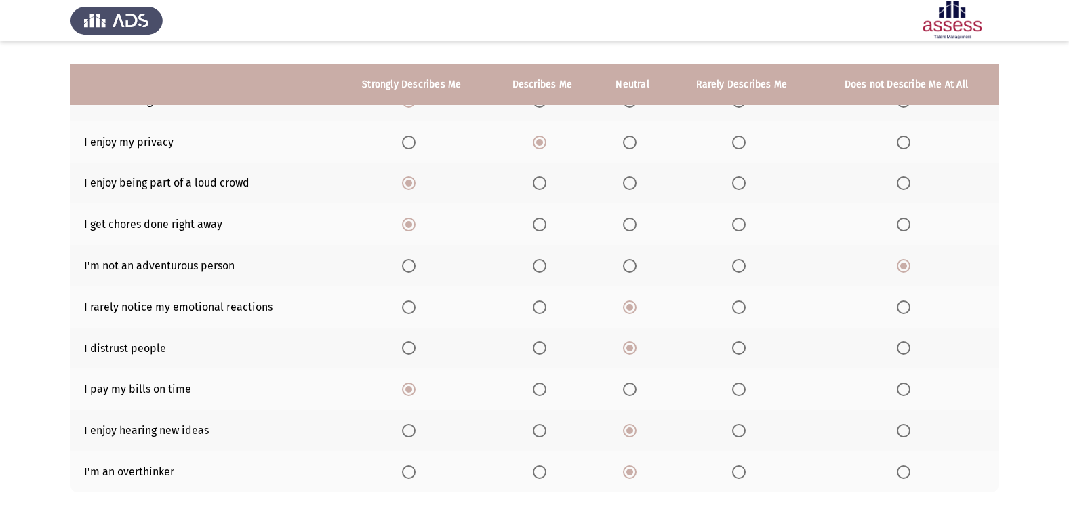
scroll to position [198, 0]
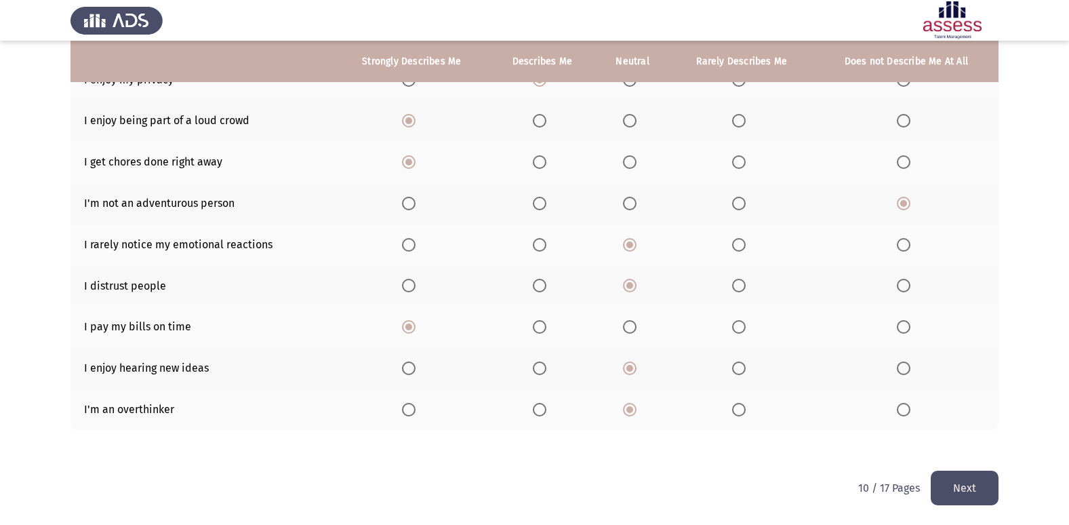
click at [948, 477] on button "Next" at bounding box center [965, 487] width 68 height 35
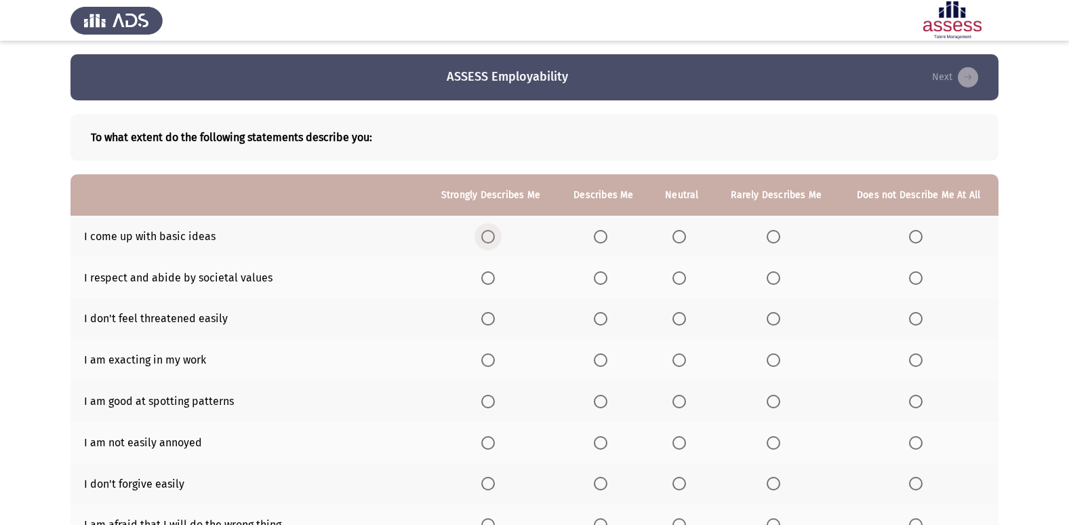
click at [497, 231] on label "Select an option" at bounding box center [490, 237] width 19 height 14
click at [495, 231] on input "Select an option" at bounding box center [488, 237] width 14 height 14
click at [495, 278] on span "Select an option" at bounding box center [488, 278] width 14 height 14
click at [495, 278] on input "Select an option" at bounding box center [488, 278] width 14 height 14
click at [492, 318] on span "Select an option" at bounding box center [488, 319] width 14 height 14
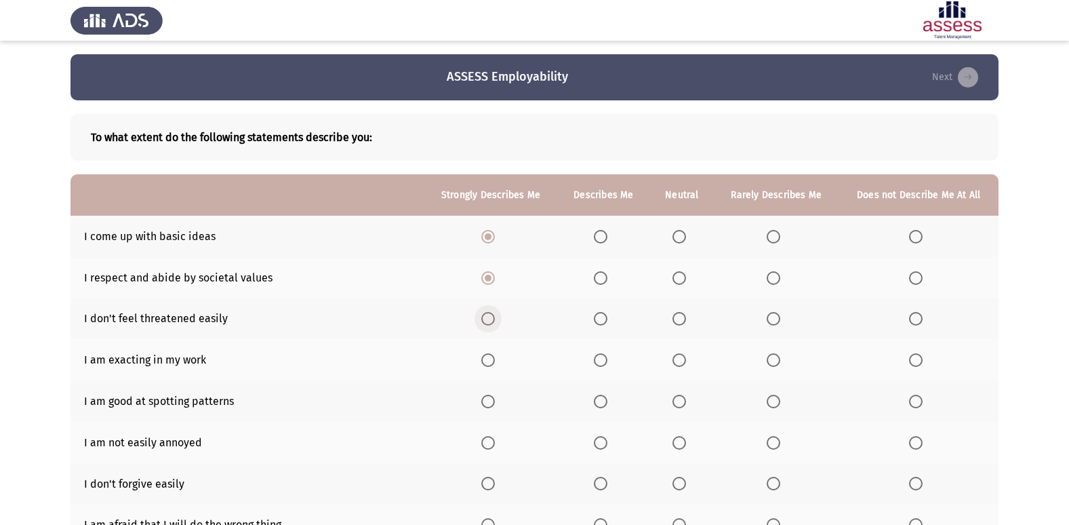
click at [492, 318] on input "Select an option" at bounding box center [488, 319] width 14 height 14
click at [484, 355] on span "Select an option" at bounding box center [488, 360] width 14 height 14
click at [484, 355] on input "Select an option" at bounding box center [488, 360] width 14 height 14
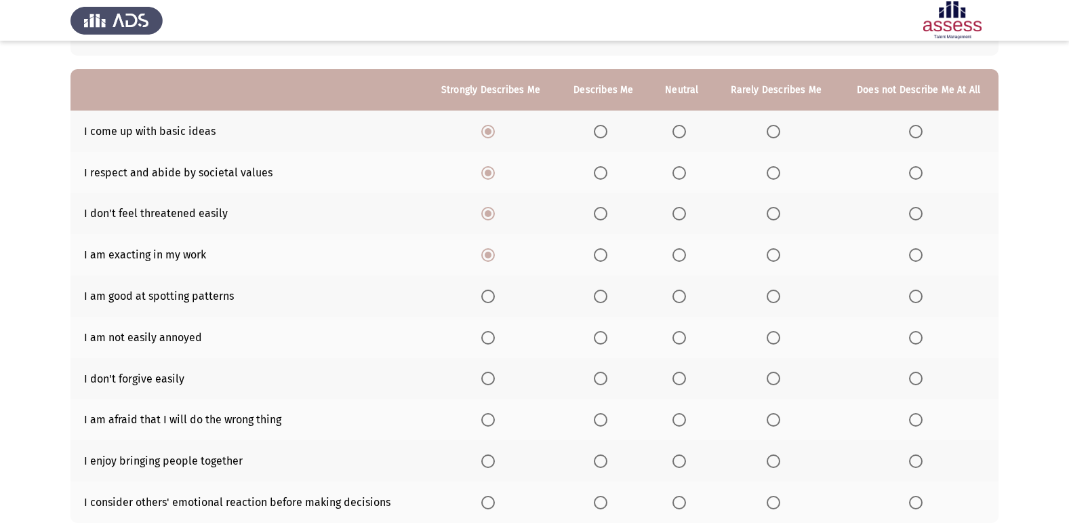
scroll to position [136, 0]
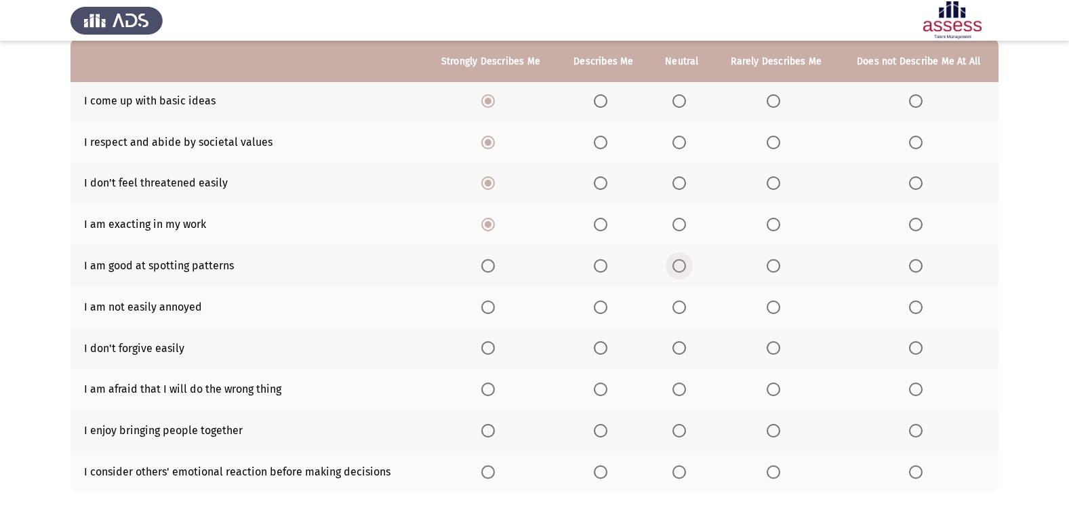
click at [681, 262] on span "Select an option" at bounding box center [679, 266] width 14 height 14
click at [681, 262] on input "Select an option" at bounding box center [679, 266] width 14 height 14
click at [674, 309] on span "Select an option" at bounding box center [679, 307] width 14 height 14
click at [674, 309] on input "Select an option" at bounding box center [679, 307] width 14 height 14
click at [678, 345] on span "Select an option" at bounding box center [679, 348] width 14 height 14
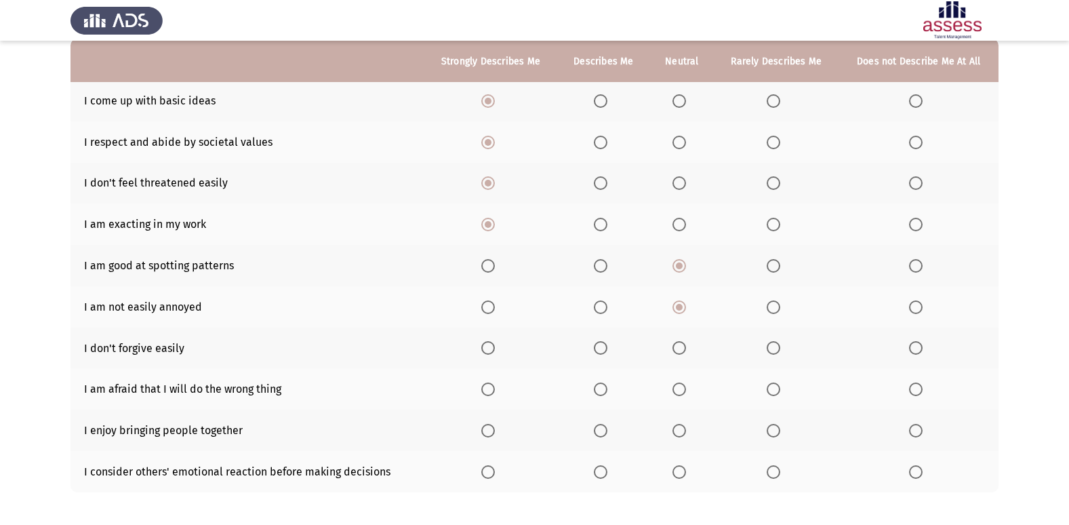
click at [678, 345] on input "Select an option" at bounding box center [679, 348] width 14 height 14
click at [910, 394] on span "Select an option" at bounding box center [916, 389] width 14 height 14
click at [910, 394] on input "Select an option" at bounding box center [916, 389] width 14 height 14
click at [772, 390] on span "Select an option" at bounding box center [774, 389] width 14 height 14
click at [772, 390] on input "Select an option" at bounding box center [774, 389] width 14 height 14
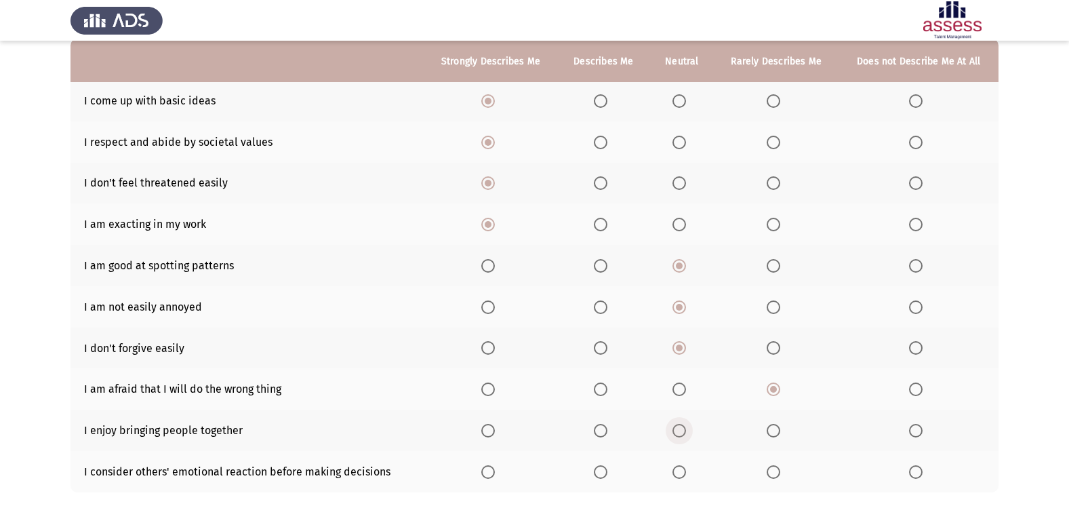
click at [681, 428] on span "Select an option" at bounding box center [679, 431] width 14 height 14
click at [681, 428] on input "Select an option" at bounding box center [679, 431] width 14 height 14
click at [605, 472] on span "Select an option" at bounding box center [601, 472] width 14 height 14
click at [605, 472] on input "Select an option" at bounding box center [601, 472] width 14 height 14
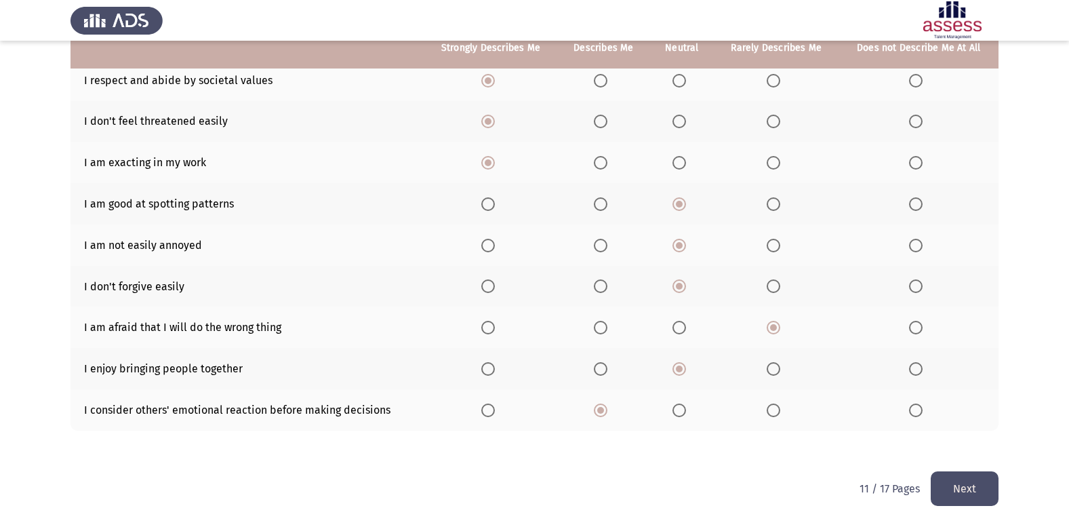
scroll to position [198, 0]
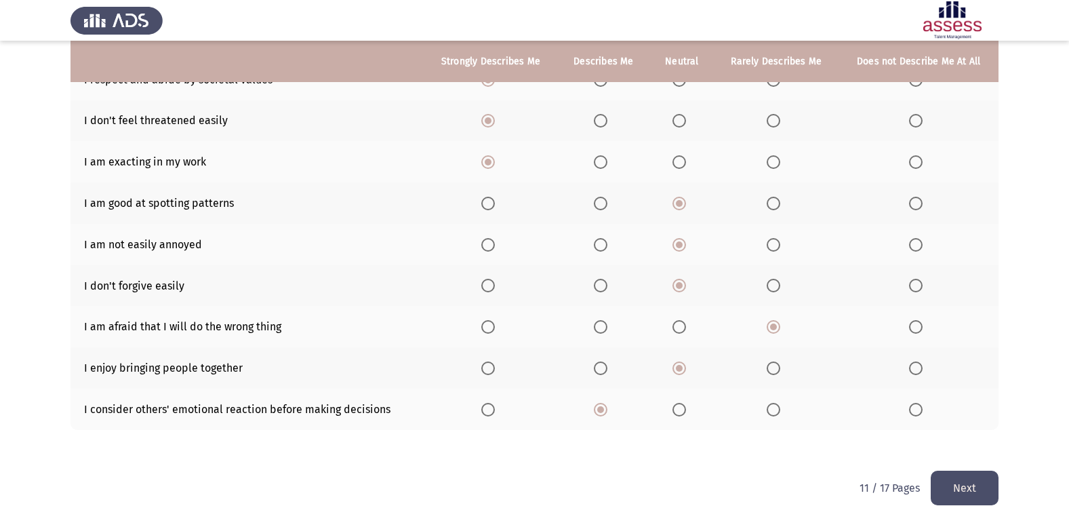
click at [961, 481] on button "Next" at bounding box center [965, 487] width 68 height 35
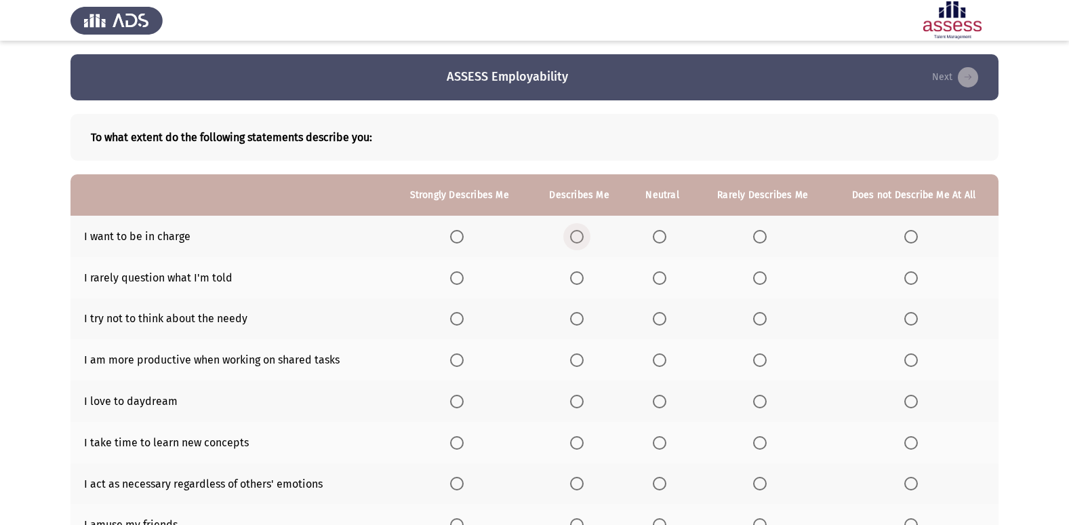
click at [587, 235] on label "Select an option" at bounding box center [579, 237] width 19 height 14
click at [584, 235] on input "Select an option" at bounding box center [577, 237] width 14 height 14
click at [582, 281] on span "Select an option" at bounding box center [577, 278] width 14 height 14
click at [582, 281] on input "Select an option" at bounding box center [577, 278] width 14 height 14
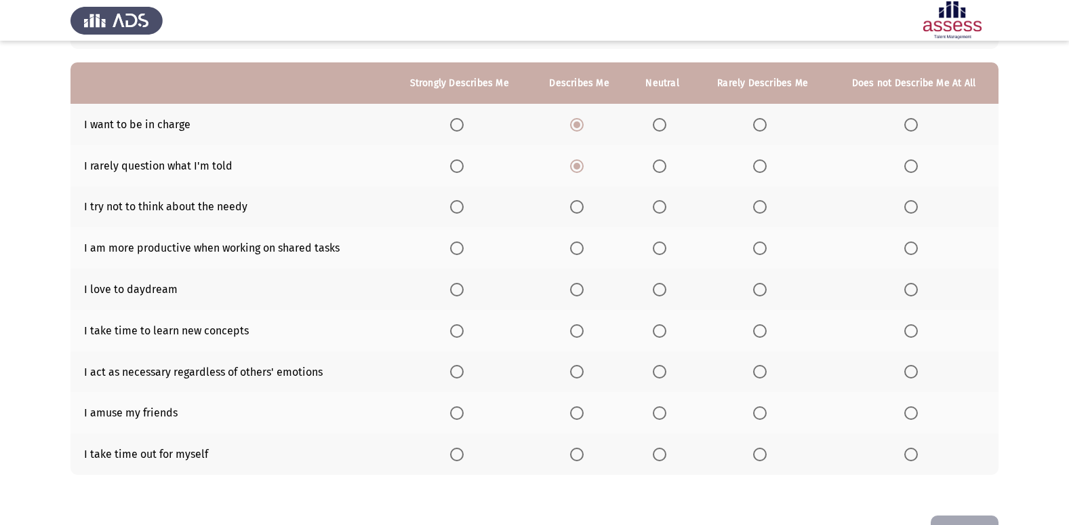
scroll to position [89, 0]
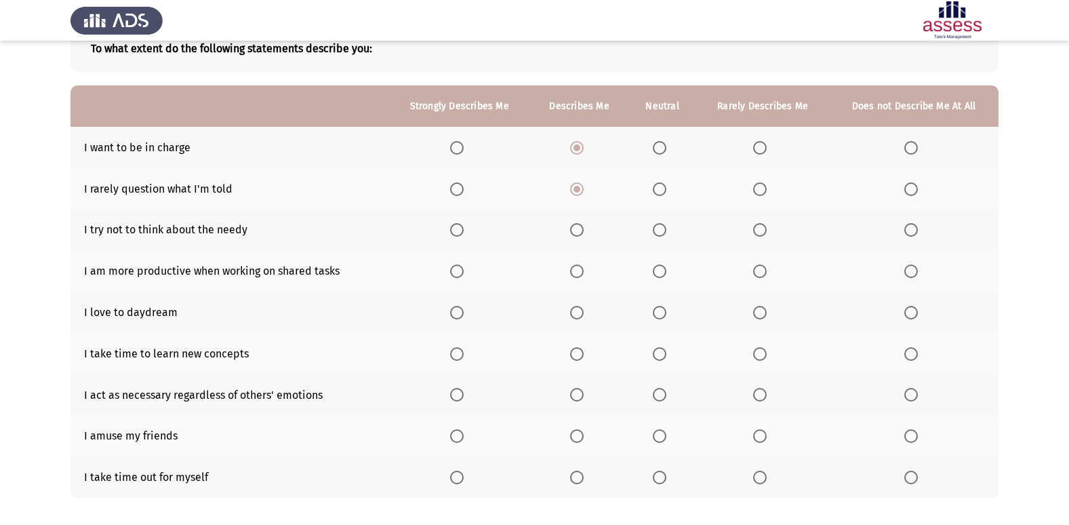
click at [659, 228] on span "Select an option" at bounding box center [660, 230] width 14 height 14
click at [659, 228] on input "Select an option" at bounding box center [660, 230] width 14 height 14
click at [464, 274] on span "Select an option" at bounding box center [457, 271] width 14 height 14
click at [464, 274] on input "Select an option" at bounding box center [457, 271] width 14 height 14
click at [457, 321] on th at bounding box center [459, 311] width 142 height 41
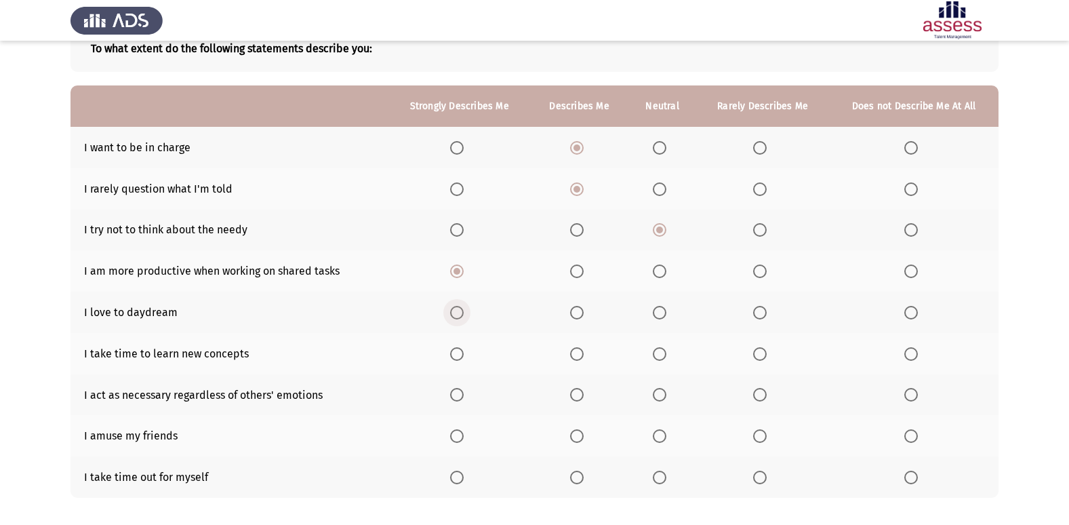
click at [458, 312] on span "Select an option" at bounding box center [457, 313] width 14 height 14
click at [458, 312] on input "Select an option" at bounding box center [457, 313] width 14 height 14
click at [459, 361] on th at bounding box center [459, 353] width 142 height 41
click at [460, 357] on span "Select an option" at bounding box center [457, 354] width 14 height 14
click at [460, 357] on input "Select an option" at bounding box center [457, 354] width 14 height 14
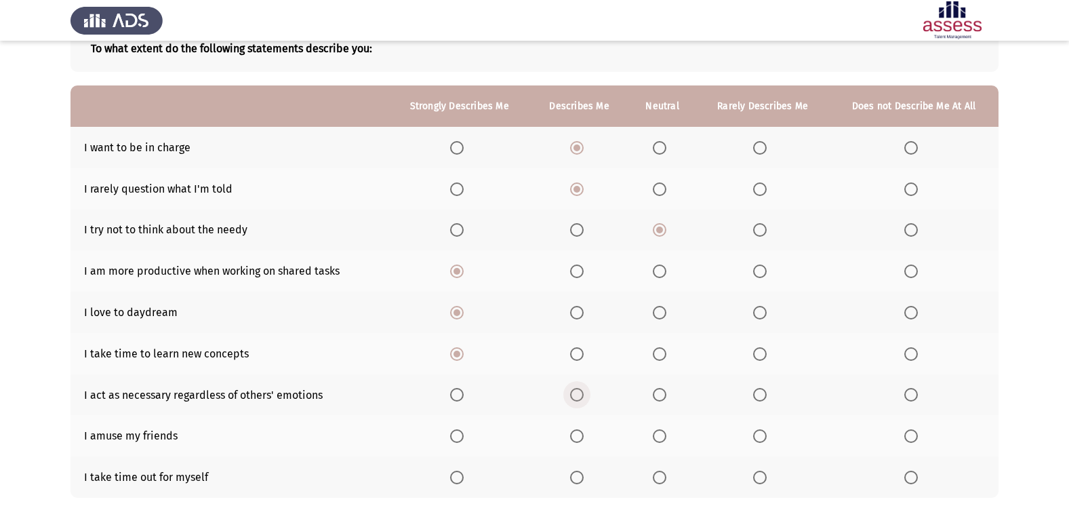
click at [578, 396] on span "Select an option" at bounding box center [577, 395] width 14 height 14
click at [578, 396] on input "Select an option" at bounding box center [577, 395] width 14 height 14
click at [575, 435] on span "Select an option" at bounding box center [577, 436] width 14 height 14
click at [575, 435] on input "Select an option" at bounding box center [577, 436] width 14 height 14
click at [576, 477] on span "Select an option" at bounding box center [577, 477] width 14 height 14
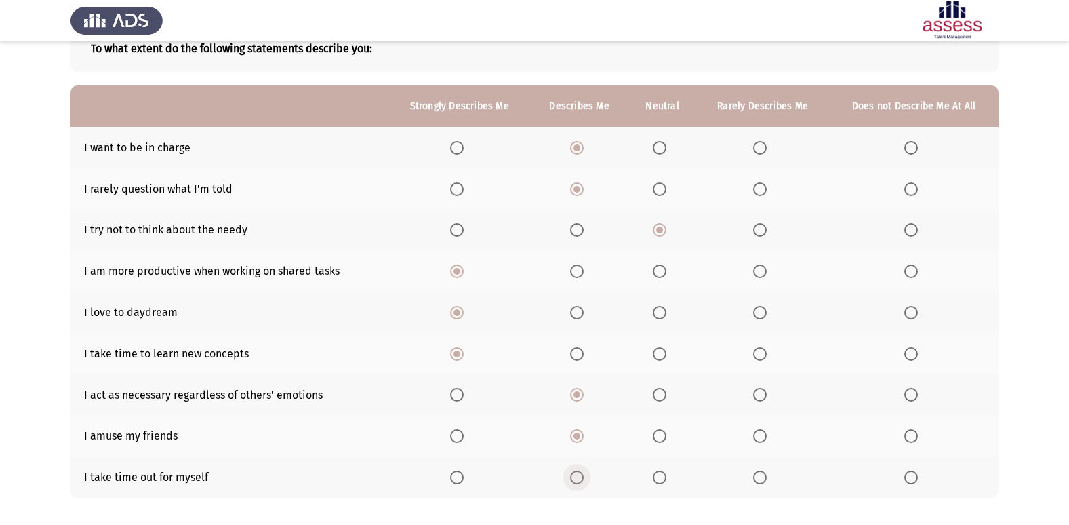
click at [576, 477] on input "Select an option" at bounding box center [577, 477] width 14 height 14
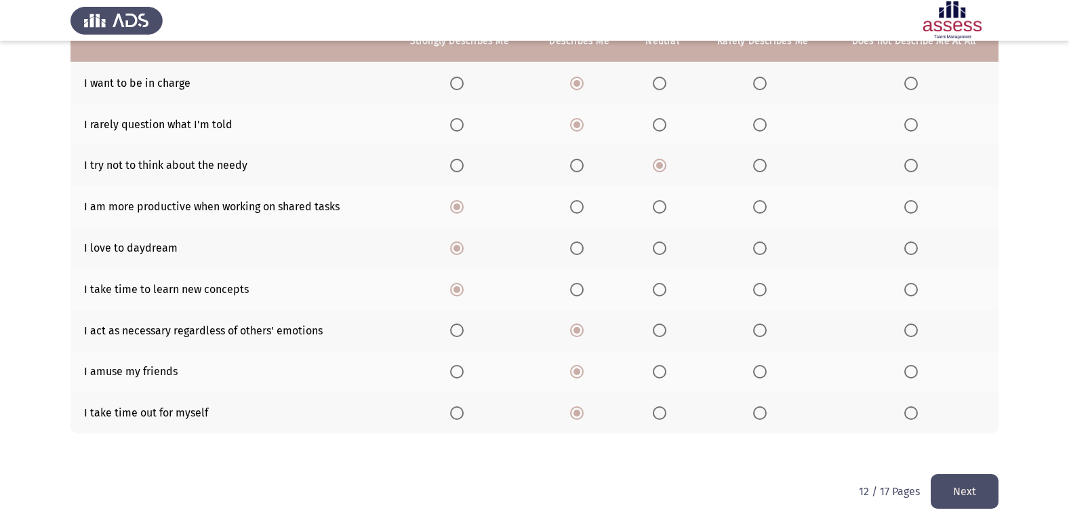
scroll to position [157, 0]
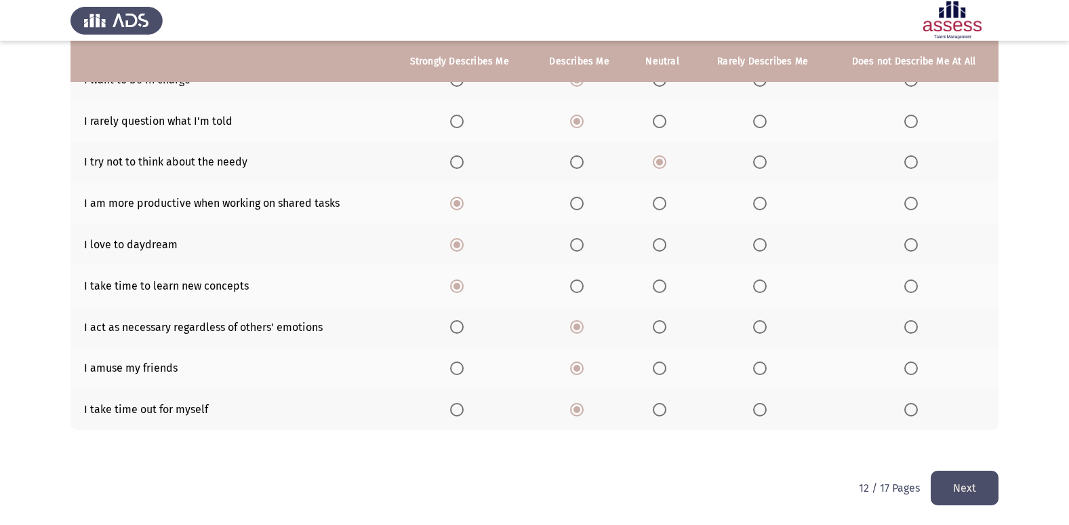
click at [967, 482] on button "Next" at bounding box center [965, 487] width 68 height 35
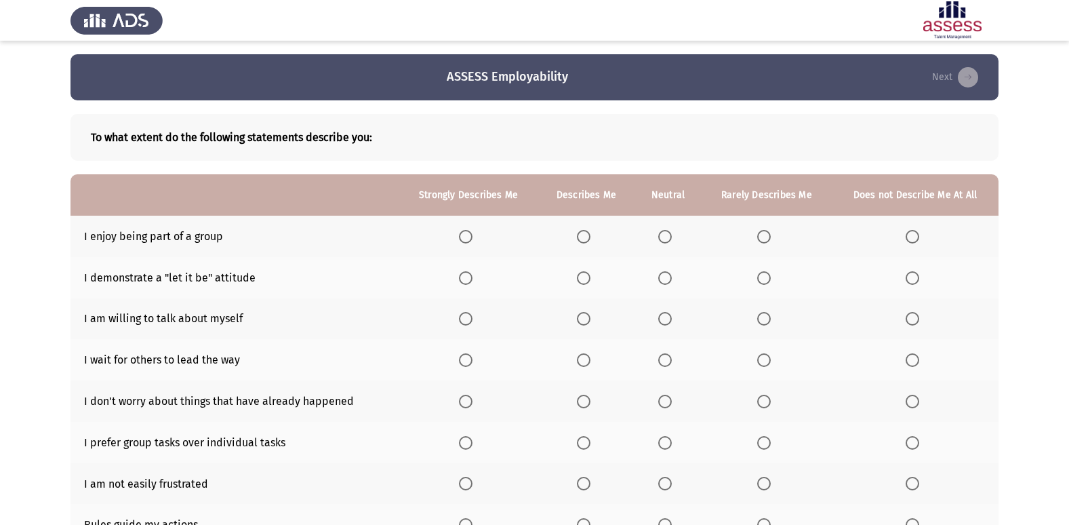
scroll to position [68, 0]
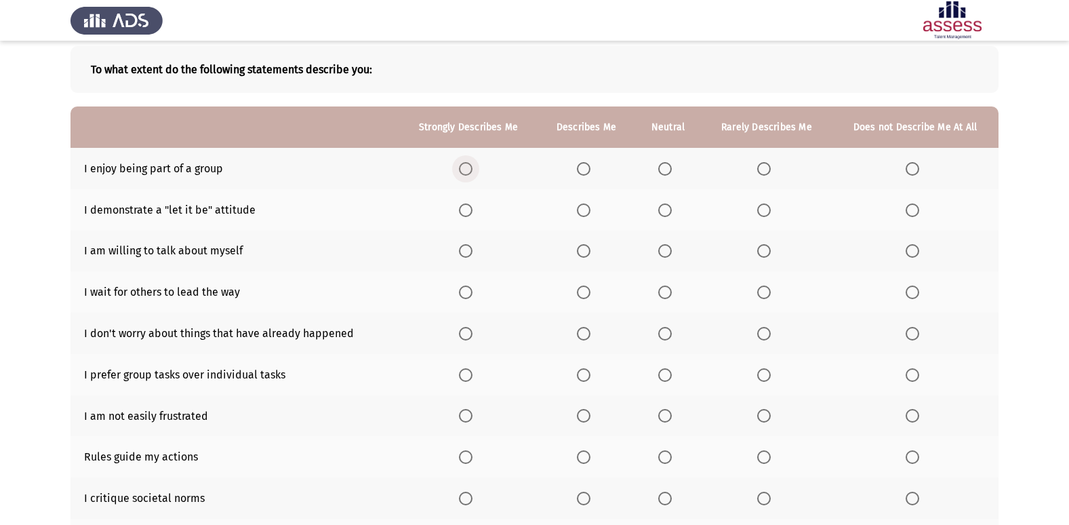
click at [475, 166] on label "Select an option" at bounding box center [468, 169] width 19 height 14
click at [472, 166] on input "Select an option" at bounding box center [466, 169] width 14 height 14
click at [587, 206] on span "Select an option" at bounding box center [584, 210] width 14 height 14
click at [587, 206] on input "Select an option" at bounding box center [584, 210] width 14 height 14
click at [769, 245] on span "Select an option" at bounding box center [764, 251] width 14 height 14
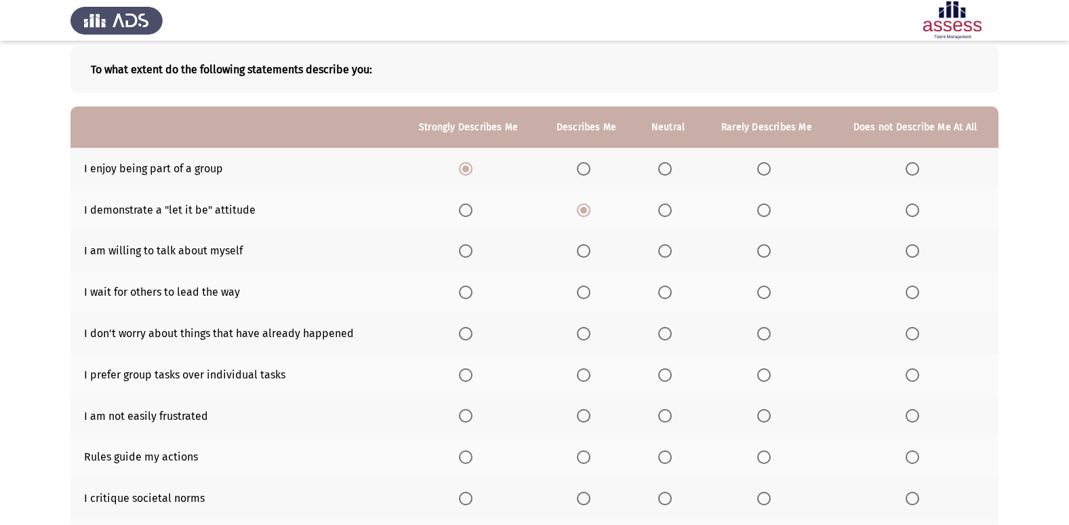
click at [769, 245] on input "Select an option" at bounding box center [764, 251] width 14 height 14
click at [918, 298] on span "Select an option" at bounding box center [913, 292] width 14 height 14
click at [918, 298] on input "Select an option" at bounding box center [913, 292] width 14 height 14
click at [662, 333] on span "Select an option" at bounding box center [665, 334] width 14 height 14
click at [662, 333] on input "Select an option" at bounding box center [665, 334] width 14 height 14
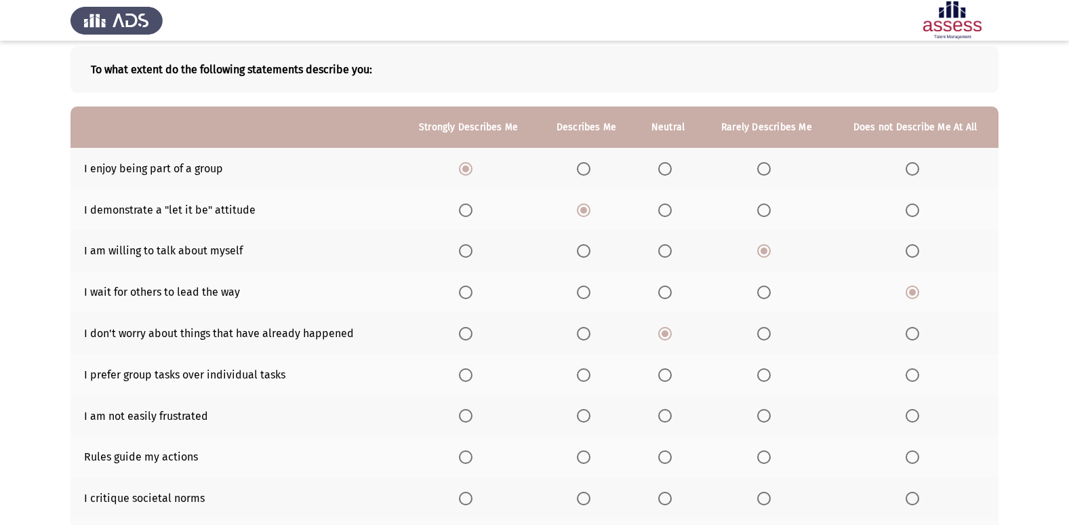
click at [459, 373] on th at bounding box center [469, 374] width 140 height 41
click at [472, 371] on span "Select an option" at bounding box center [466, 375] width 14 height 14
click at [472, 371] on input "Select an option" at bounding box center [466, 375] width 14 height 14
click at [670, 373] on span "Select an option" at bounding box center [665, 375] width 14 height 14
click at [670, 373] on input "Select an option" at bounding box center [665, 375] width 14 height 14
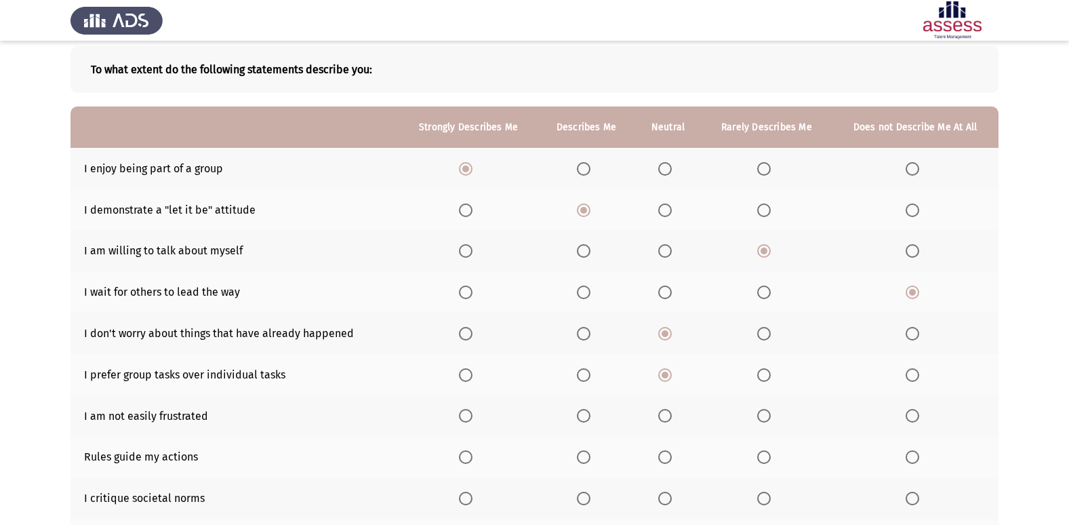
click at [661, 409] on span "Select an option" at bounding box center [665, 416] width 14 height 14
click at [661, 409] on input "Select an option" at bounding box center [665, 416] width 14 height 14
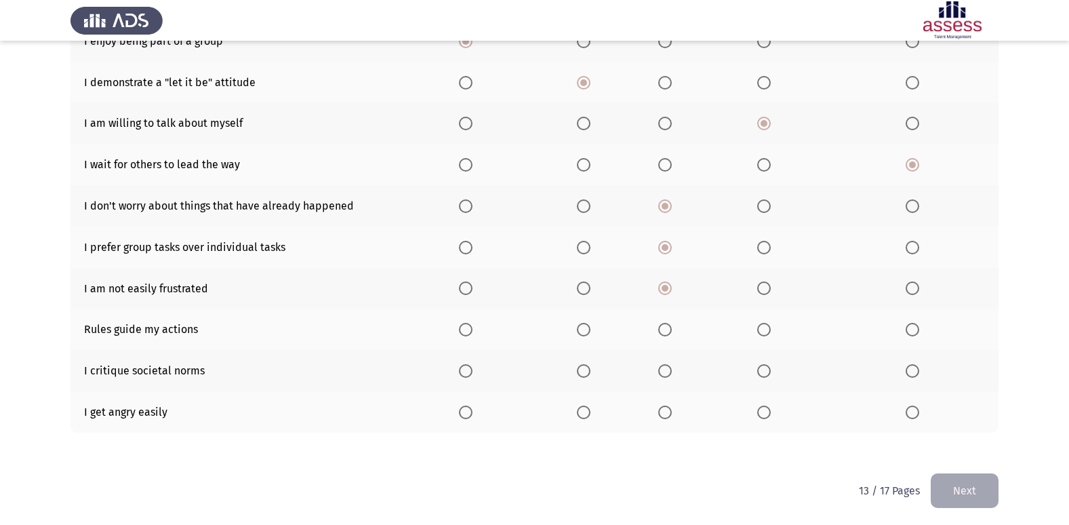
scroll to position [198, 0]
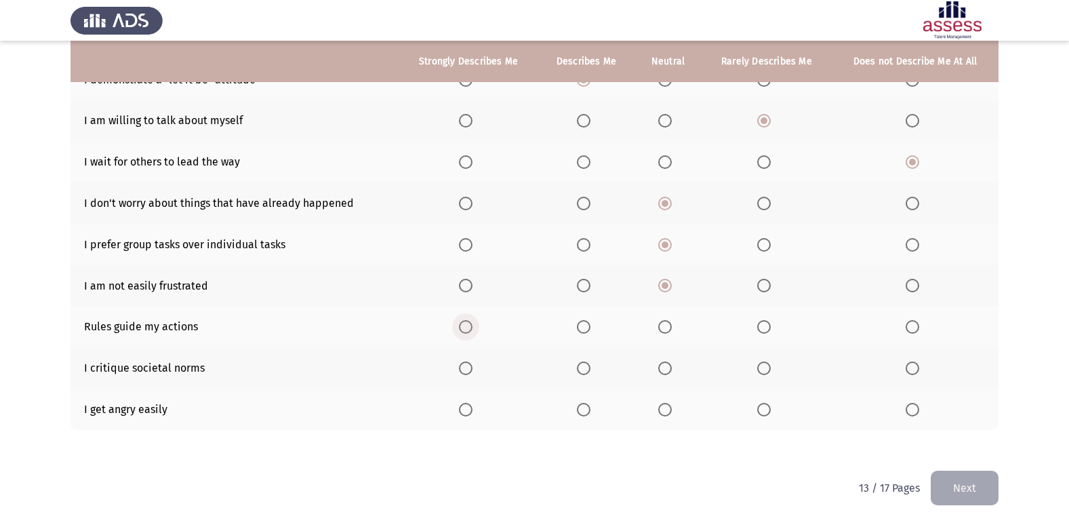
click at [463, 332] on span "Select an option" at bounding box center [466, 327] width 14 height 14
click at [463, 332] on input "Select an option" at bounding box center [466, 327] width 14 height 14
click at [469, 370] on span "Select an option" at bounding box center [466, 368] width 14 height 14
click at [469, 370] on input "Select an option" at bounding box center [466, 368] width 14 height 14
click at [763, 403] on span "Select an option" at bounding box center [764, 410] width 14 height 14
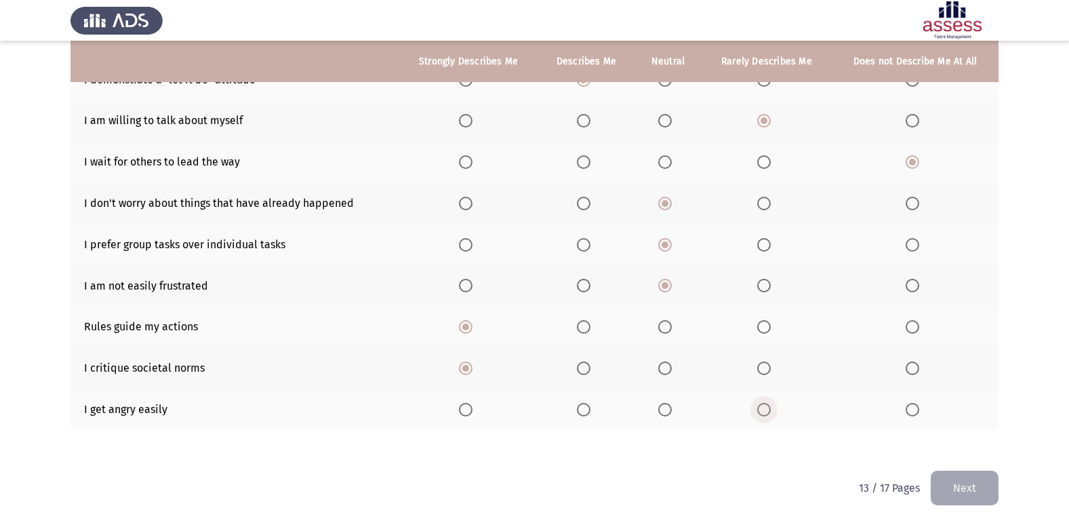
click at [763, 403] on input "Select an option" at bounding box center [764, 410] width 14 height 14
click at [946, 483] on button "Next" at bounding box center [965, 487] width 68 height 35
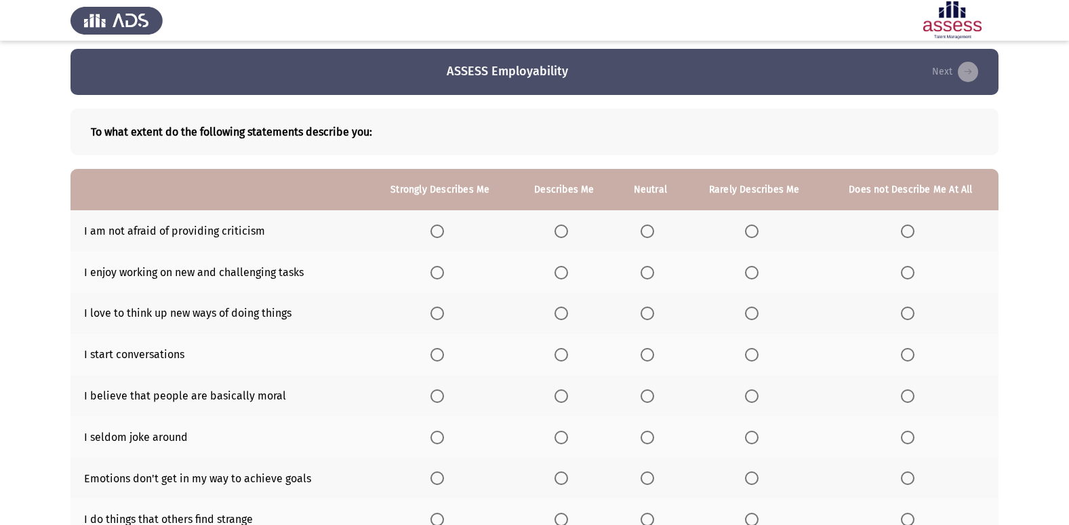
scroll to position [0, 0]
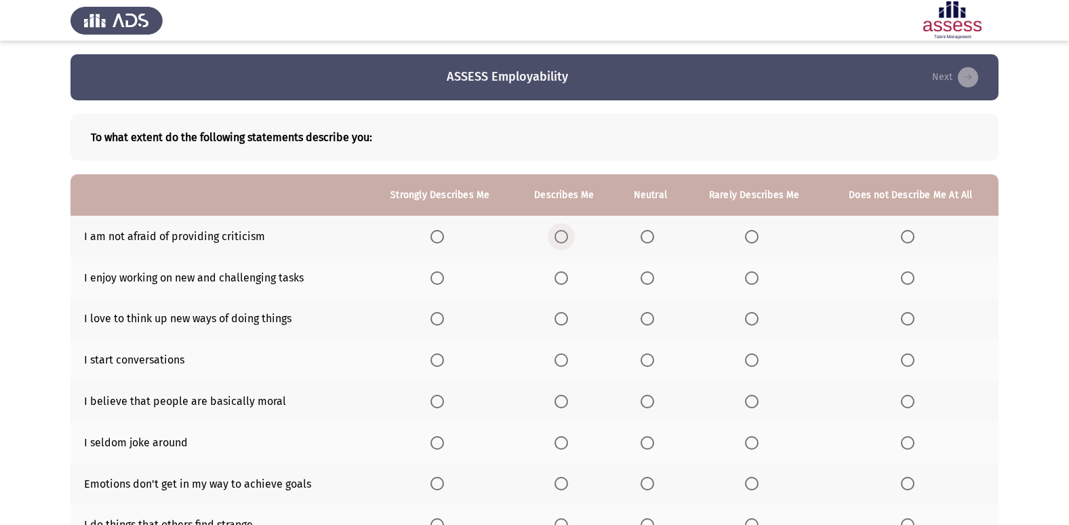
click at [568, 232] on span "Select an option" at bounding box center [562, 237] width 14 height 14
click at [568, 232] on input "Select an option" at bounding box center [562, 237] width 14 height 14
click at [434, 282] on span "Select an option" at bounding box center [437, 278] width 14 height 14
click at [434, 282] on input "Select an option" at bounding box center [437, 278] width 14 height 14
click at [565, 322] on span "Select an option" at bounding box center [562, 319] width 14 height 14
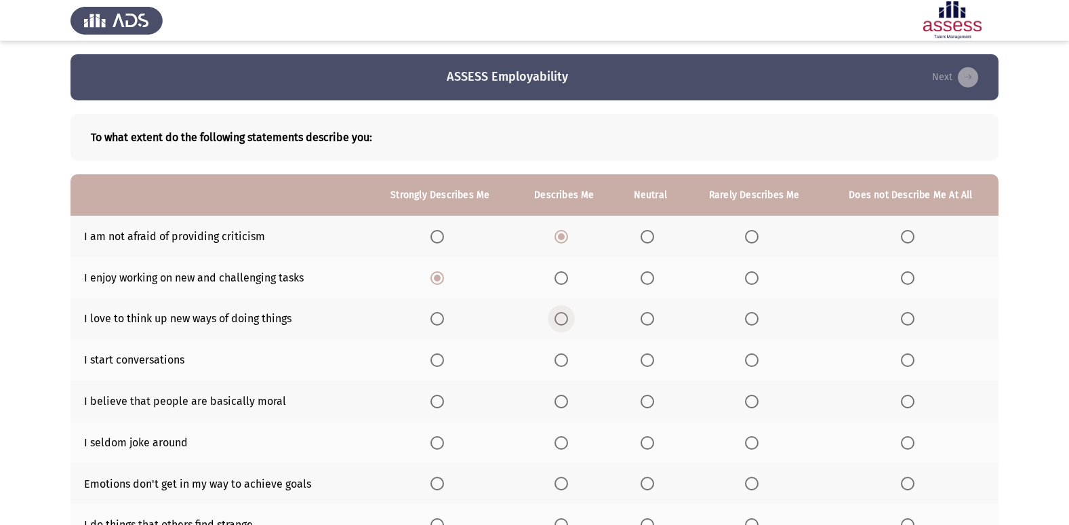
click at [565, 322] on input "Select an option" at bounding box center [562, 319] width 14 height 14
click at [441, 358] on span "Select an option" at bounding box center [437, 360] width 14 height 14
click at [441, 358] on input "Select an option" at bounding box center [437, 360] width 14 height 14
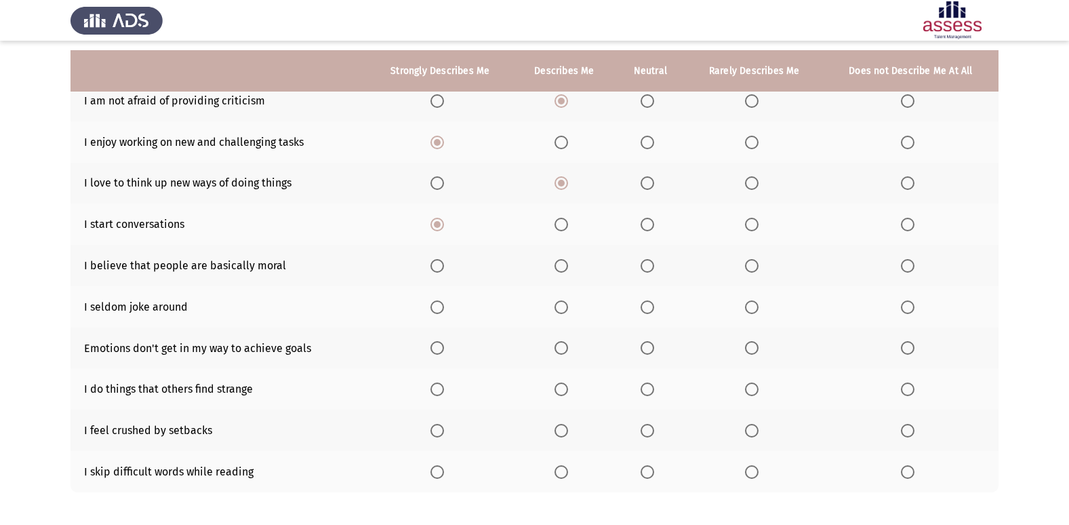
scroll to position [198, 0]
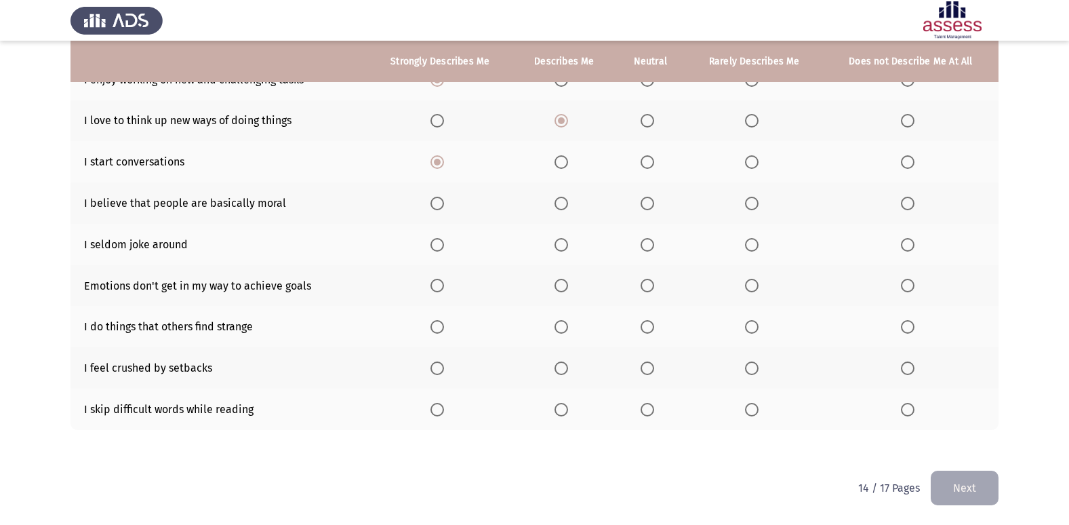
click at [426, 203] on th at bounding box center [440, 202] width 147 height 41
click at [433, 199] on span "Select an option" at bounding box center [437, 204] width 14 height 14
click at [433, 199] on input "Select an option" at bounding box center [437, 204] width 14 height 14
click at [658, 243] on label "Select an option" at bounding box center [650, 245] width 19 height 14
click at [654, 243] on input "Select an option" at bounding box center [648, 245] width 14 height 14
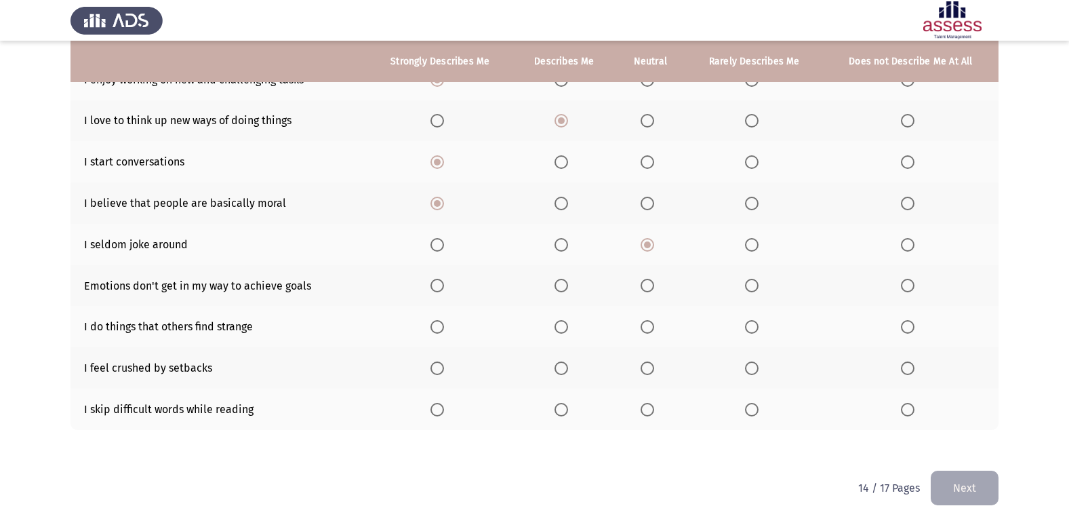
click at [755, 281] on span "Select an option" at bounding box center [752, 286] width 14 height 14
click at [755, 281] on input "Select an option" at bounding box center [752, 286] width 14 height 14
click at [757, 323] on span "Select an option" at bounding box center [752, 327] width 14 height 14
click at [757, 323] on input "Select an option" at bounding box center [752, 327] width 14 height 14
click at [568, 370] on span "Select an option" at bounding box center [562, 368] width 14 height 14
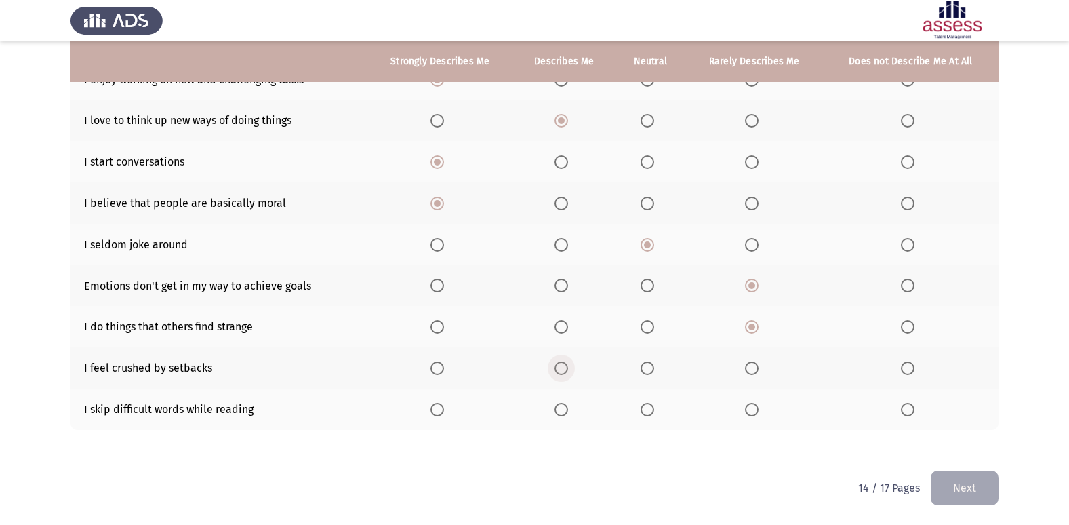
click at [568, 370] on input "Select an option" at bounding box center [562, 368] width 14 height 14
click at [909, 414] on span "Select an option" at bounding box center [908, 410] width 14 height 14
click at [909, 414] on input "Select an option" at bounding box center [908, 410] width 14 height 14
click at [954, 491] on button "Next" at bounding box center [965, 487] width 68 height 35
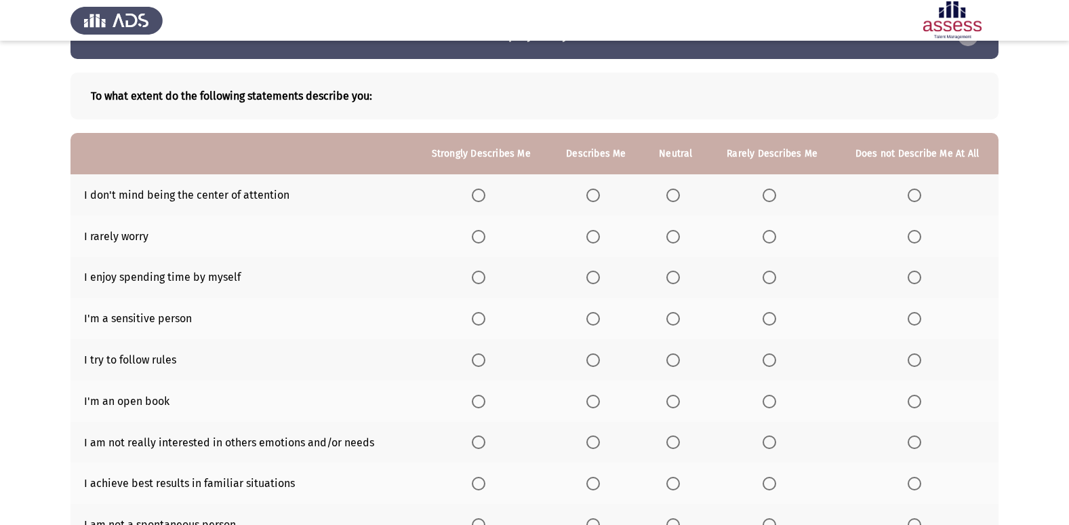
scroll to position [0, 0]
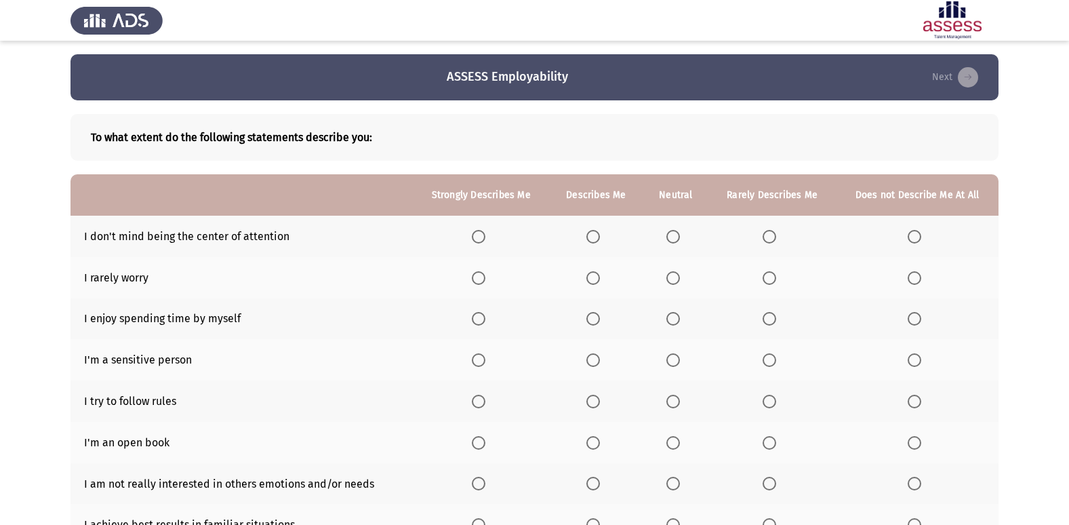
click at [479, 237] on span "Select an option" at bounding box center [479, 237] width 0 height 0
click at [480, 236] on input "Select an option" at bounding box center [479, 237] width 14 height 14
click at [683, 276] on label "Select an option" at bounding box center [675, 278] width 19 height 14
click at [680, 276] on input "Select an option" at bounding box center [673, 278] width 14 height 14
click at [680, 319] on span "Select an option" at bounding box center [673, 319] width 14 height 14
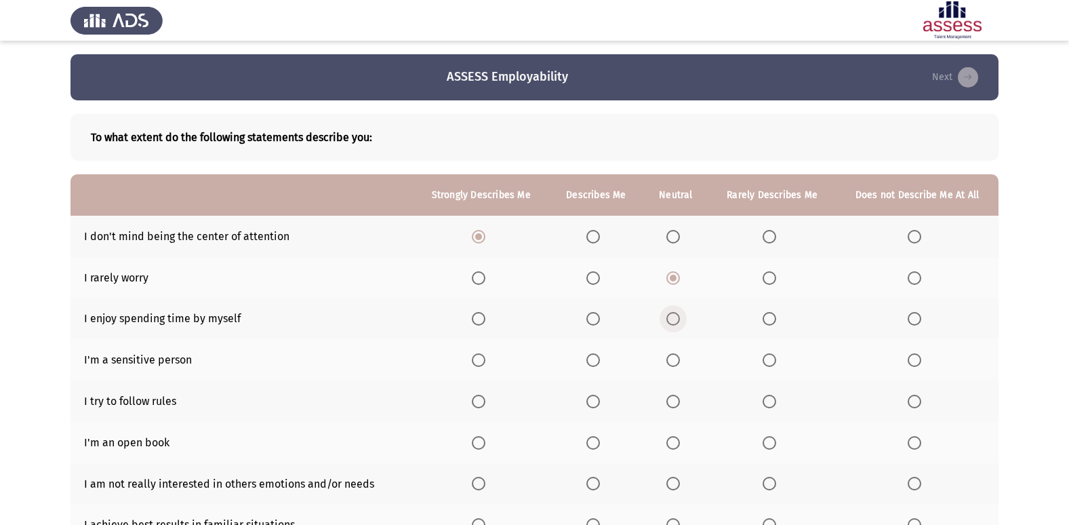
click at [680, 319] on input "Select an option" at bounding box center [673, 319] width 14 height 14
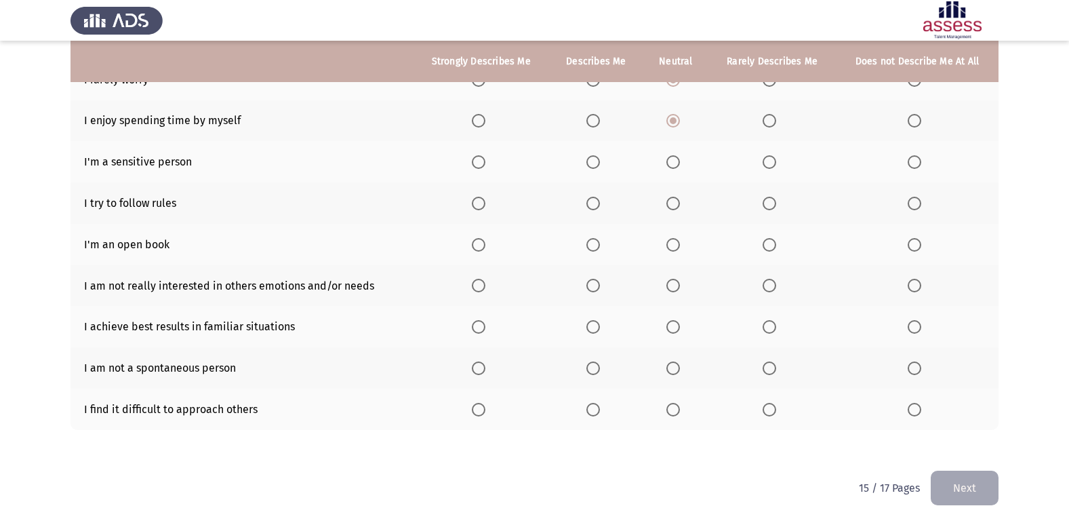
click at [592, 165] on span "Select an option" at bounding box center [593, 162] width 14 height 14
click at [592, 165] on input "Select an option" at bounding box center [593, 162] width 14 height 14
click at [595, 202] on span "Select an option" at bounding box center [593, 204] width 14 height 14
click at [595, 202] on input "Select an option" at bounding box center [593, 204] width 14 height 14
click at [674, 250] on span "Select an option" at bounding box center [673, 245] width 14 height 14
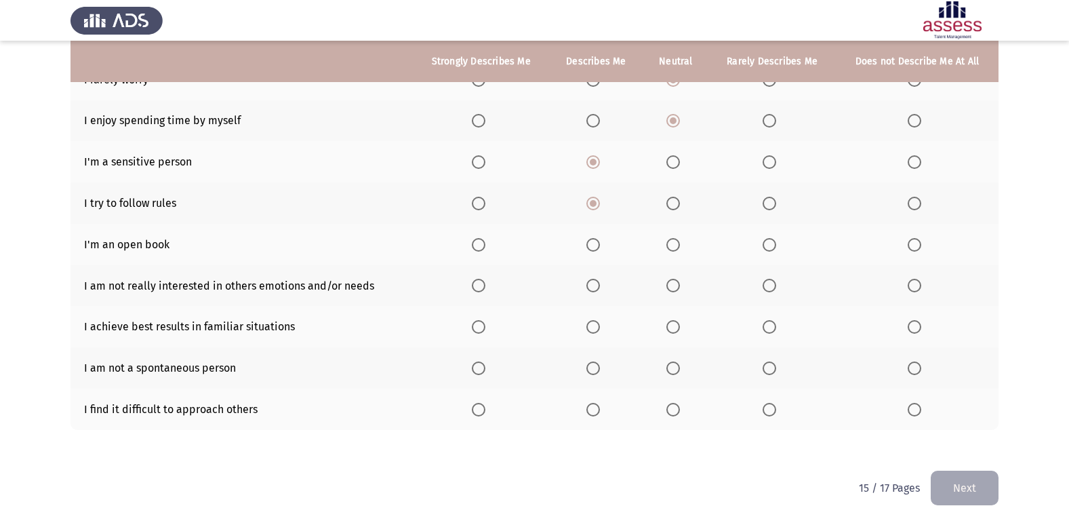
click at [674, 250] on input "Select an option" at bounding box center [673, 245] width 14 height 14
click at [919, 287] on span "Select an option" at bounding box center [915, 286] width 14 height 14
click at [919, 287] on input "Select an option" at bounding box center [915, 286] width 14 height 14
click at [668, 323] on span "Select an option" at bounding box center [673, 327] width 14 height 14
click at [668, 323] on input "Select an option" at bounding box center [673, 327] width 14 height 14
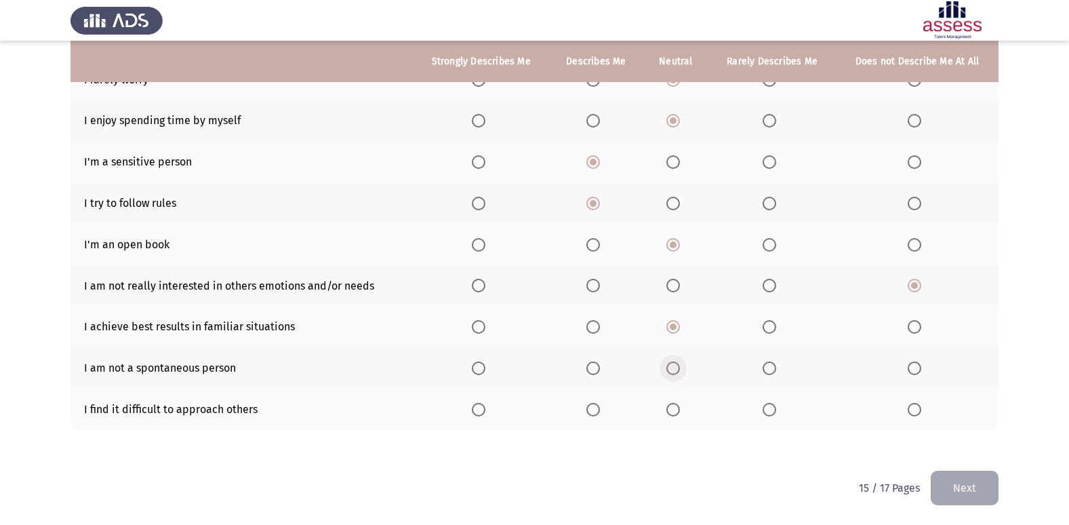
click at [679, 372] on span "Select an option" at bounding box center [673, 368] width 14 height 14
click at [679, 372] on input "Select an option" at bounding box center [673, 368] width 14 height 14
click at [485, 411] on span "Select an option" at bounding box center [479, 410] width 14 height 14
click at [485, 411] on input "Select an option" at bounding box center [479, 410] width 14 height 14
click at [936, 479] on button "Next" at bounding box center [965, 487] width 68 height 35
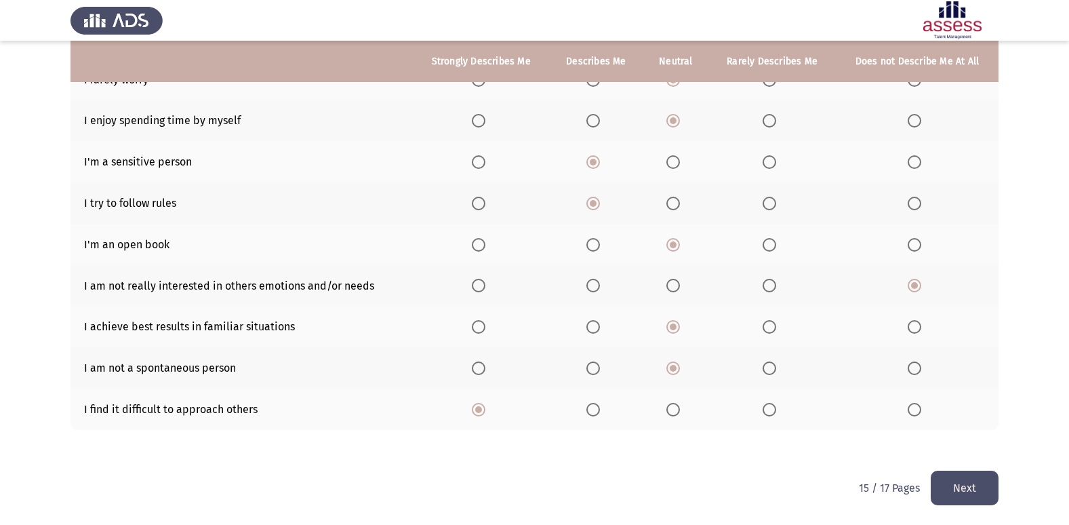
scroll to position [0, 0]
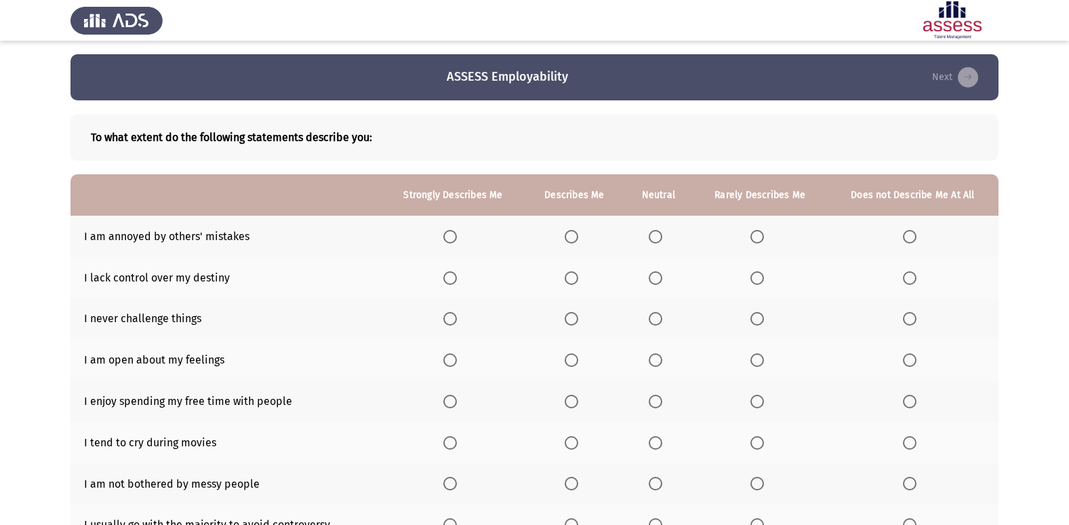
click at [584, 235] on label "Select an option" at bounding box center [574, 237] width 19 height 14
click at [578, 235] on input "Select an option" at bounding box center [572, 237] width 14 height 14
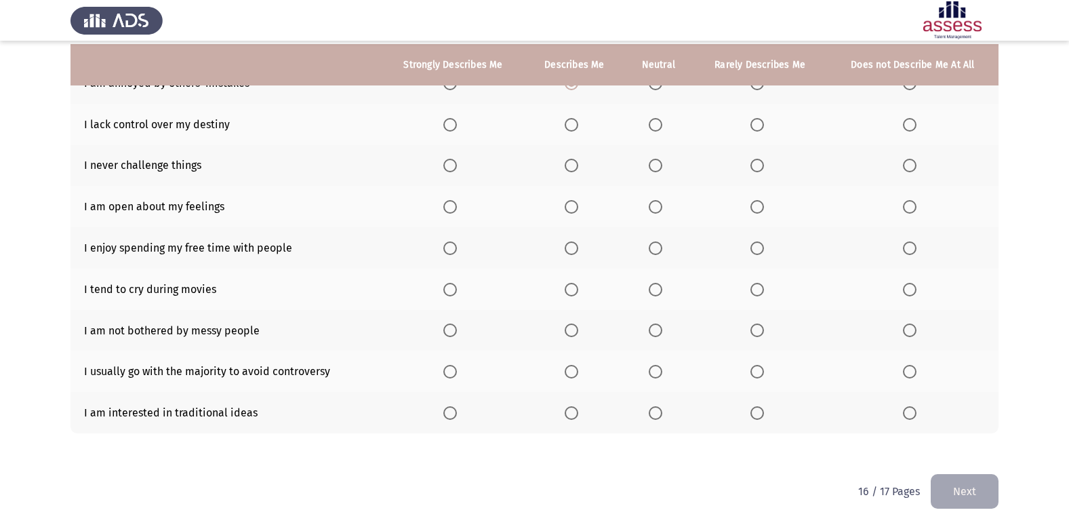
scroll to position [157, 0]
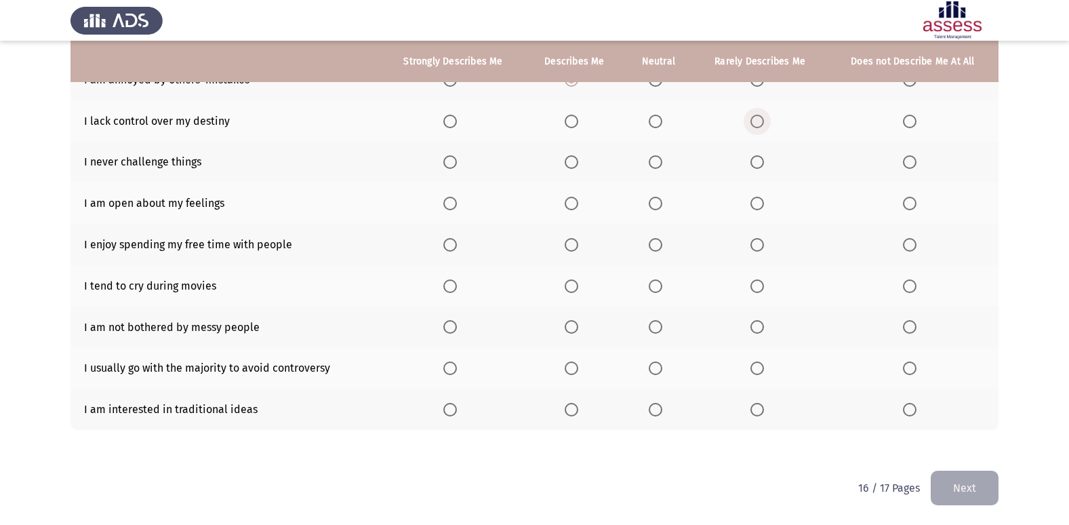
click at [766, 123] on label "Select an option" at bounding box center [759, 122] width 19 height 14
click at [764, 123] on input "Select an option" at bounding box center [757, 122] width 14 height 14
click at [662, 163] on span "Select an option" at bounding box center [656, 162] width 14 height 14
click at [662, 163] on input "Select an option" at bounding box center [656, 162] width 14 height 14
click at [906, 201] on span "Select an option" at bounding box center [910, 204] width 14 height 14
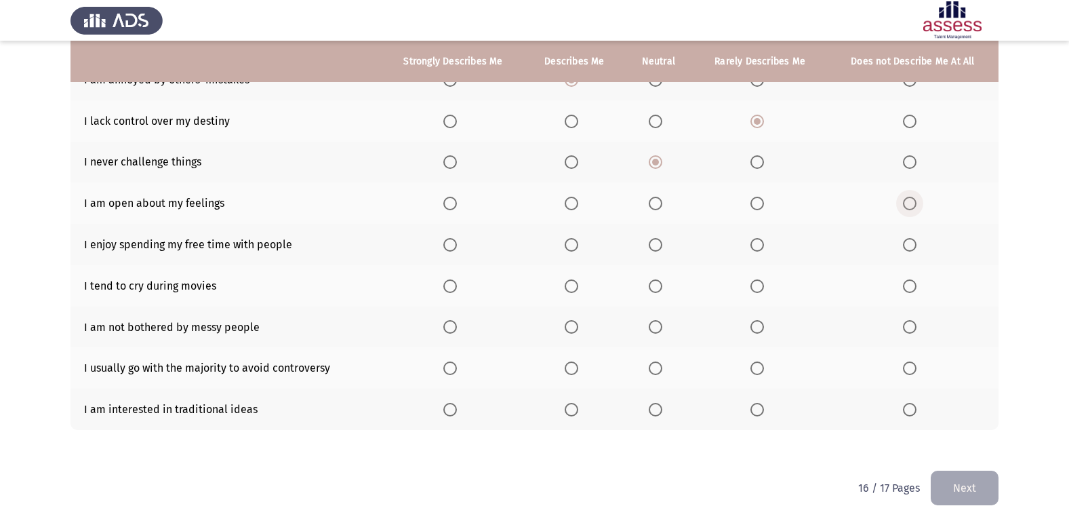
click at [906, 201] on input "Select an option" at bounding box center [910, 204] width 14 height 14
click at [462, 250] on label "Select an option" at bounding box center [452, 245] width 19 height 14
click at [457, 250] on input "Select an option" at bounding box center [450, 245] width 14 height 14
click at [904, 283] on span "Select an option" at bounding box center [910, 286] width 14 height 14
click at [904, 283] on input "Select an option" at bounding box center [910, 286] width 14 height 14
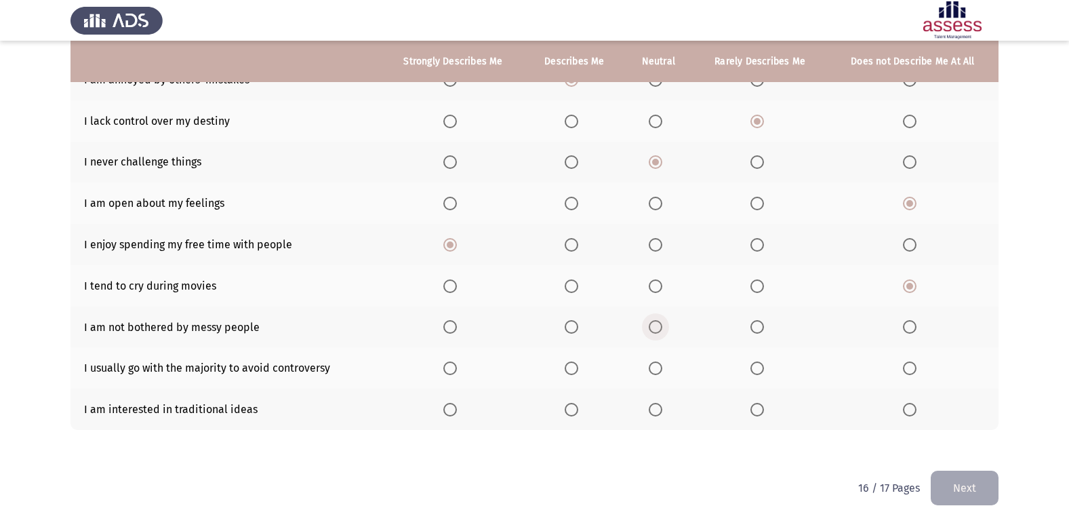
click at [666, 329] on label "Select an option" at bounding box center [658, 327] width 19 height 14
click at [662, 329] on input "Select an option" at bounding box center [656, 327] width 14 height 14
click at [656, 362] on span "Select an option" at bounding box center [656, 368] width 14 height 14
click at [656, 362] on input "Select an option" at bounding box center [656, 368] width 14 height 14
click at [577, 414] on span "Select an option" at bounding box center [572, 410] width 14 height 14
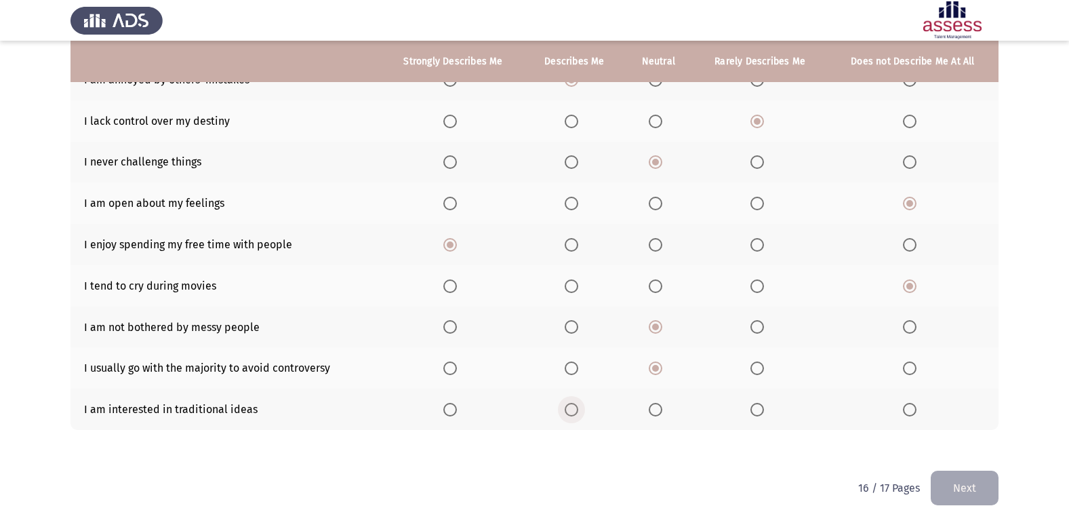
click at [577, 414] on input "Select an option" at bounding box center [572, 410] width 14 height 14
click at [657, 403] on span "Select an option" at bounding box center [656, 410] width 14 height 14
click at [657, 403] on input "Select an option" at bounding box center [656, 410] width 14 height 14
click at [948, 481] on button "Next" at bounding box center [965, 487] width 68 height 35
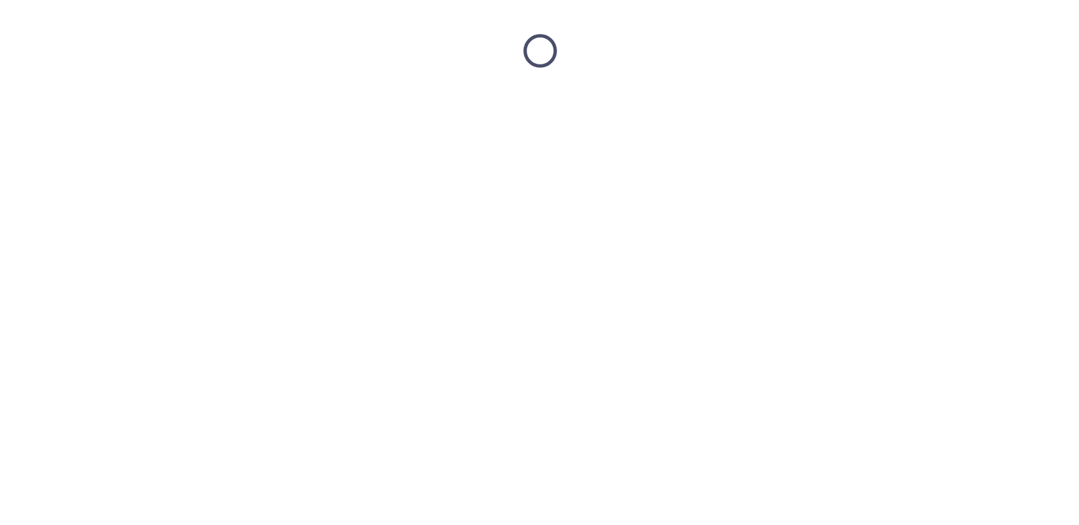
scroll to position [0, 0]
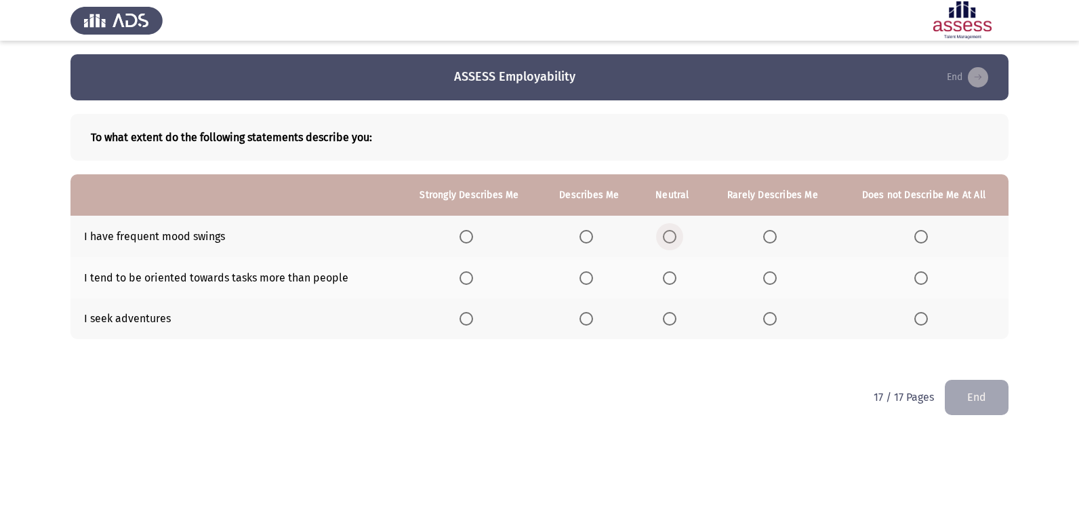
click at [677, 235] on span "Select an option" at bounding box center [670, 237] width 14 height 14
click at [677, 235] on input "Select an option" at bounding box center [670, 237] width 14 height 14
click at [662, 273] on th at bounding box center [673, 277] width 68 height 41
click at [666, 274] on span "Select an option" at bounding box center [670, 278] width 14 height 14
click at [666, 274] on input "Select an option" at bounding box center [670, 278] width 14 height 14
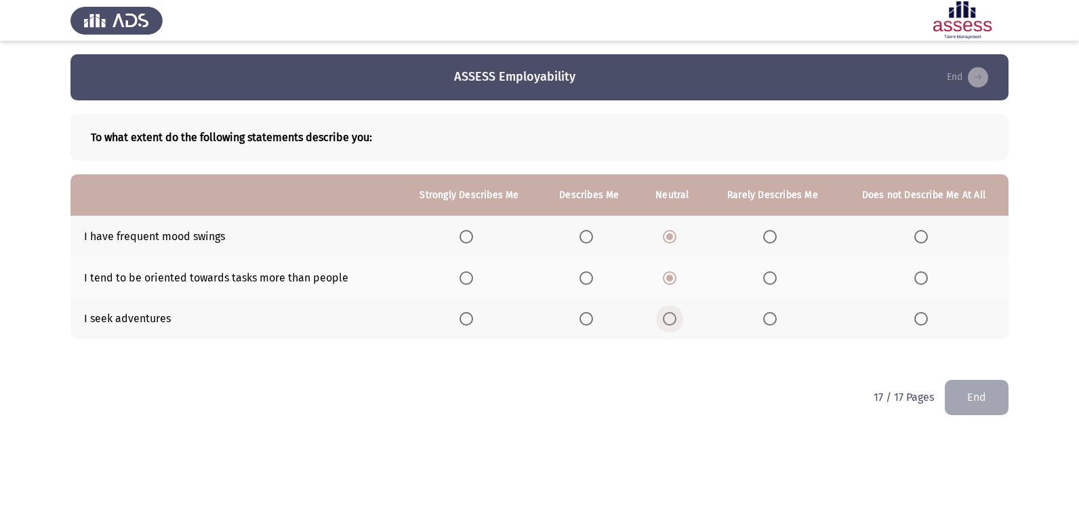
click at [671, 320] on span "Select an option" at bounding box center [670, 319] width 14 height 14
click at [671, 320] on input "Select an option" at bounding box center [670, 319] width 14 height 14
click at [988, 402] on button "End" at bounding box center [977, 397] width 64 height 35
